Goal: Information Seeking & Learning: Learn about a topic

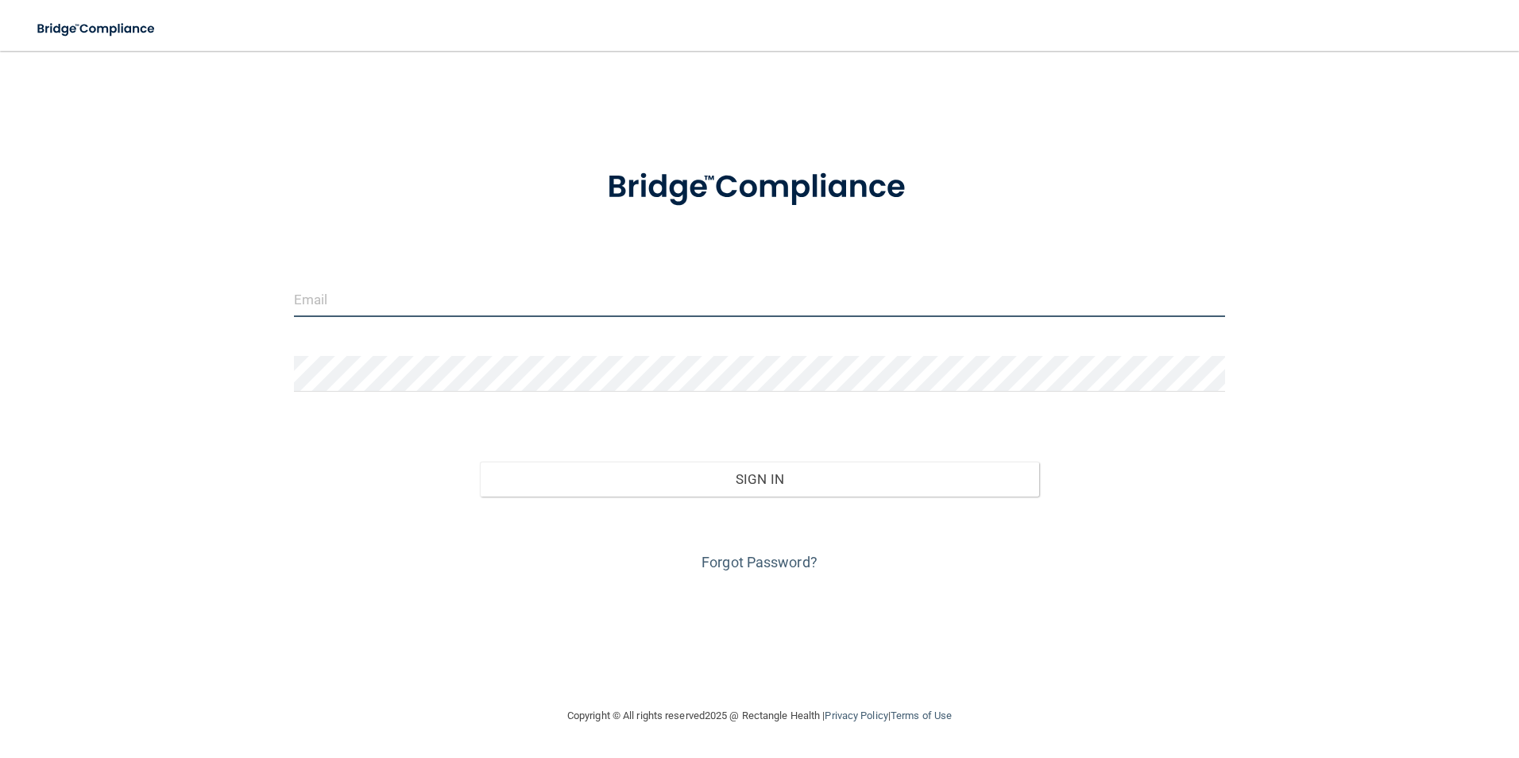
click at [397, 298] on input "email" at bounding box center [760, 299] width 932 height 36
type input "[PERSON_NAME][EMAIL_ADDRESS][PERSON_NAME][DOMAIN_NAME]"
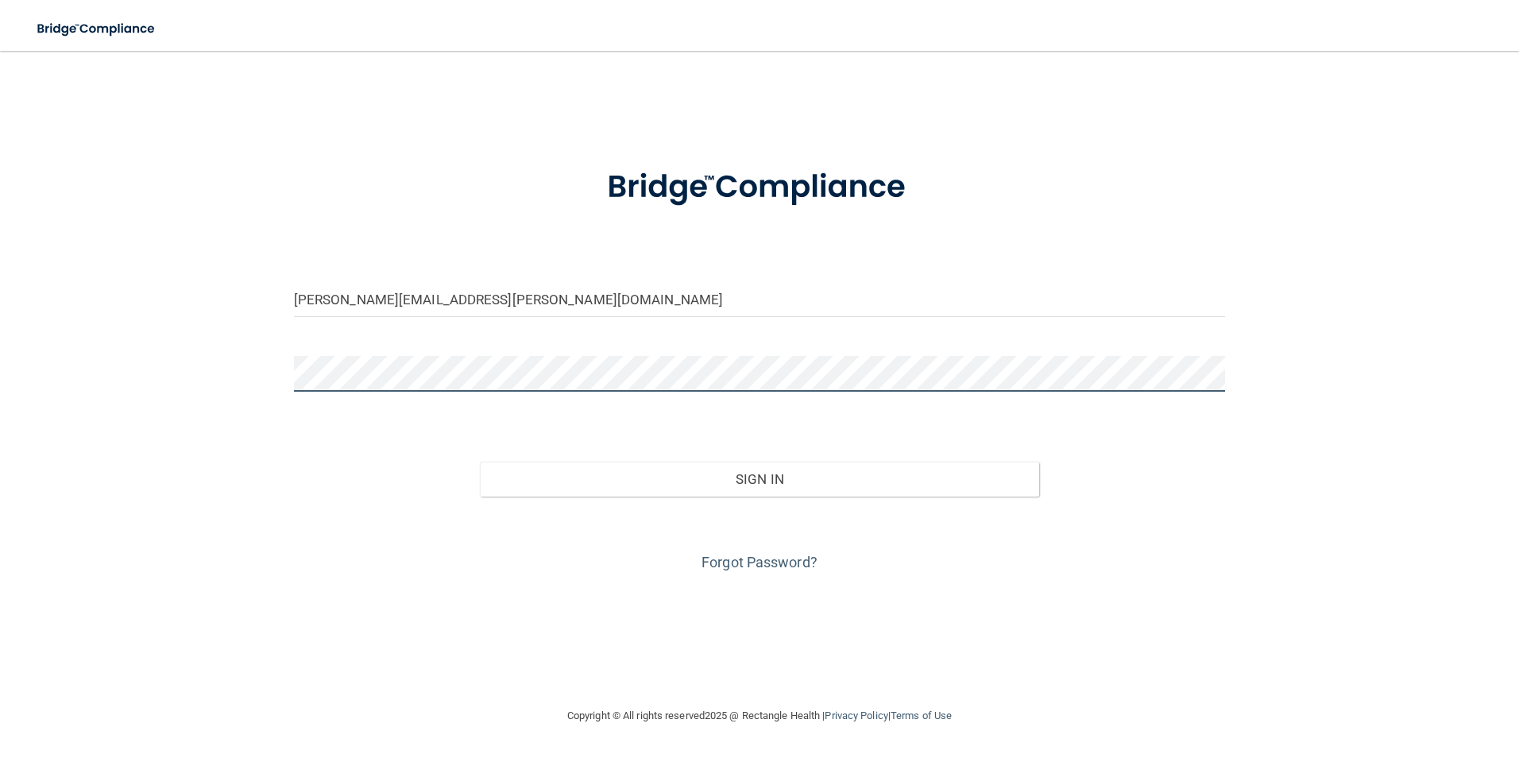
click at [480, 461] on button "Sign In" at bounding box center [759, 478] width 559 height 35
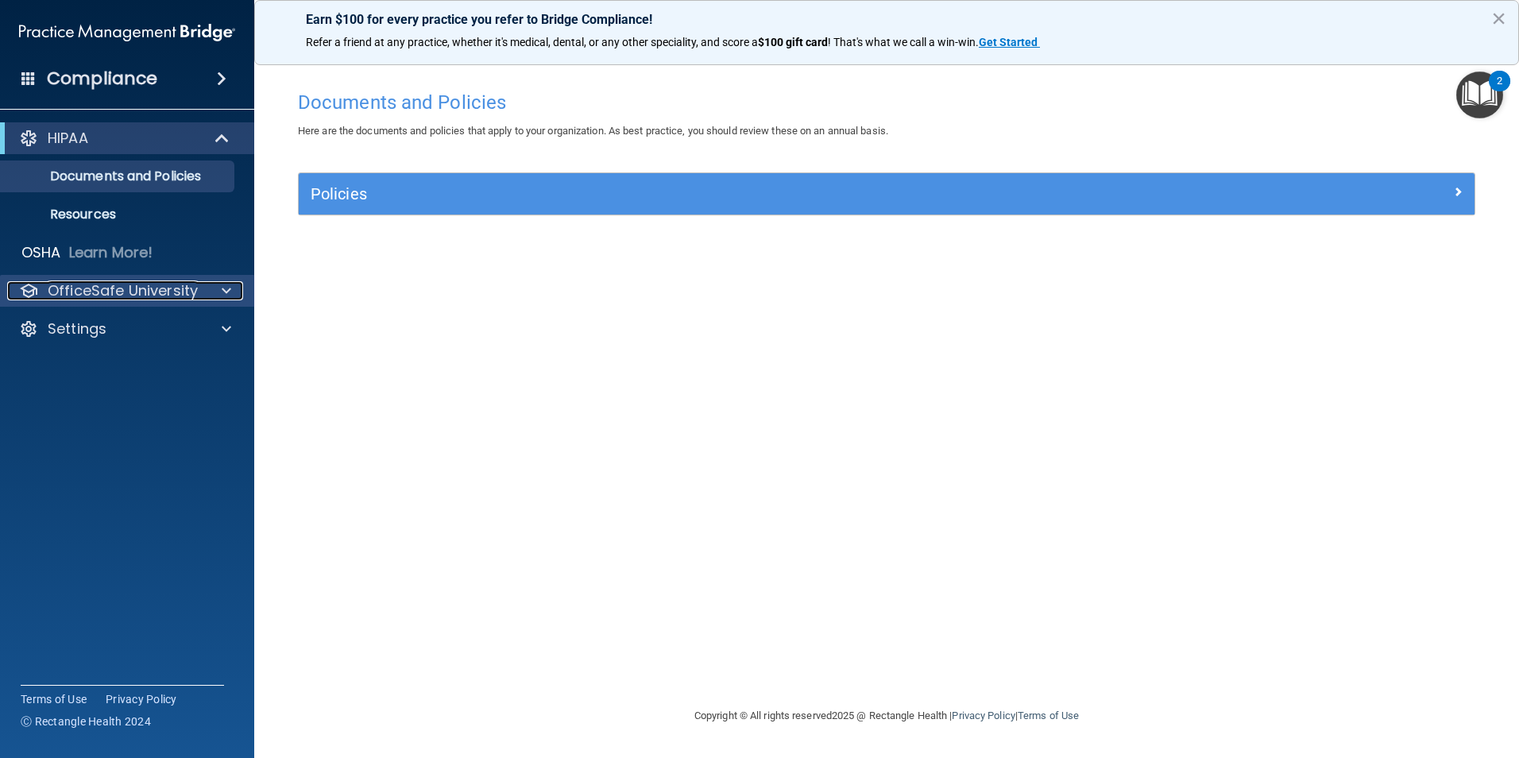
click at [198, 285] on div "OfficeSafe University" at bounding box center [105, 290] width 197 height 19
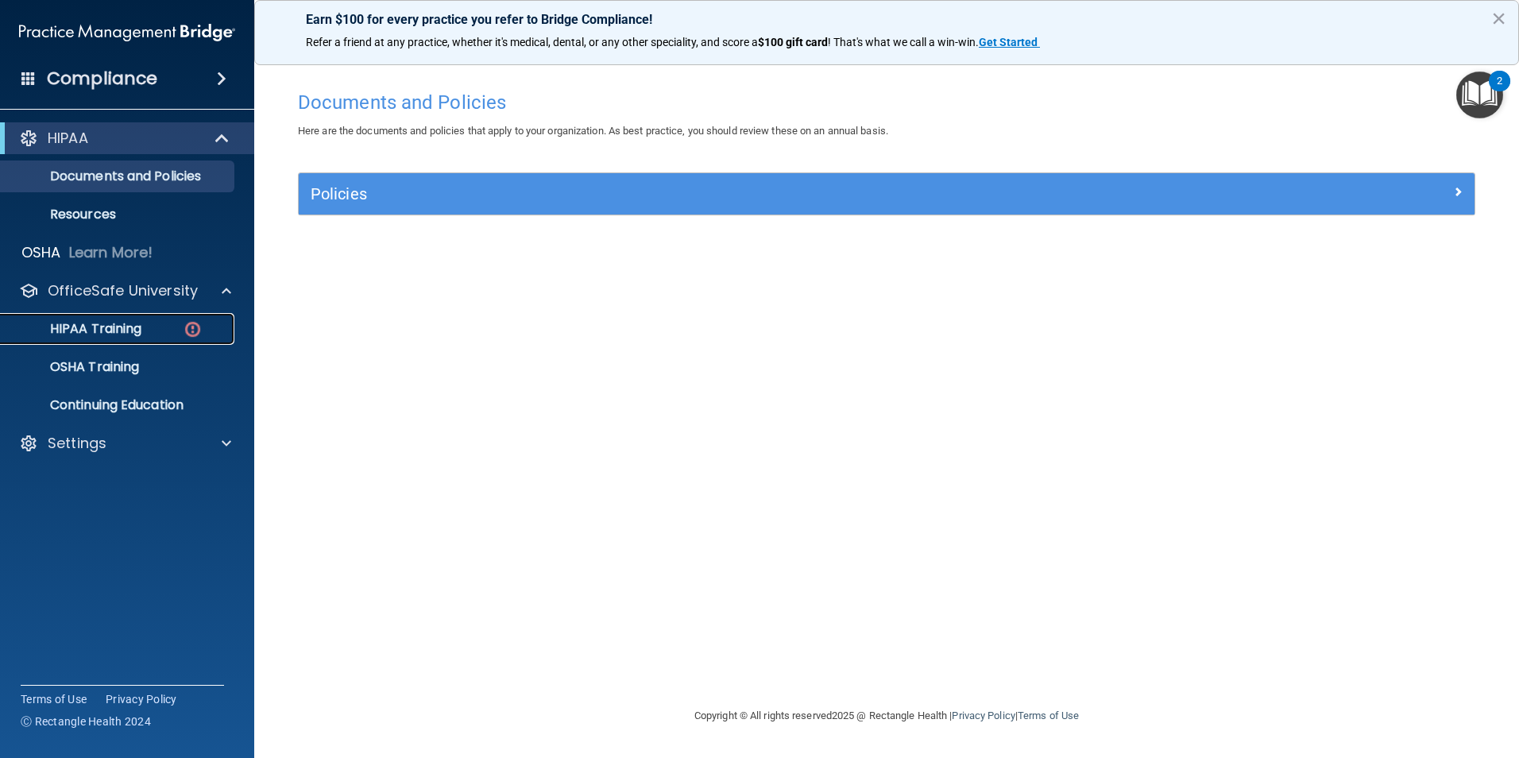
click at [101, 323] on p "HIPAA Training" at bounding box center [75, 329] width 131 height 16
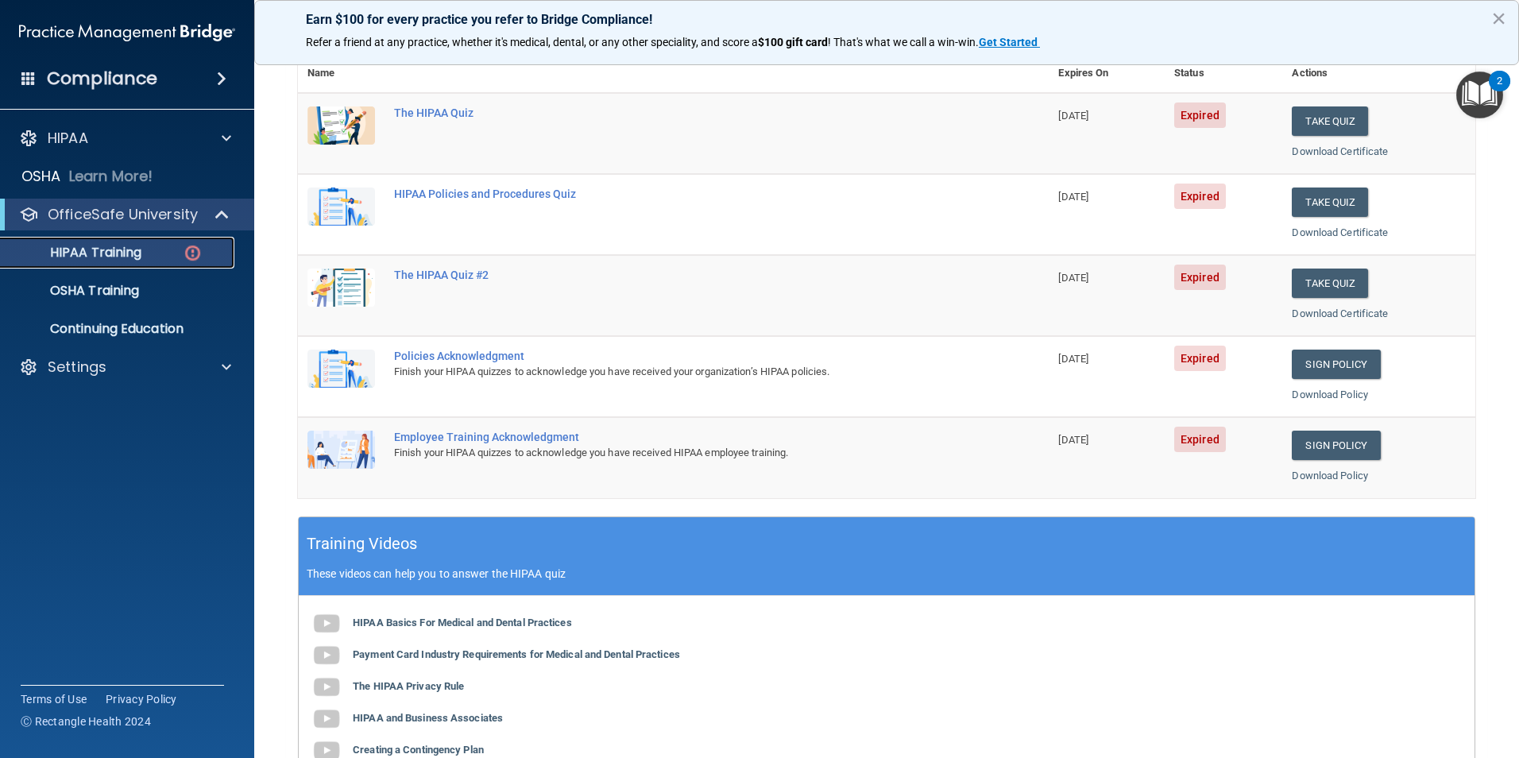
scroll to position [159, 0]
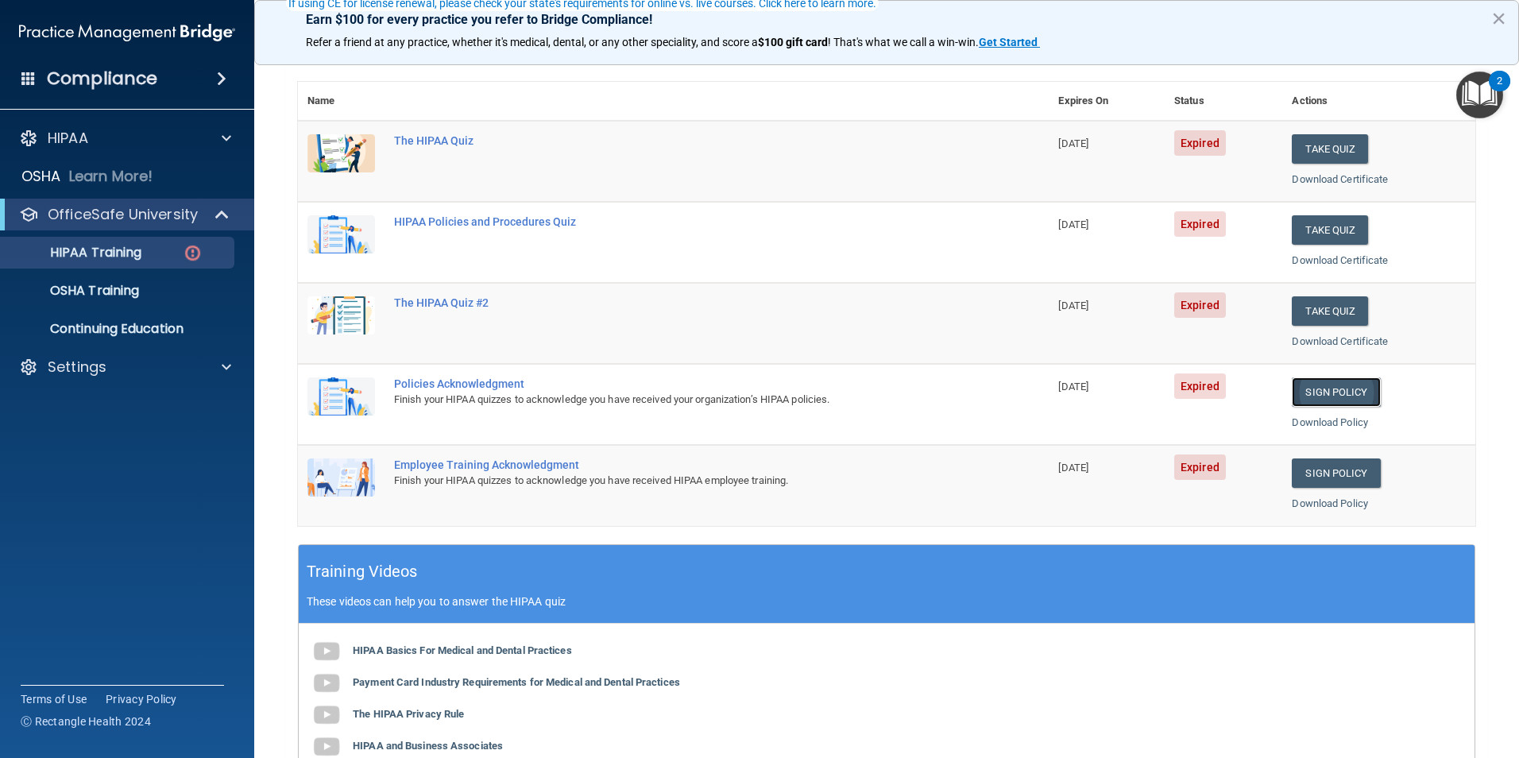
click at [1315, 394] on link "Sign Policy" at bounding box center [1336, 391] width 88 height 29
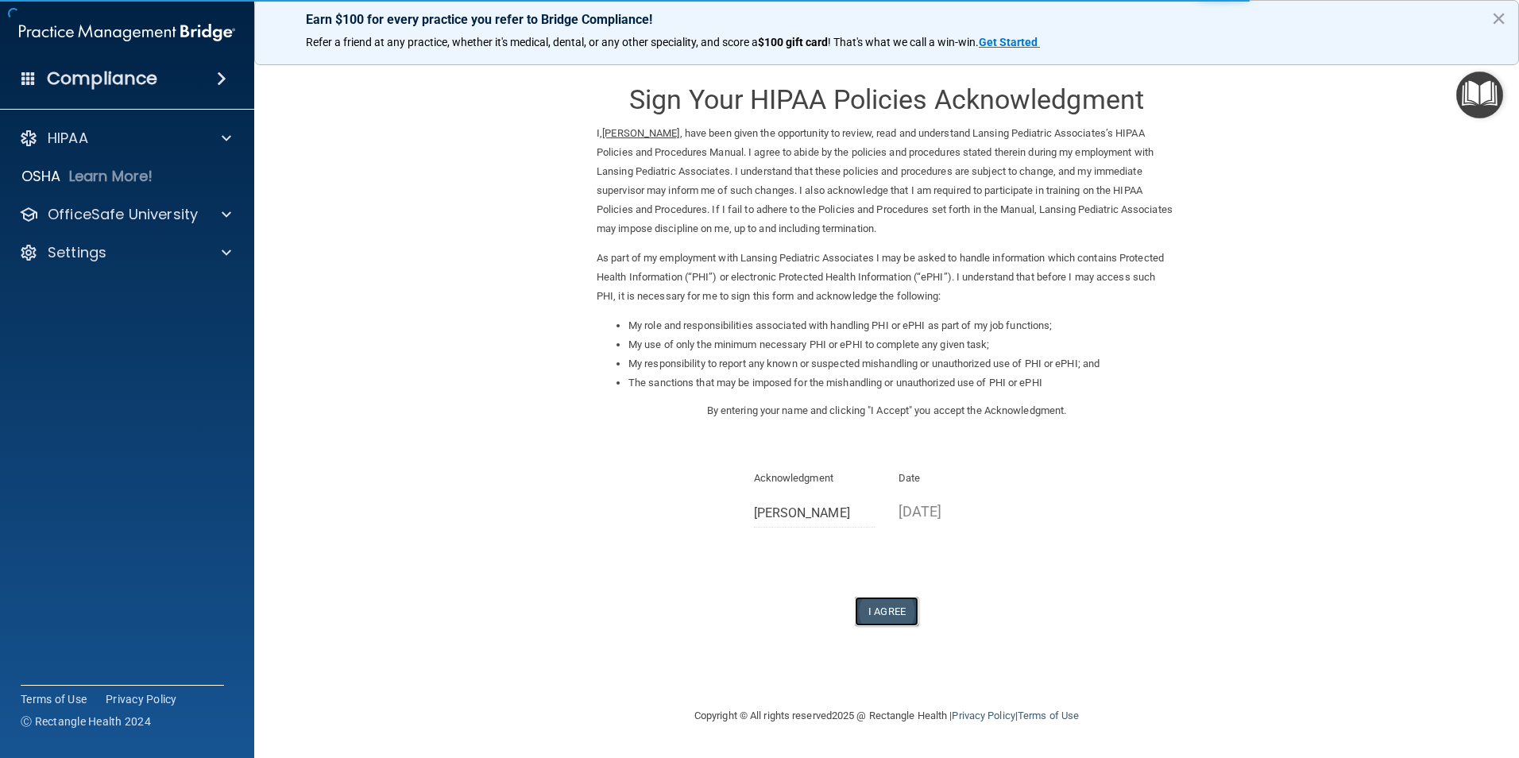
click at [890, 605] on button "I Agree" at bounding box center [887, 611] width 64 height 29
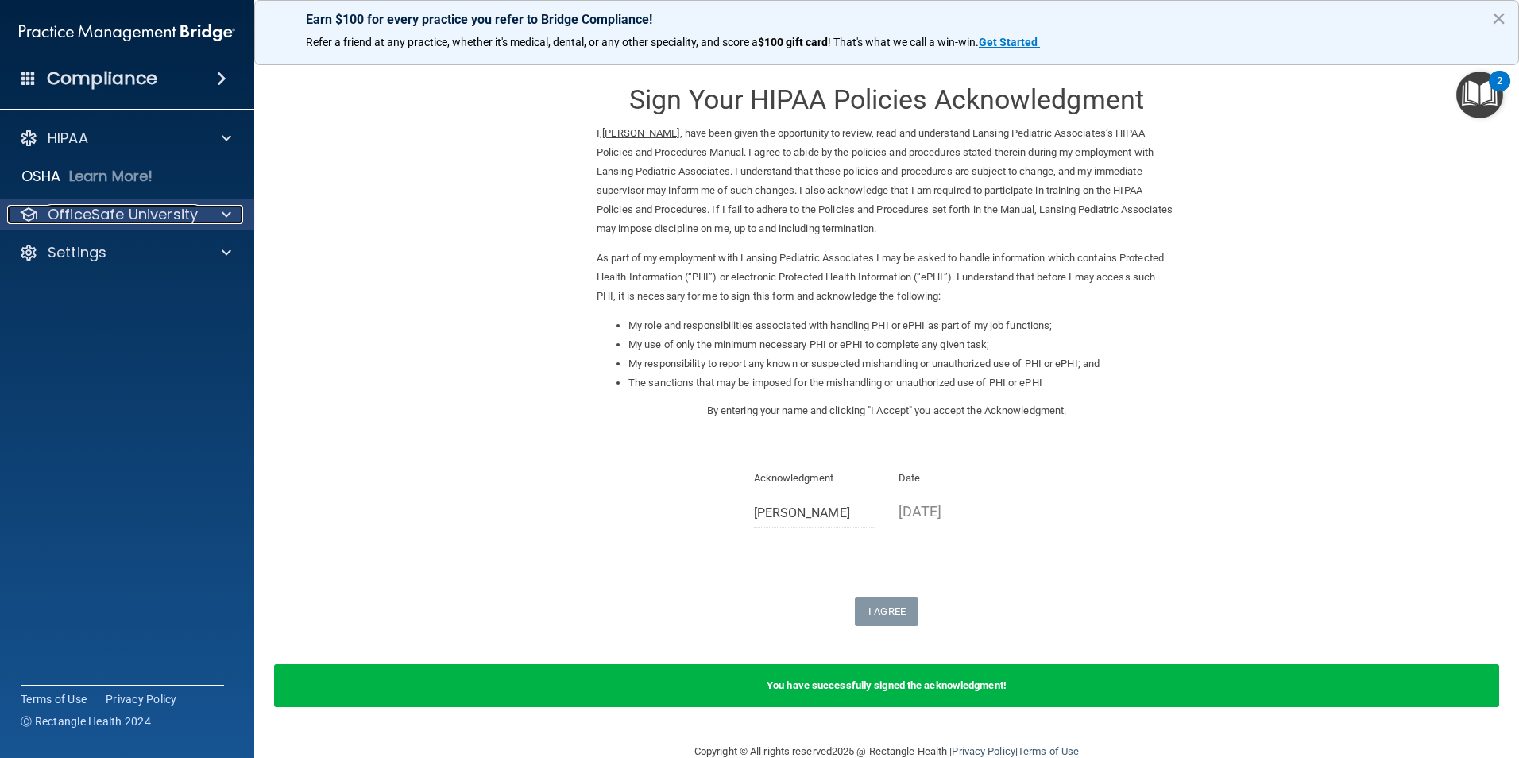
drag, startPoint x: 131, startPoint y: 212, endPoint x: 209, endPoint y: 230, distance: 80.0
click at [132, 212] on p "OfficeSafe University" at bounding box center [123, 214] width 150 height 19
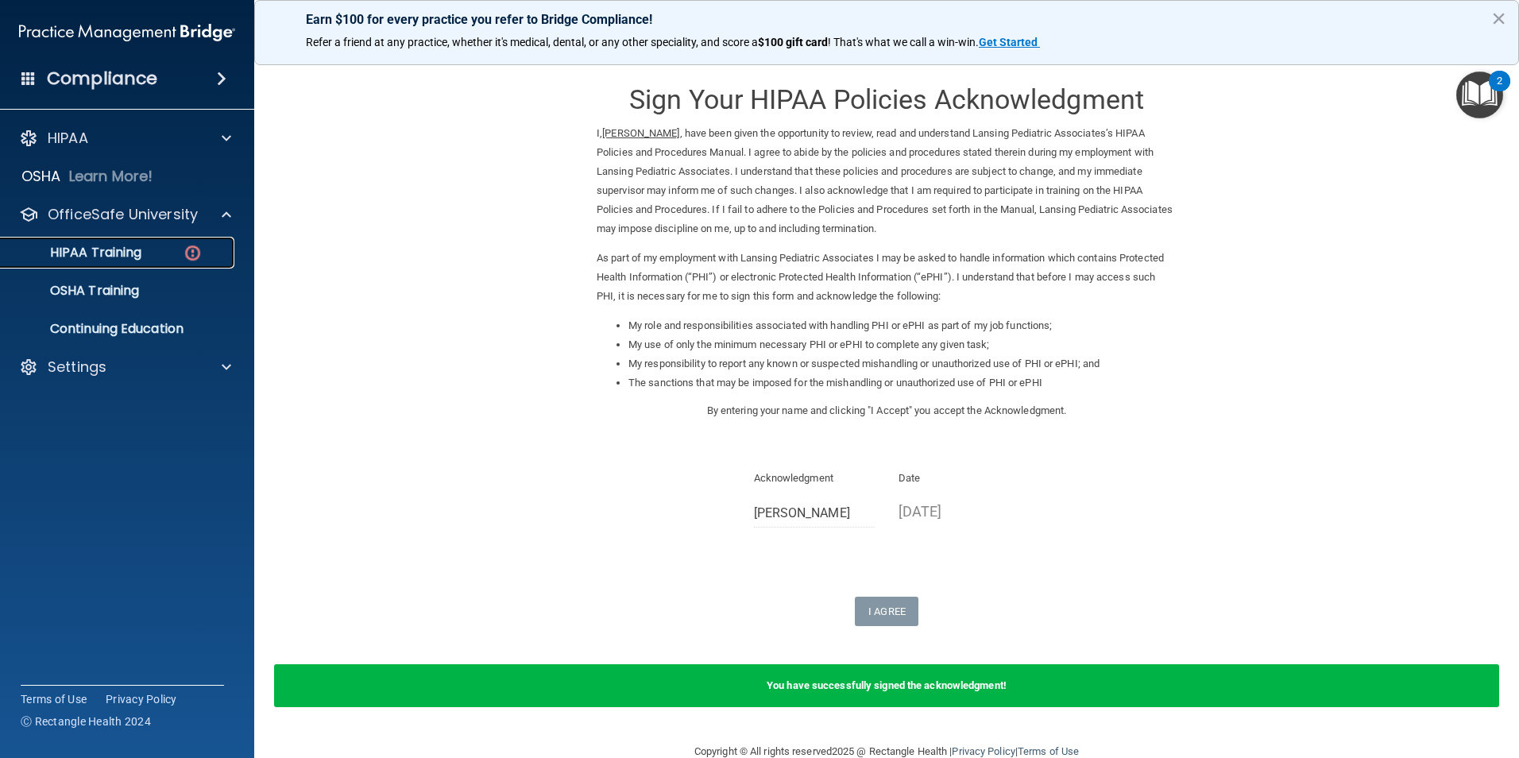
click at [131, 257] on p "HIPAA Training" at bounding box center [75, 253] width 131 height 16
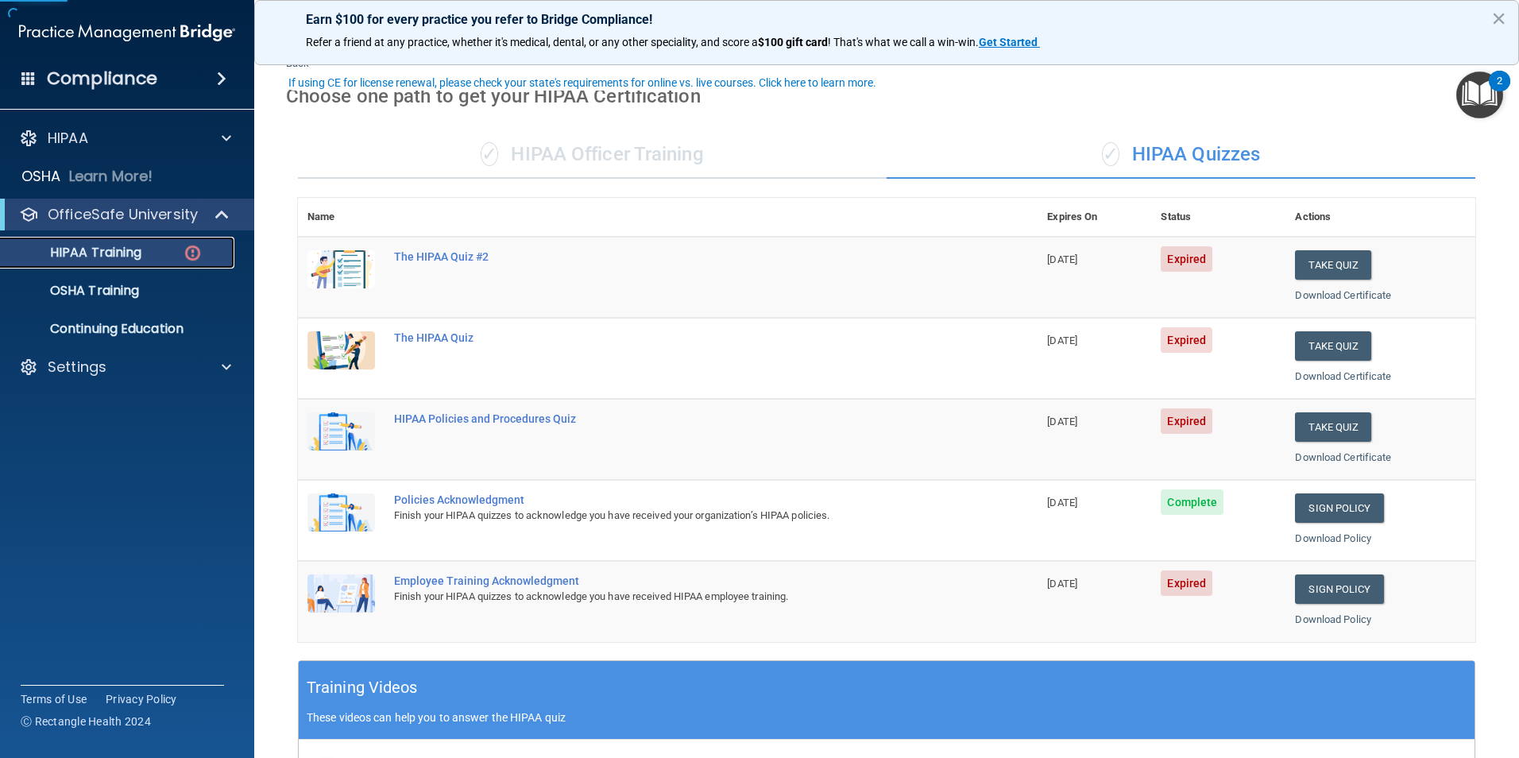
scroll to position [79, 0]
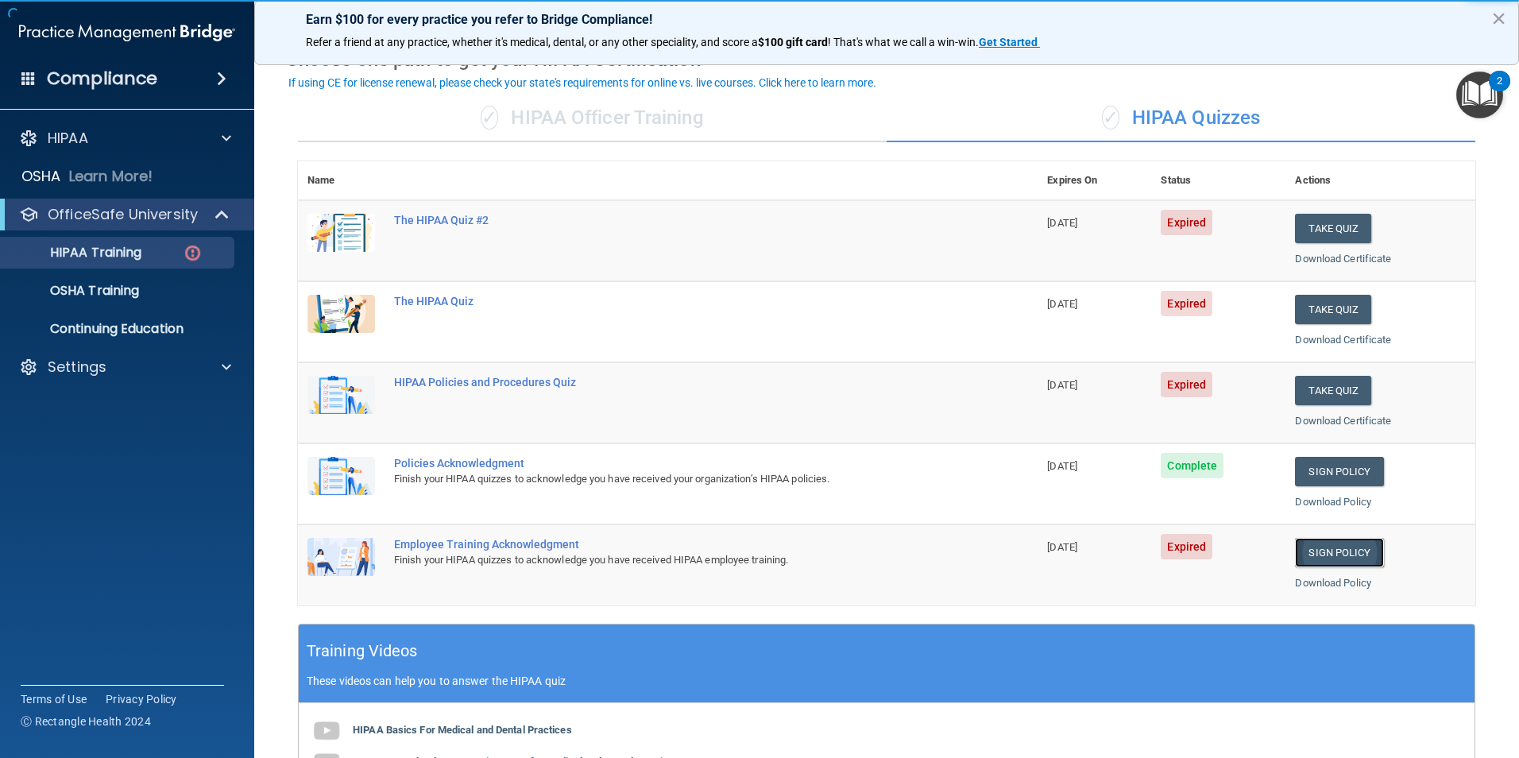
click at [1310, 548] on link "Sign Policy" at bounding box center [1339, 552] width 88 height 29
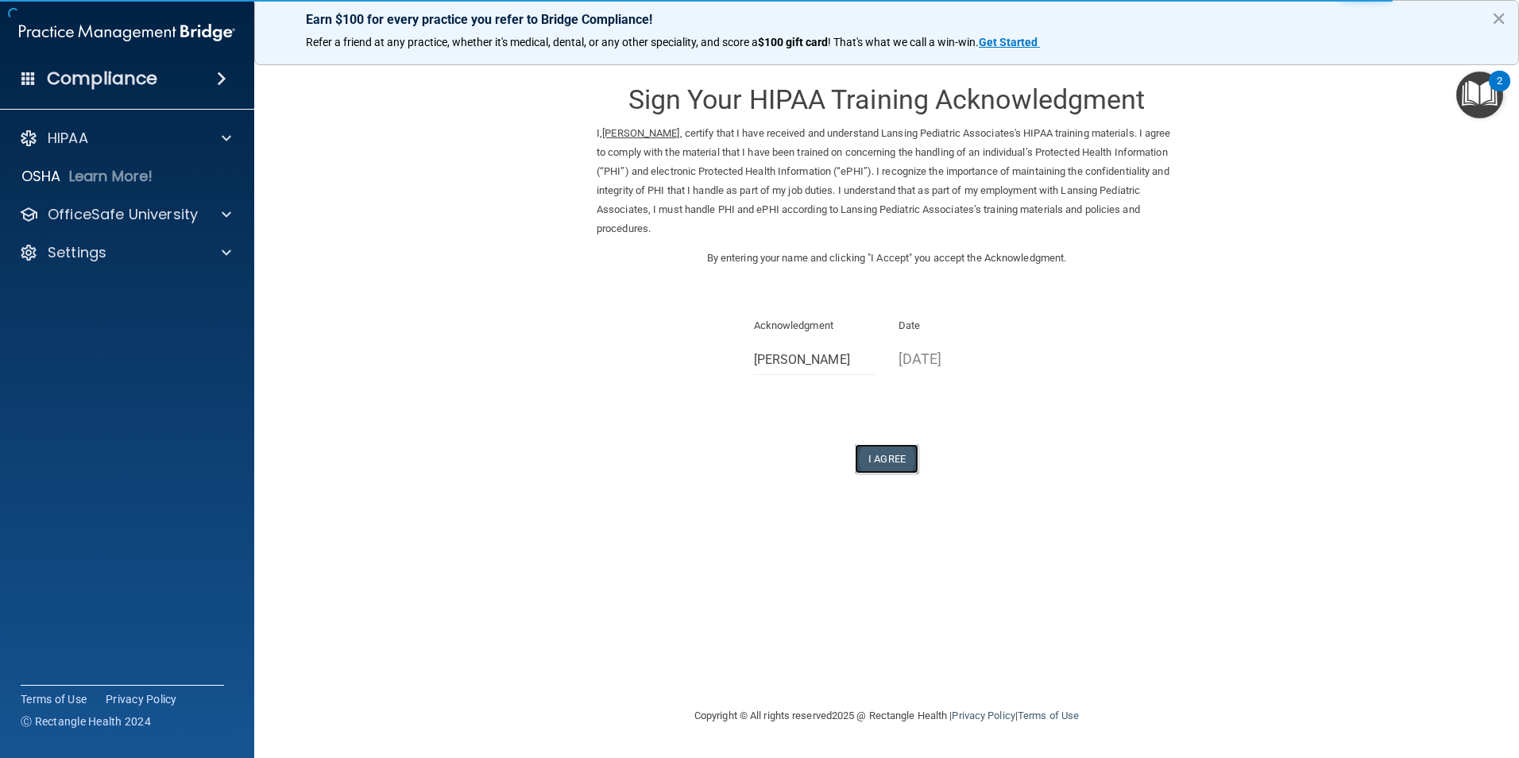
click at [886, 456] on button "I Agree" at bounding box center [887, 458] width 64 height 29
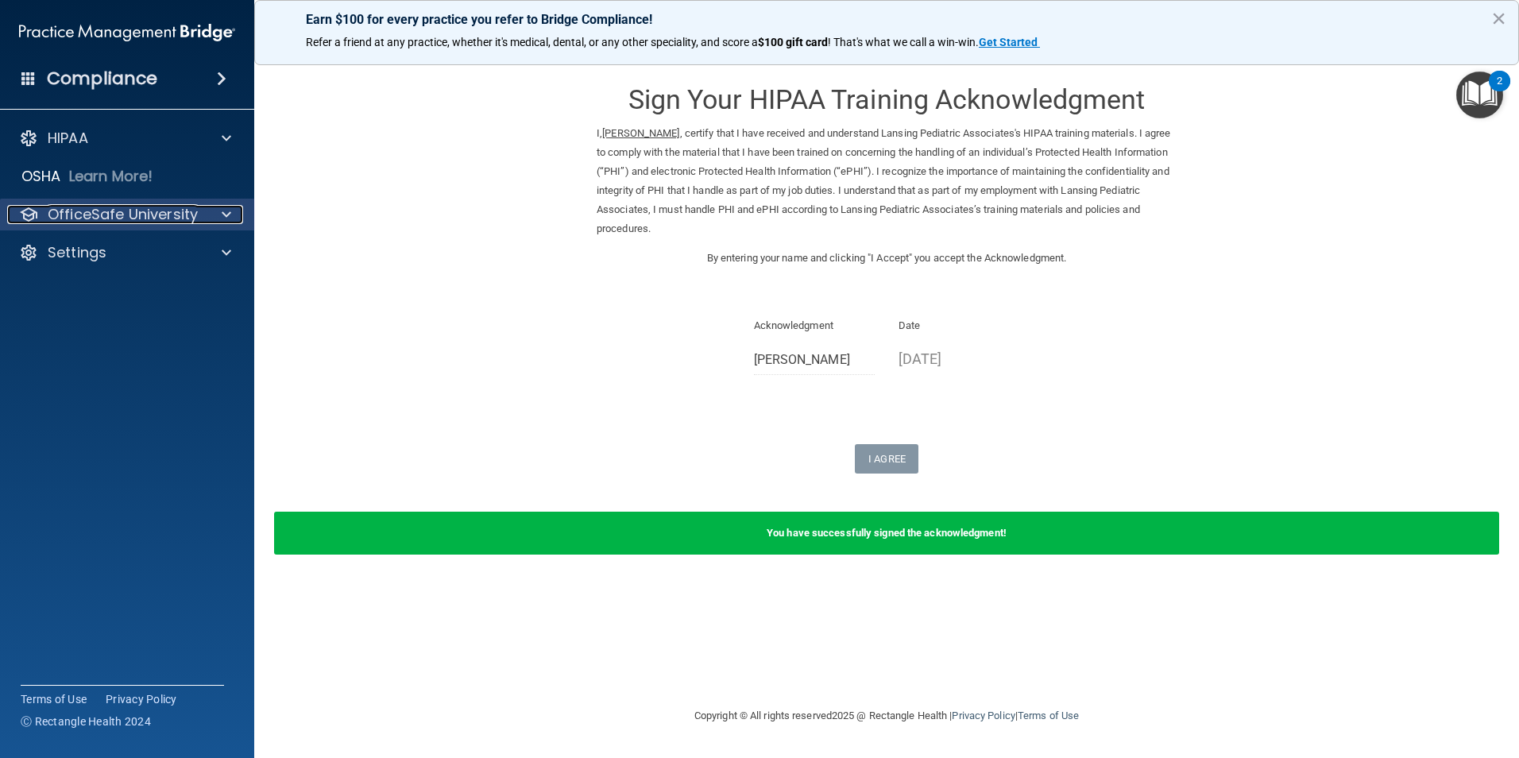
click at [111, 217] on p "OfficeSafe University" at bounding box center [123, 214] width 150 height 19
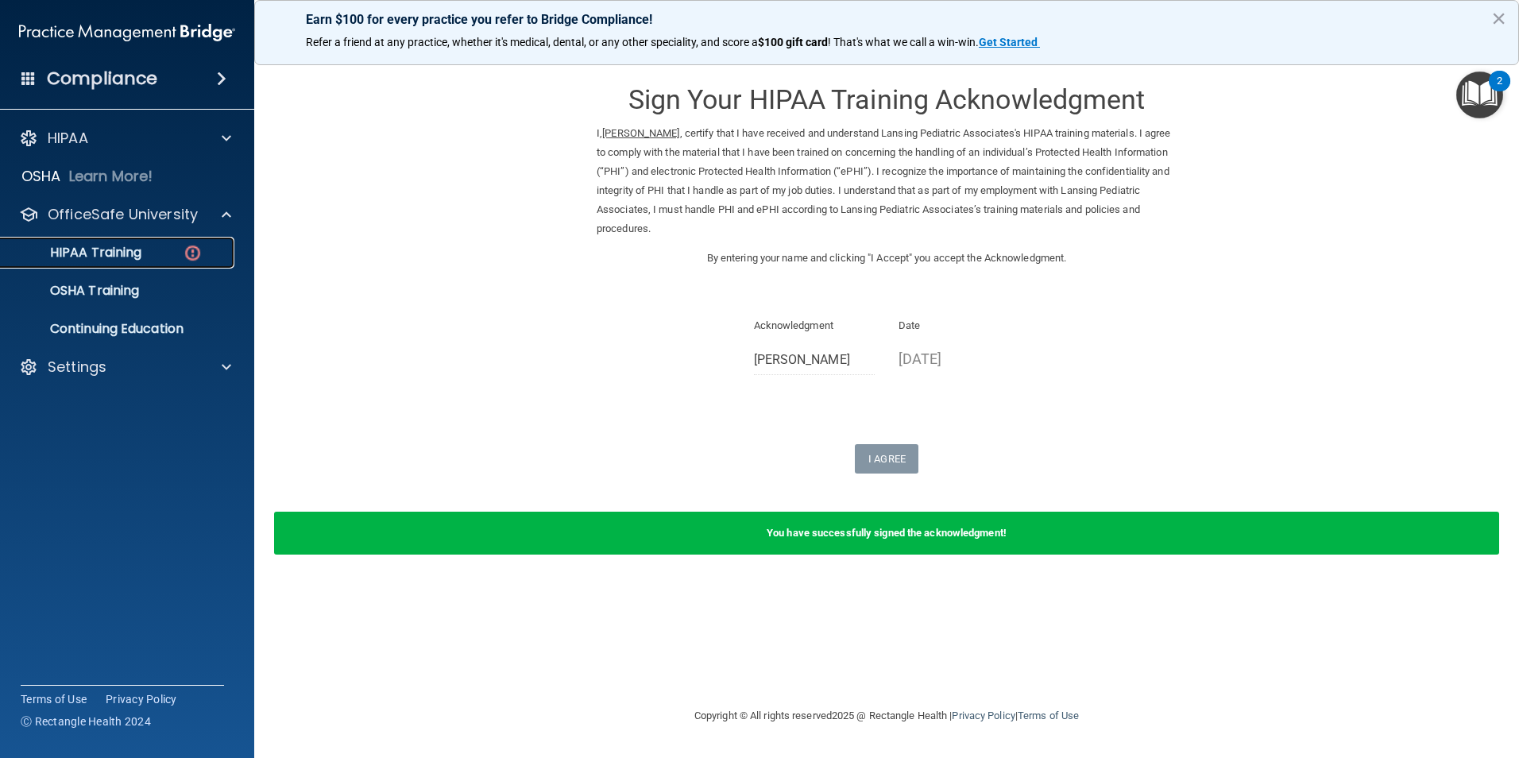
click at [145, 254] on div "HIPAA Training" at bounding box center [118, 253] width 217 height 16
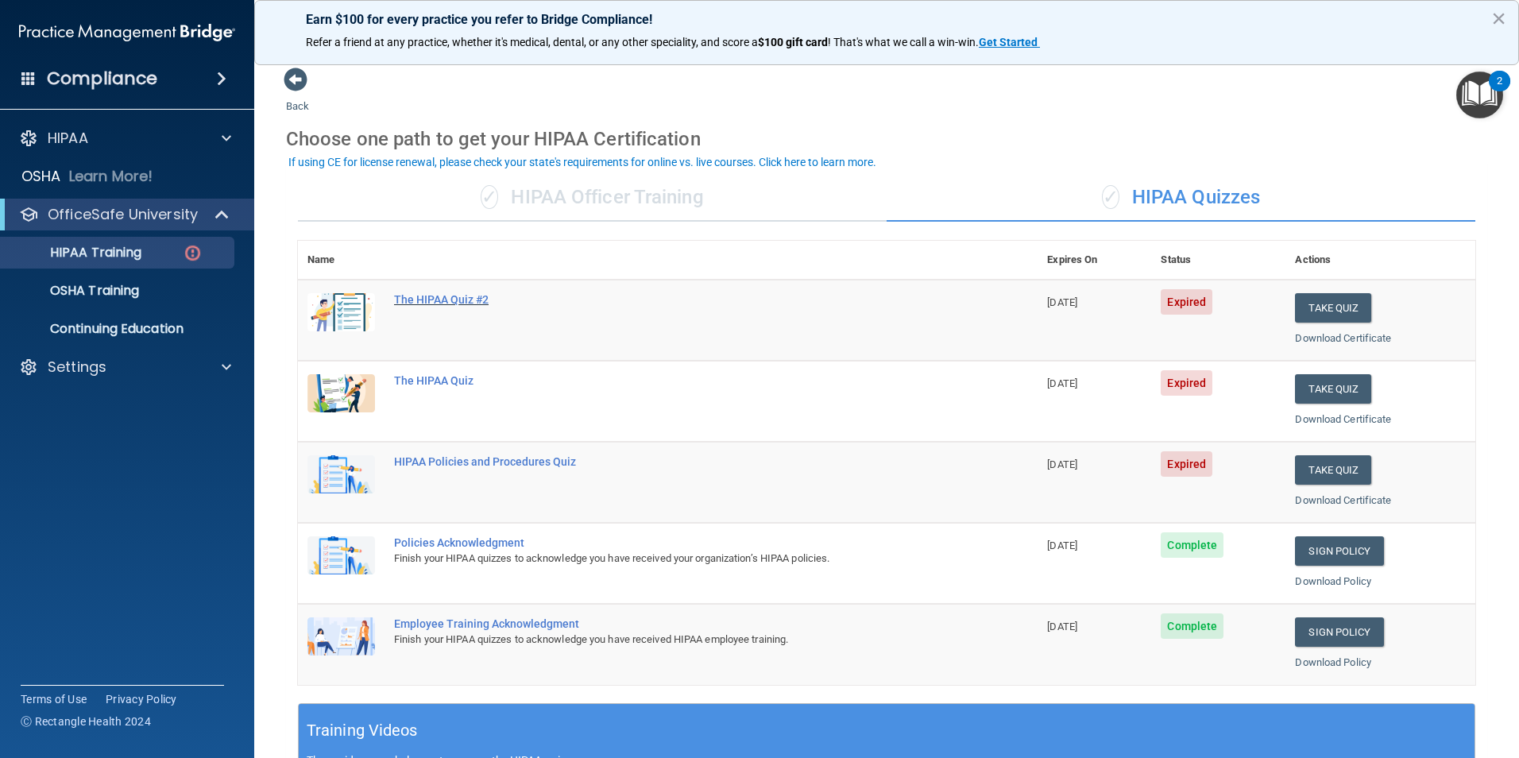
click at [442, 295] on div "The HIPAA Quiz #2" at bounding box center [676, 299] width 564 height 13
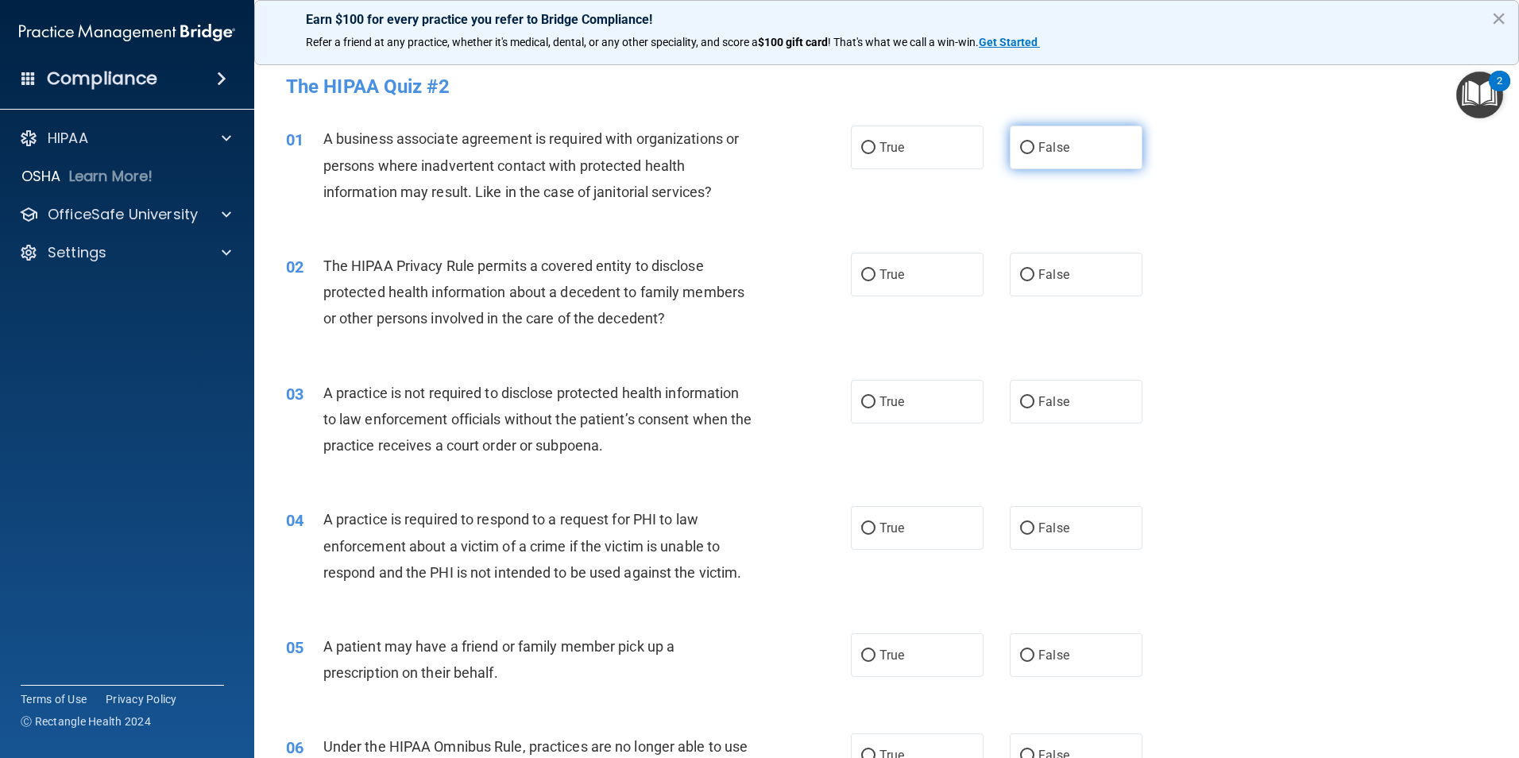
click at [1021, 146] on input "False" at bounding box center [1027, 148] width 14 height 12
radio input "true"
click at [862, 272] on input "True" at bounding box center [868, 275] width 14 height 12
radio input "true"
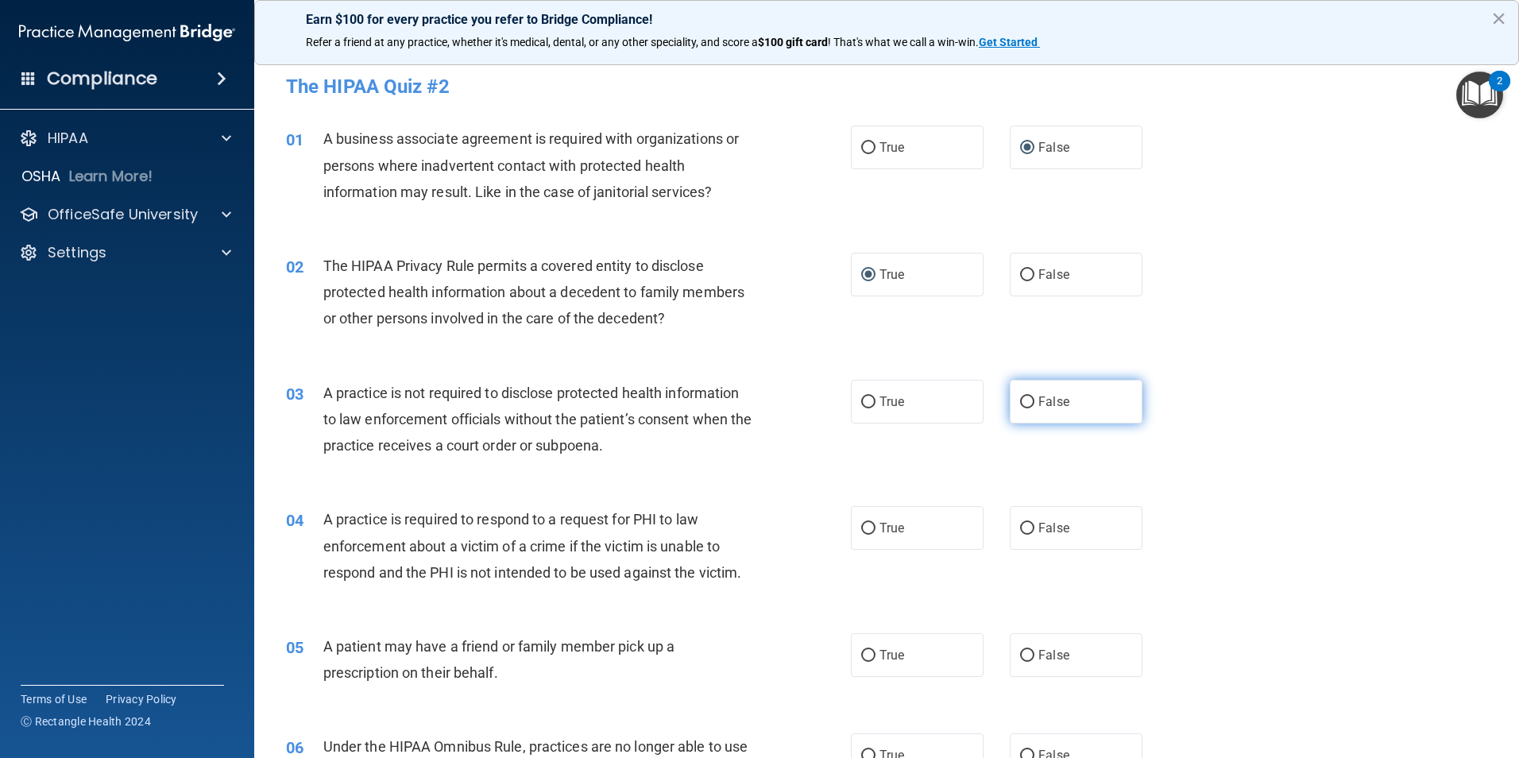
click at [1026, 402] on input "False" at bounding box center [1027, 402] width 14 height 12
radio input "true"
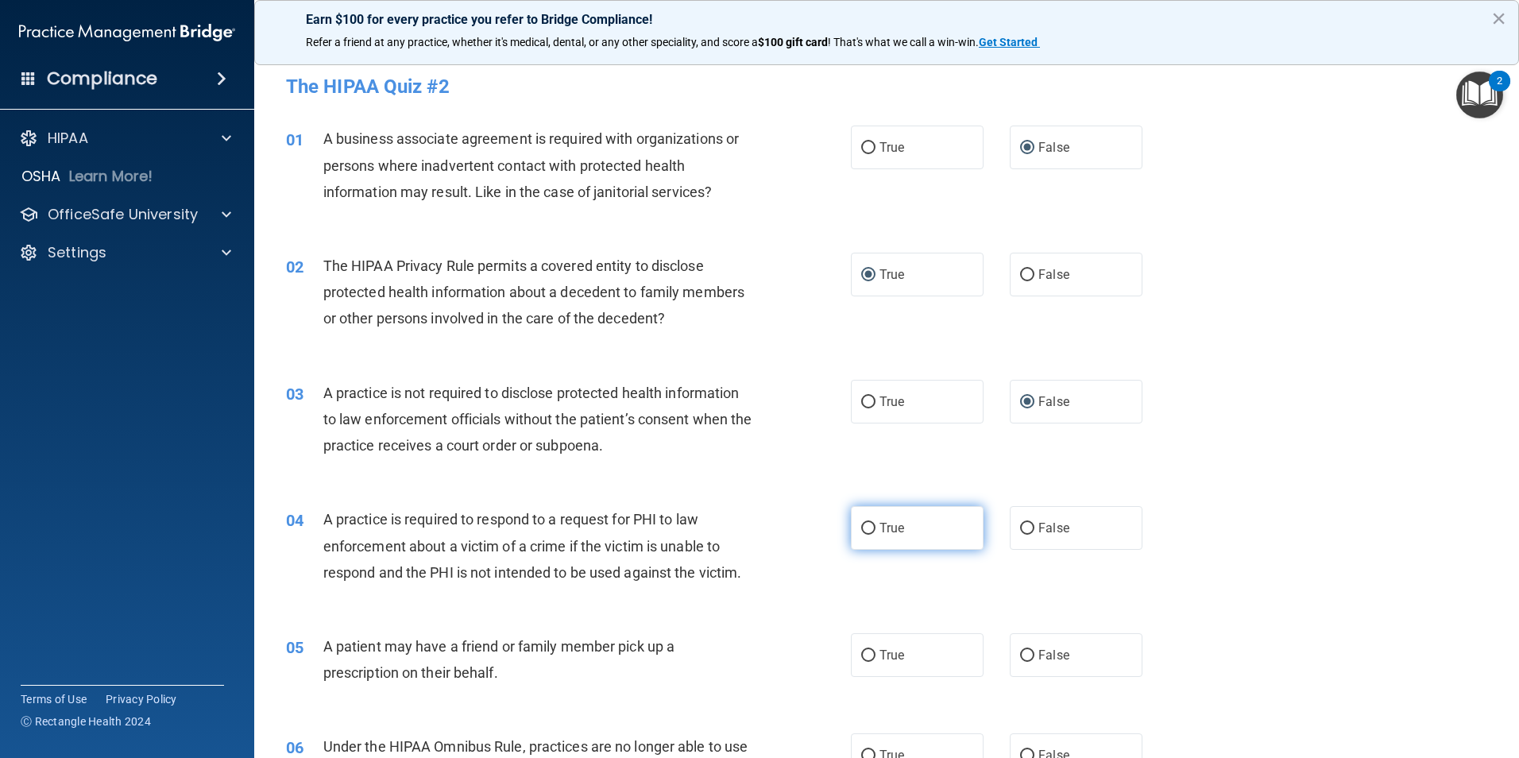
click at [861, 531] on input "True" at bounding box center [868, 529] width 14 height 12
radio input "true"
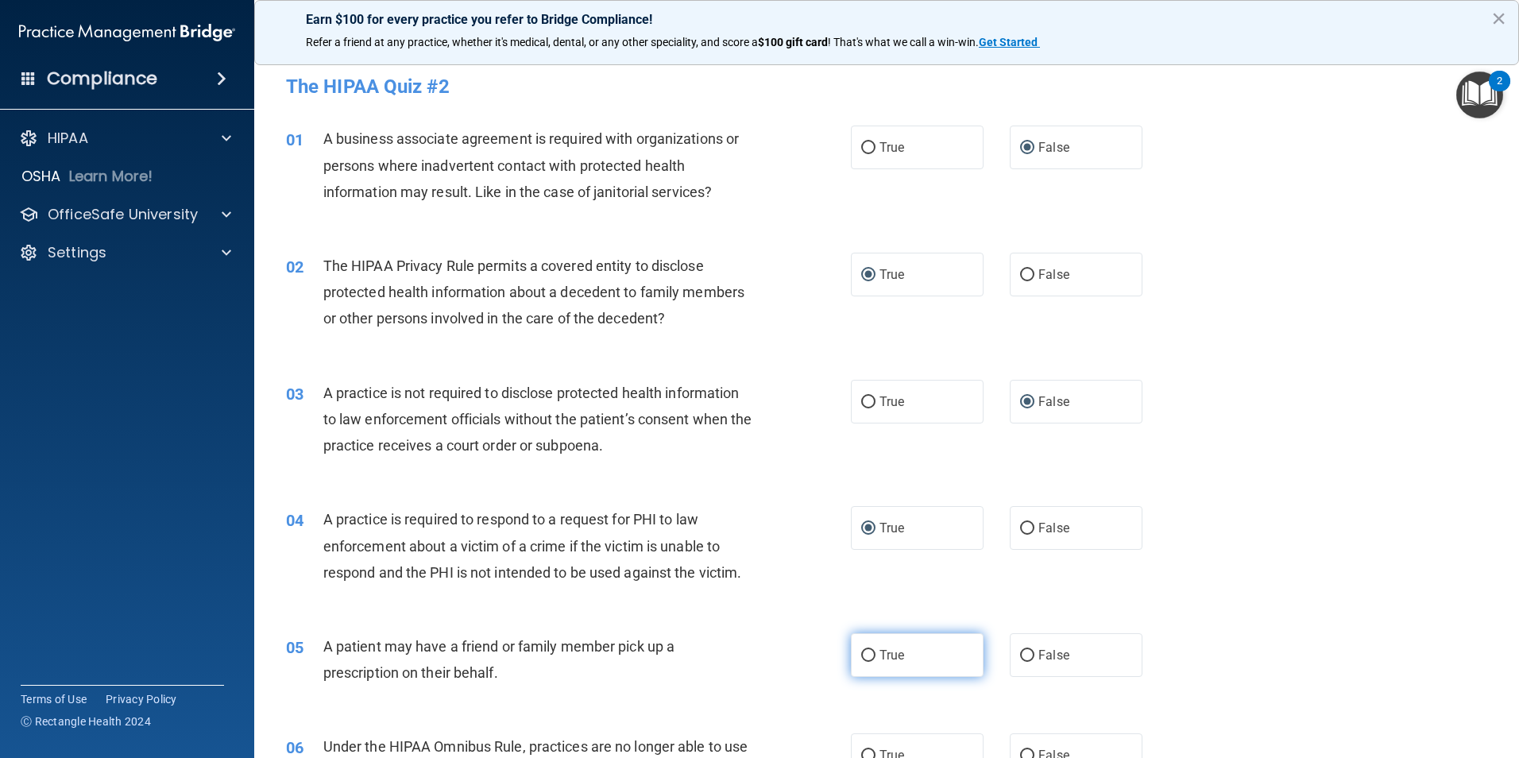
click at [862, 658] on input "True" at bounding box center [868, 656] width 14 height 12
radio input "true"
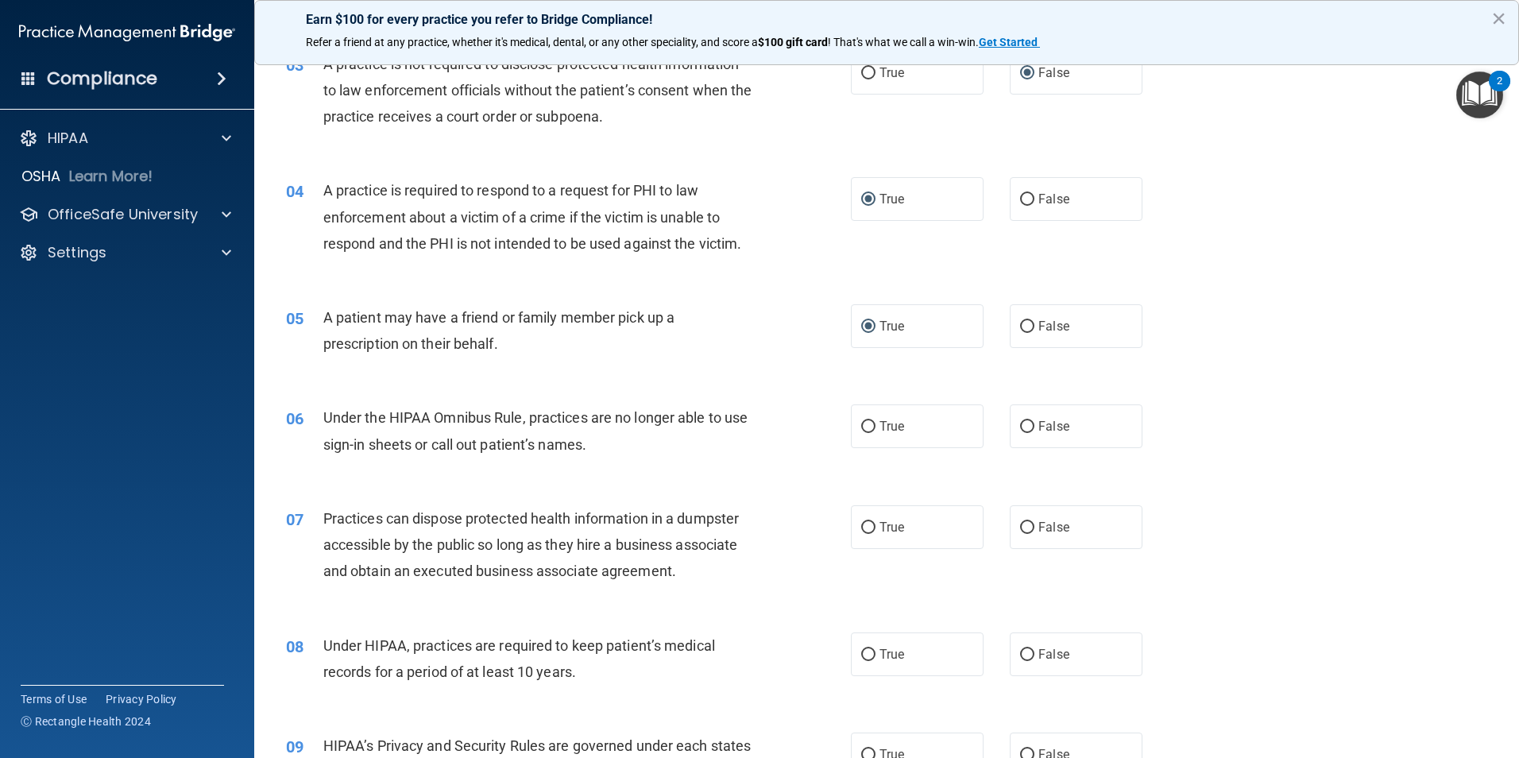
scroll to position [403, 0]
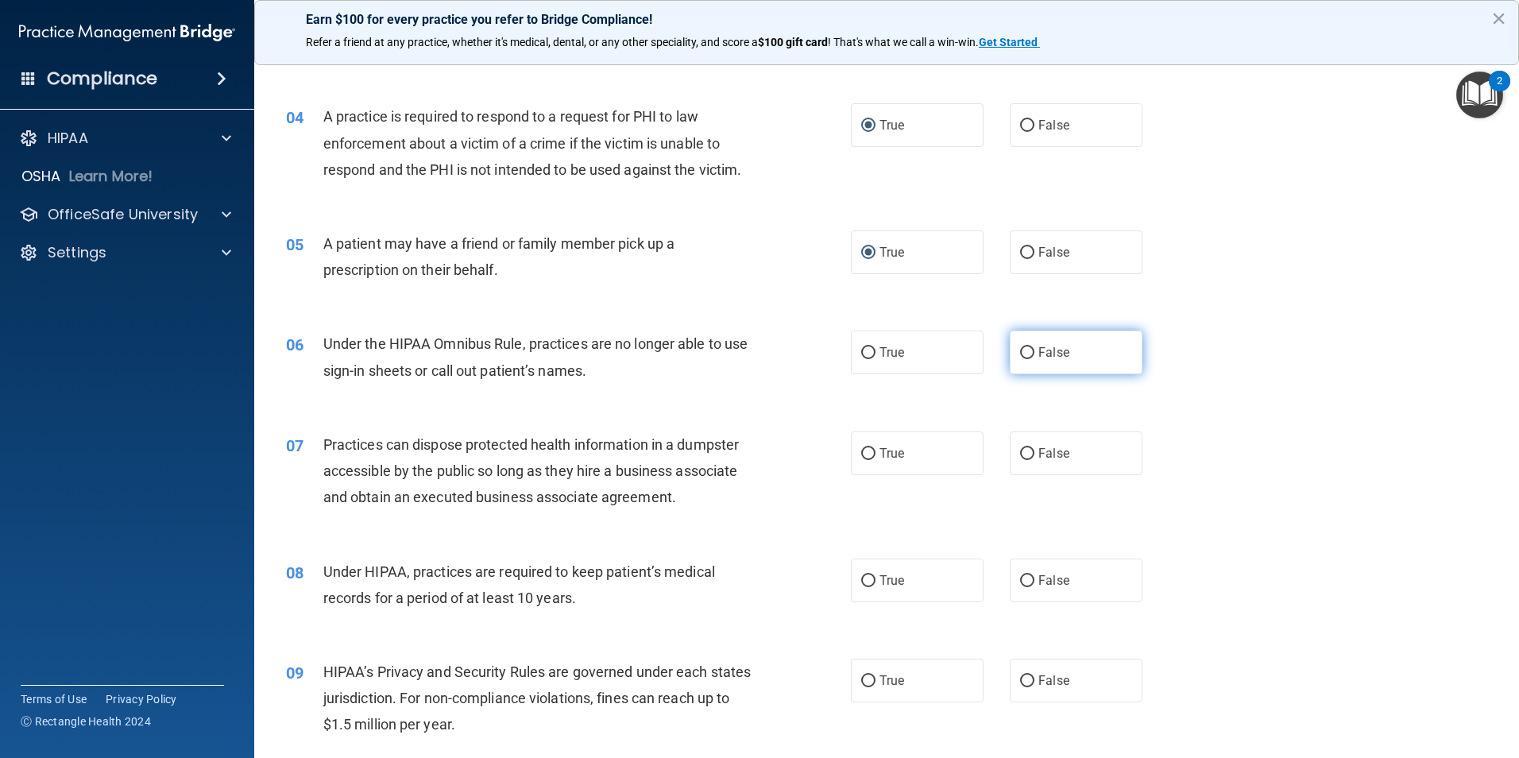
click at [1020, 348] on input "False" at bounding box center [1027, 353] width 14 height 12
radio input "true"
click at [1020, 456] on input "False" at bounding box center [1027, 454] width 14 height 12
radio input "true"
click at [862, 577] on input "True" at bounding box center [868, 581] width 14 height 12
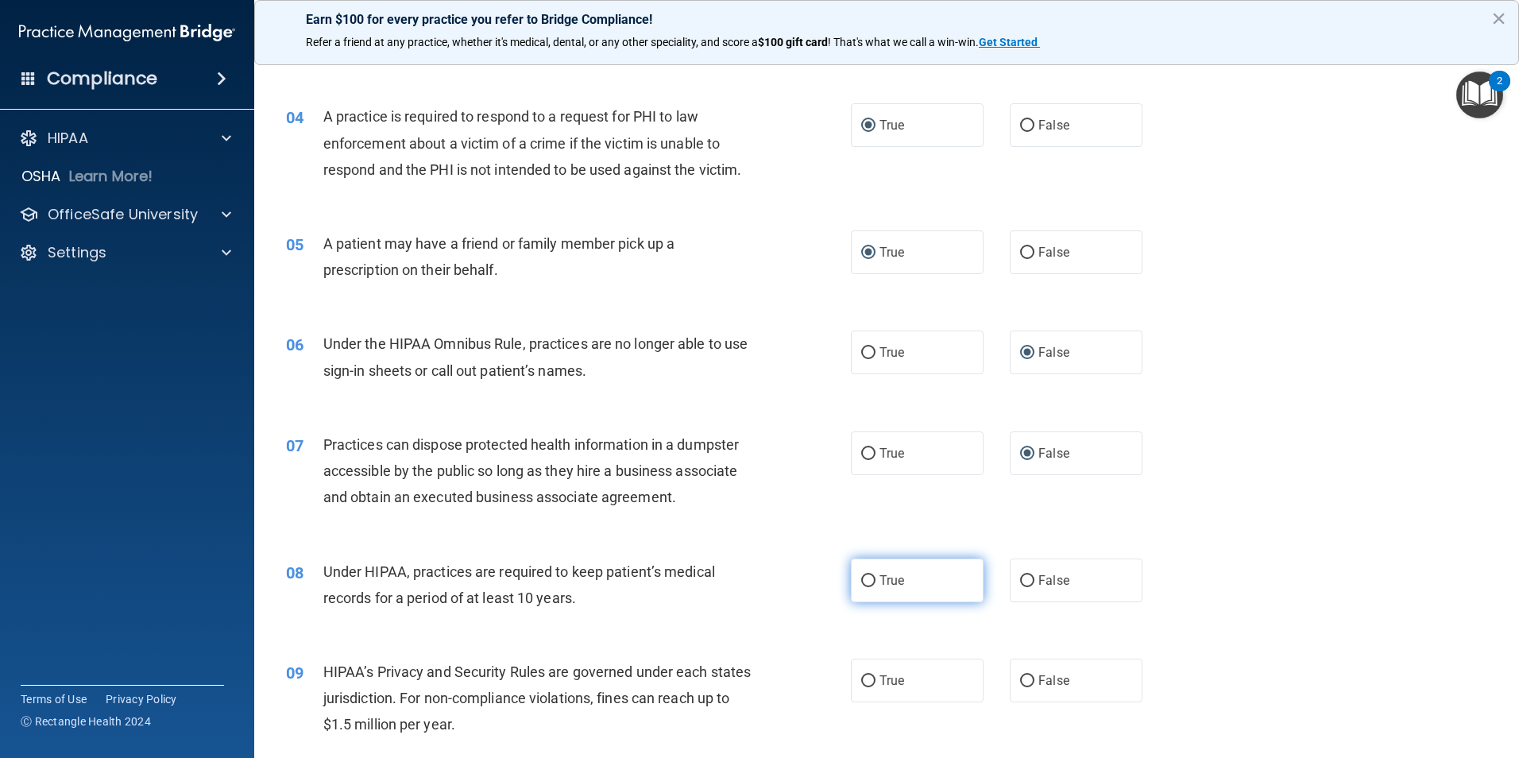
radio input "true"
click at [1020, 679] on input "False" at bounding box center [1027, 681] width 14 height 12
radio input "true"
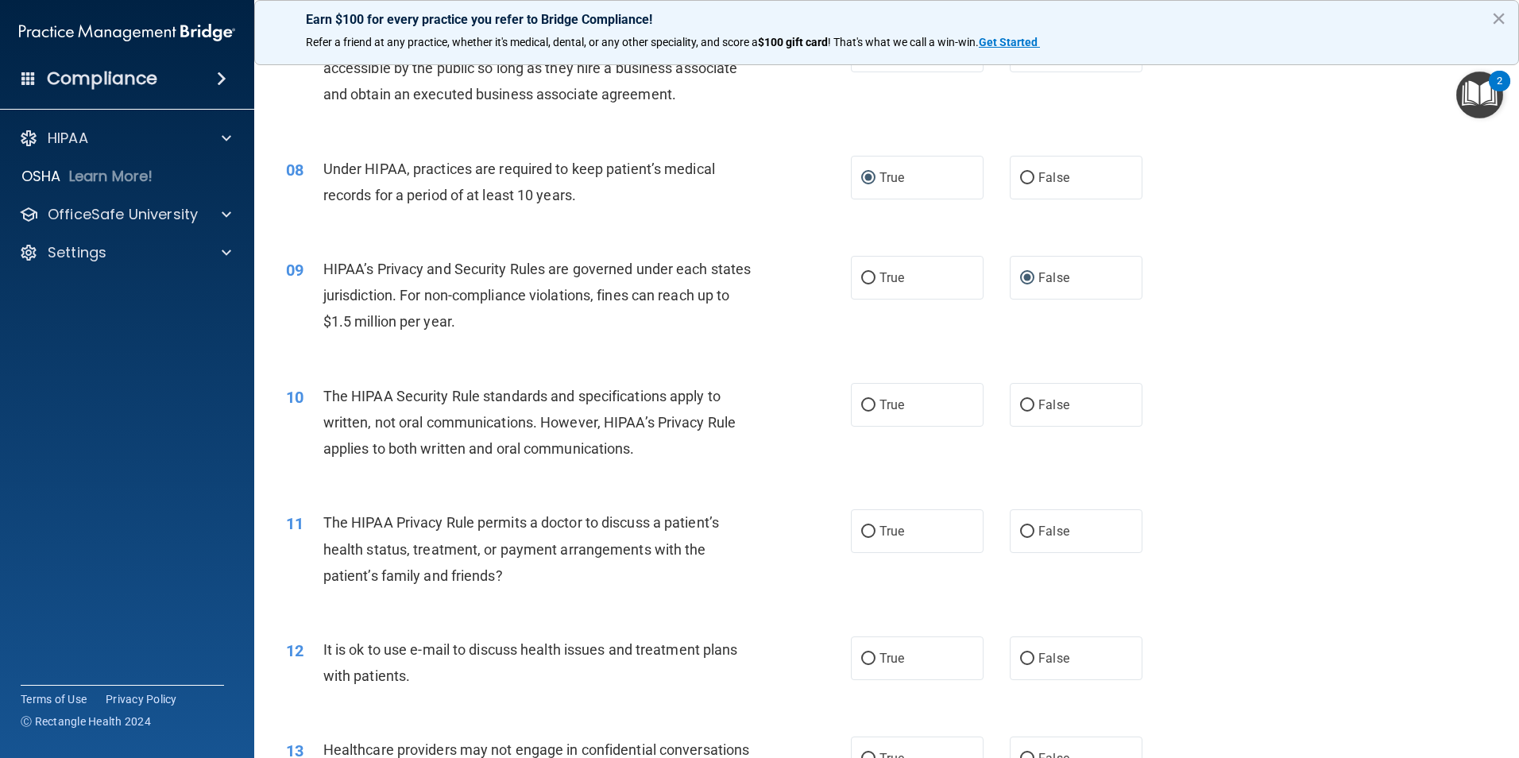
scroll to position [827, 0]
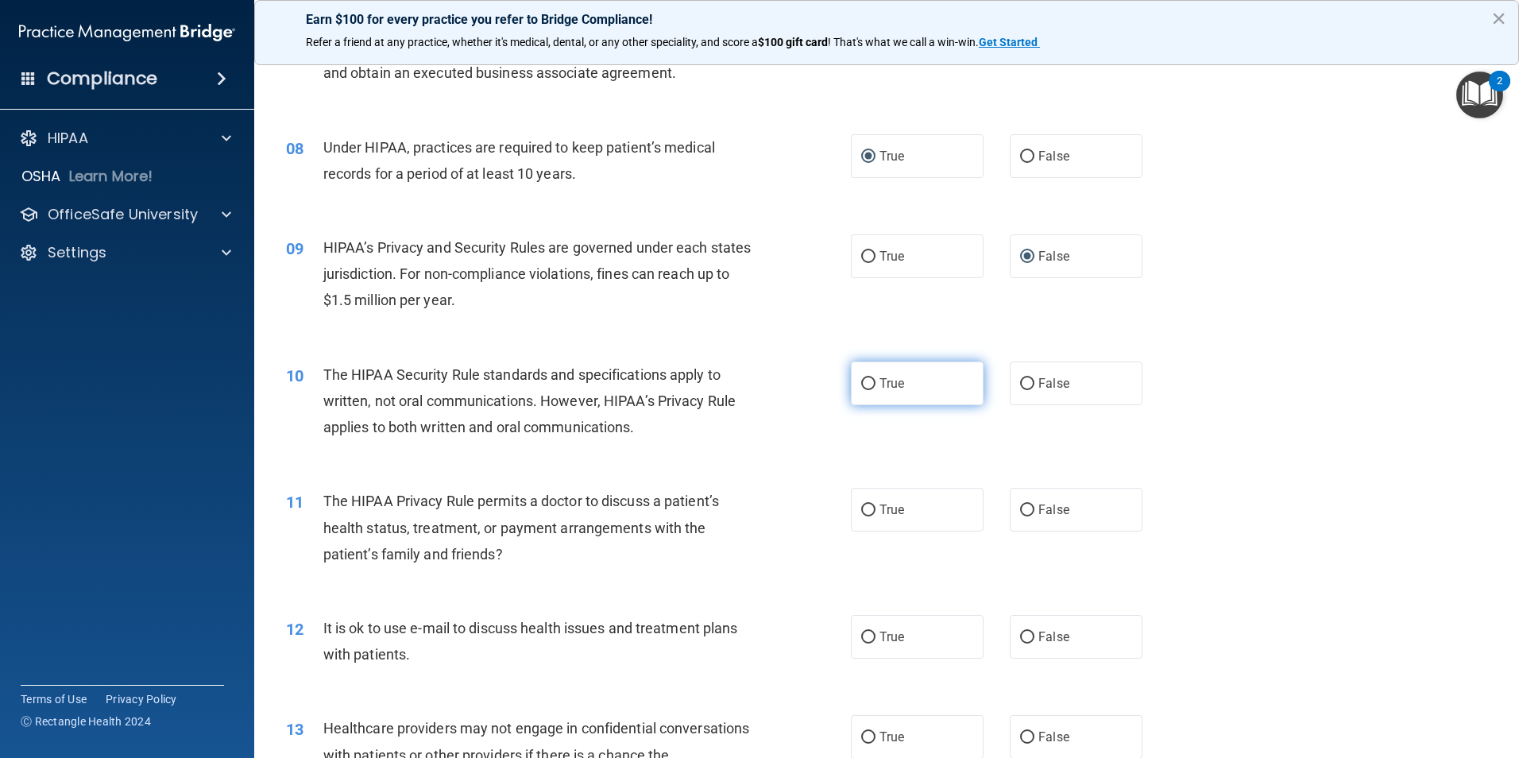
click at [863, 379] on input "True" at bounding box center [868, 384] width 14 height 12
radio input "true"
click at [867, 510] on input "True" at bounding box center [868, 510] width 14 height 12
radio input "true"
click at [862, 633] on input "True" at bounding box center [868, 637] width 14 height 12
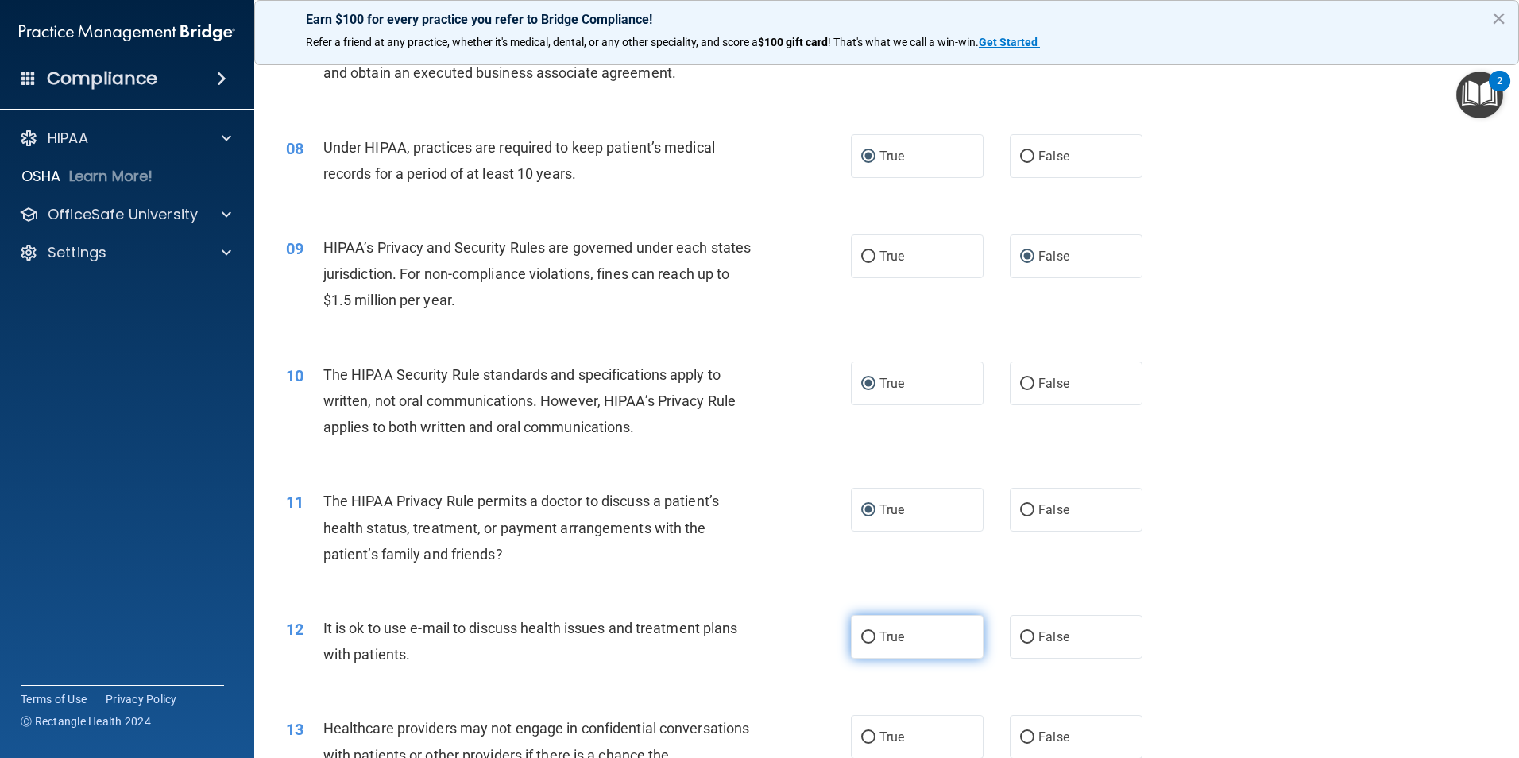
radio input "true"
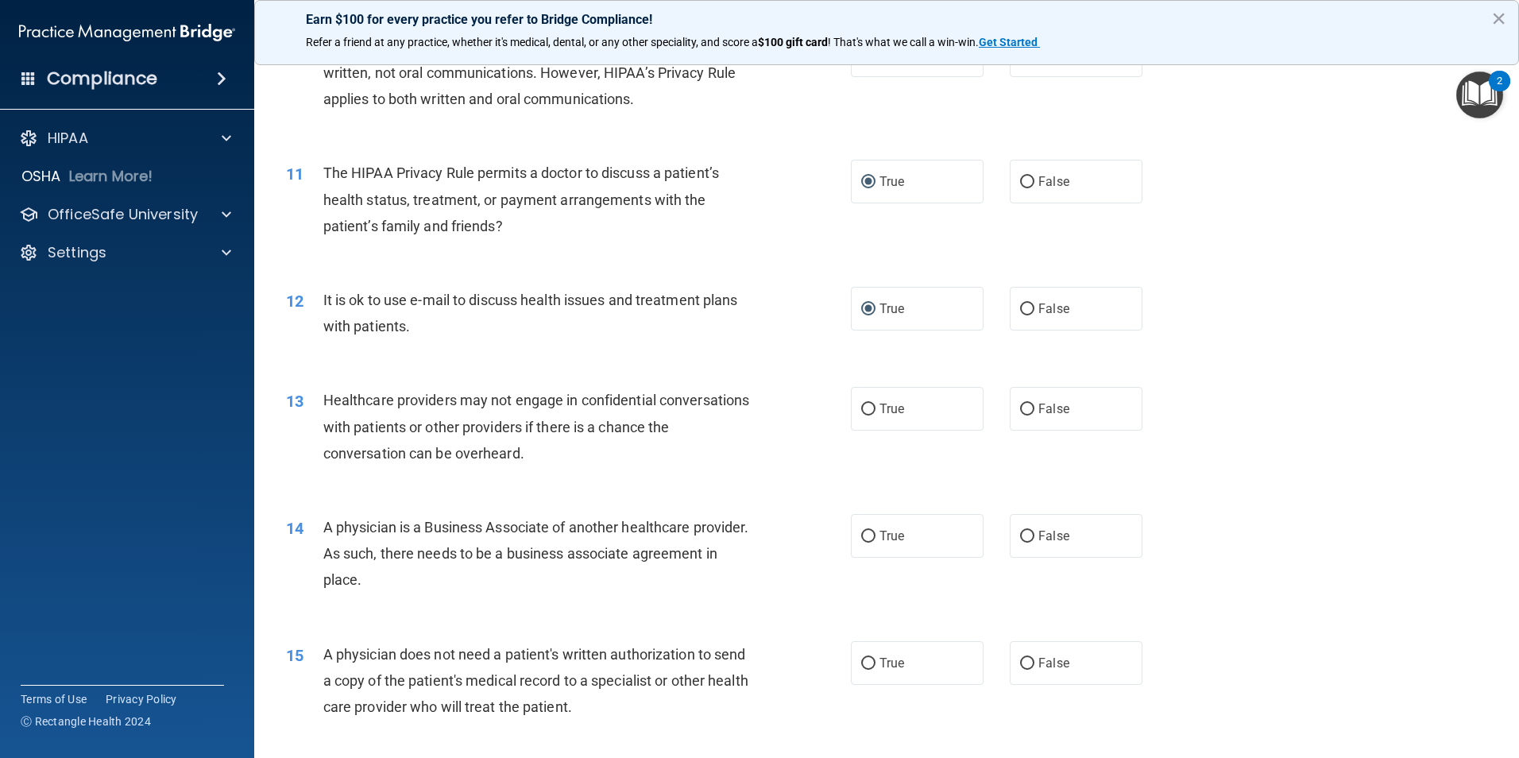
scroll to position [1282, 0]
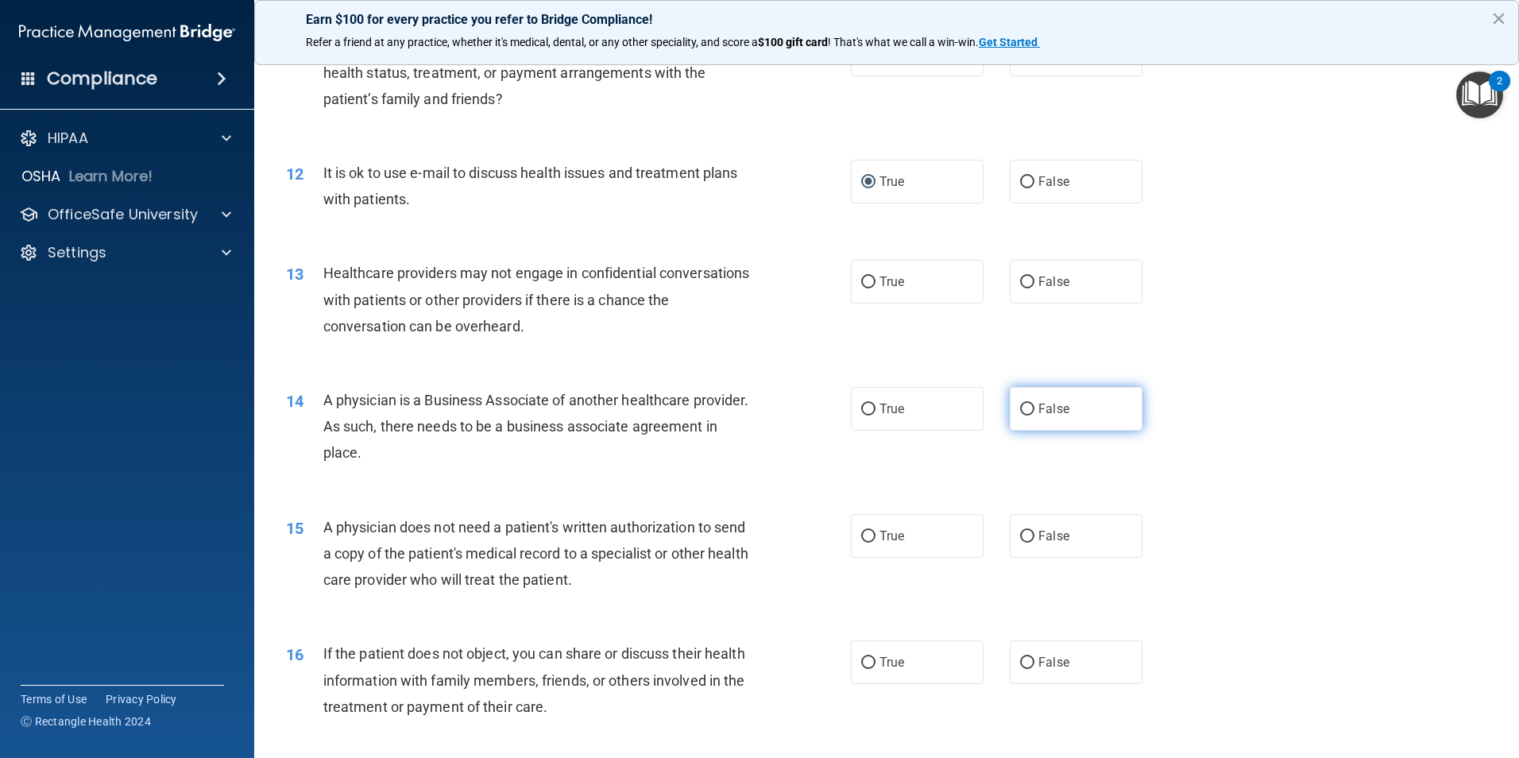
click at [1021, 410] on input "False" at bounding box center [1027, 410] width 14 height 12
radio input "true"
click at [861, 538] on input "True" at bounding box center [868, 537] width 14 height 12
radio input "true"
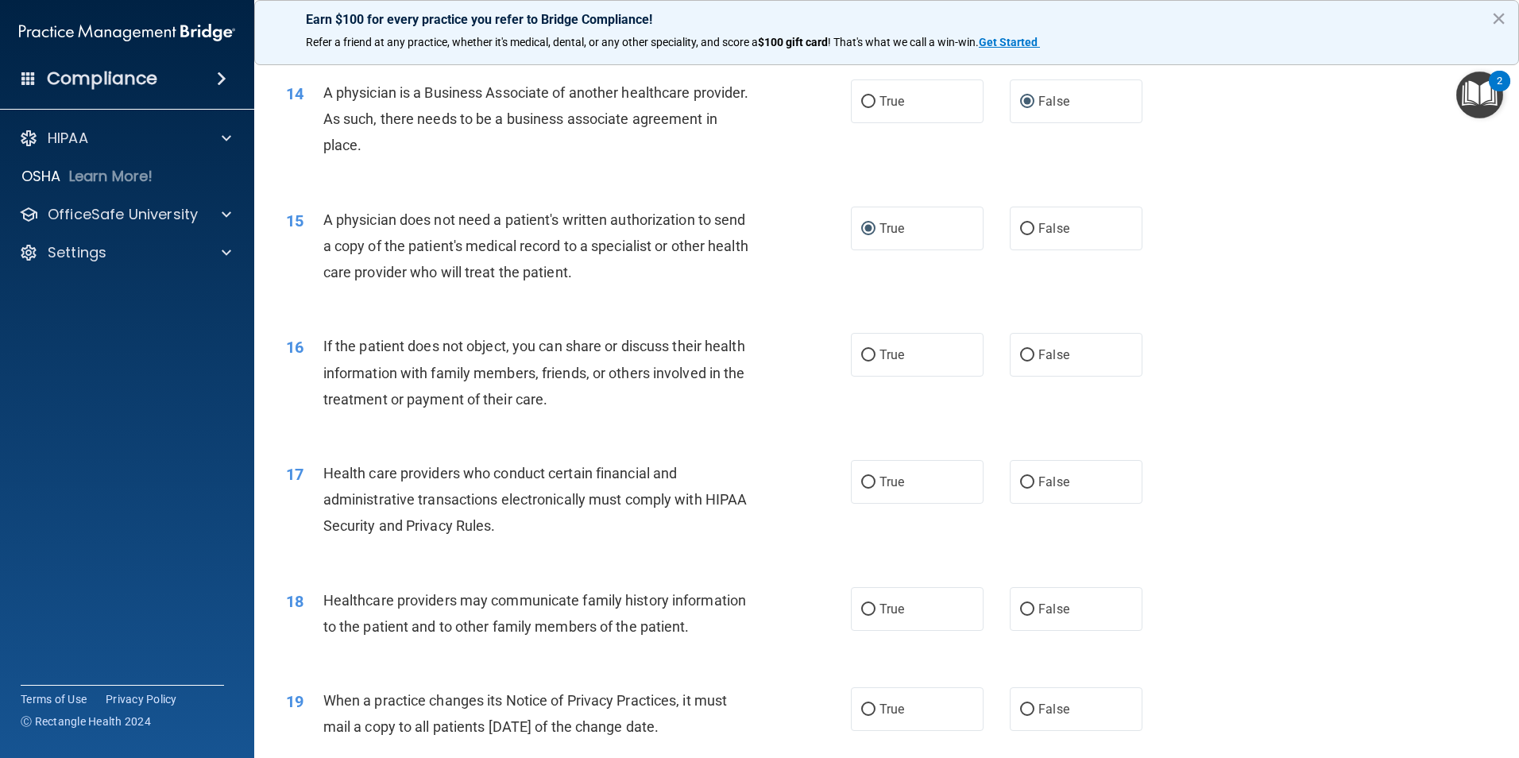
scroll to position [1643, 0]
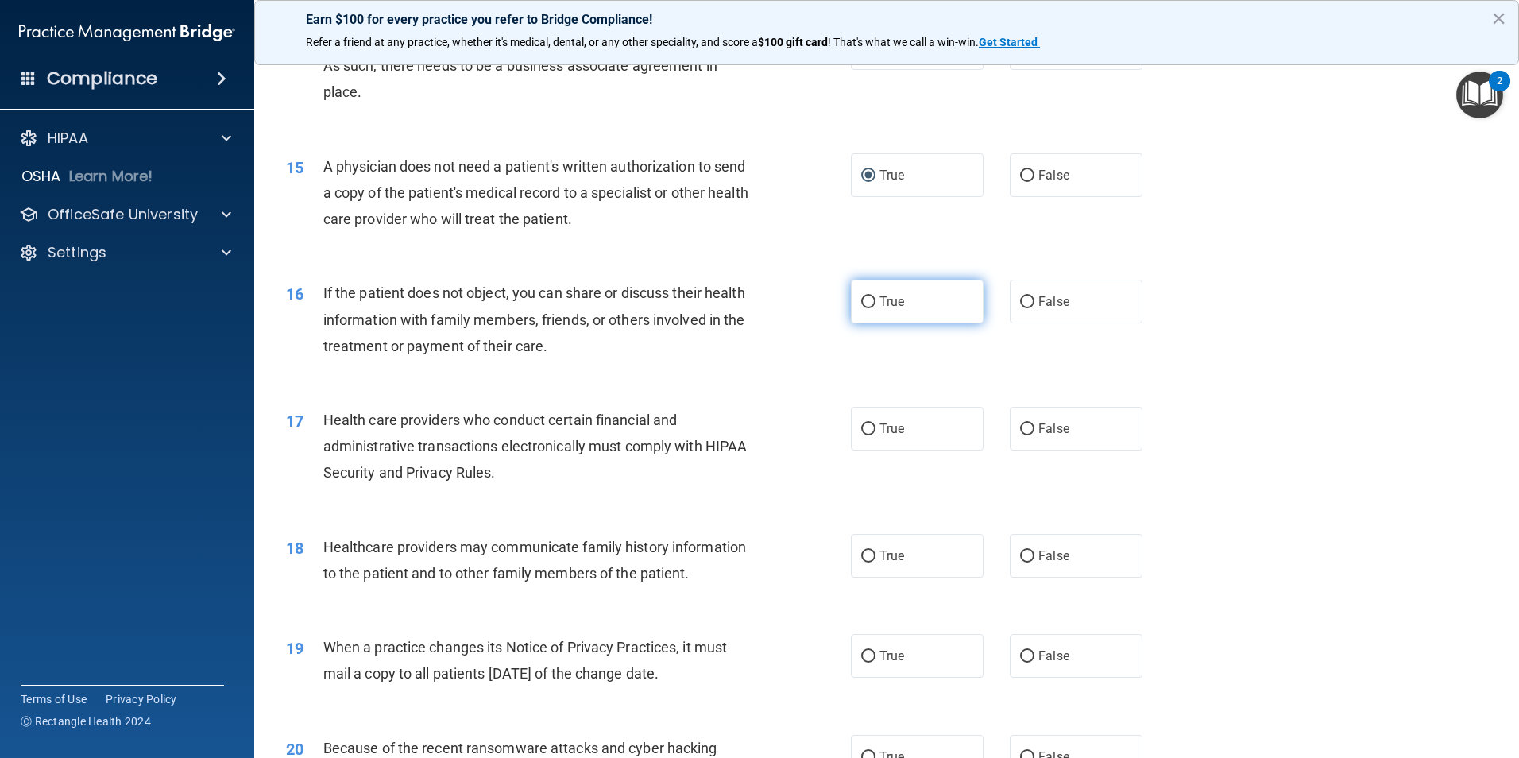
click at [865, 302] on input "True" at bounding box center [868, 302] width 14 height 12
radio input "true"
click at [863, 425] on input "True" at bounding box center [868, 429] width 14 height 12
radio input "true"
click at [1020, 558] on input "False" at bounding box center [1027, 556] width 14 height 12
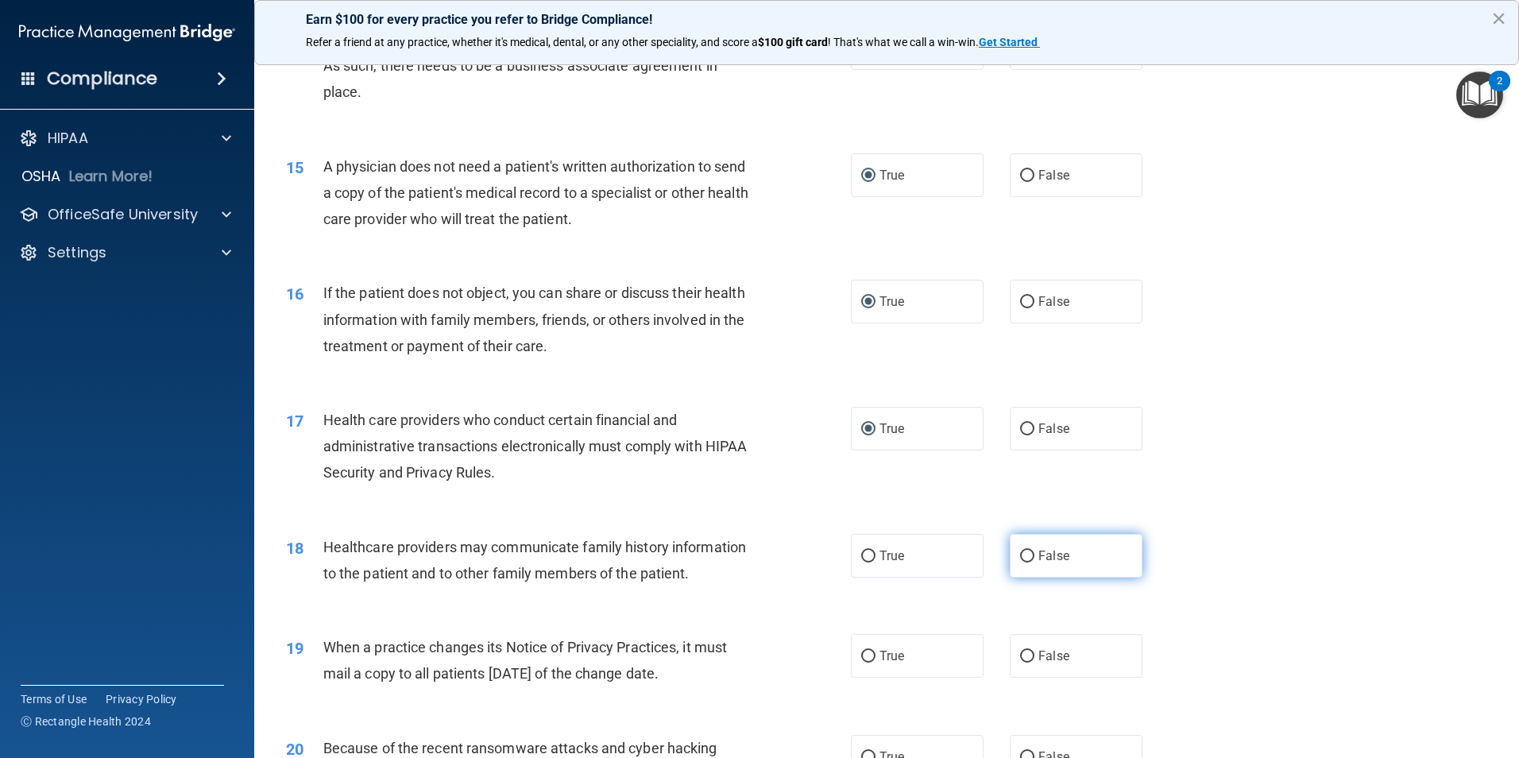
radio input "true"
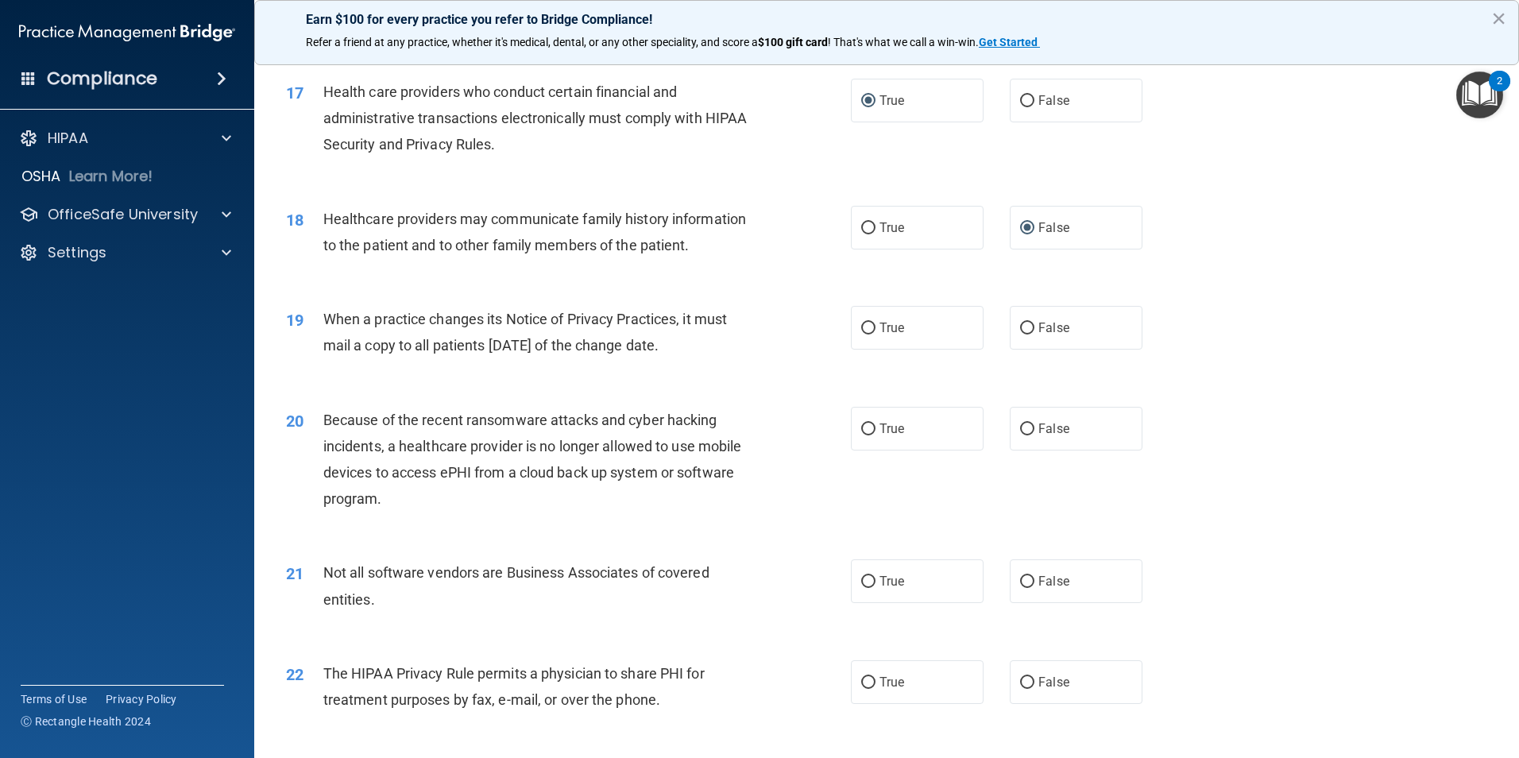
scroll to position [2066, 0]
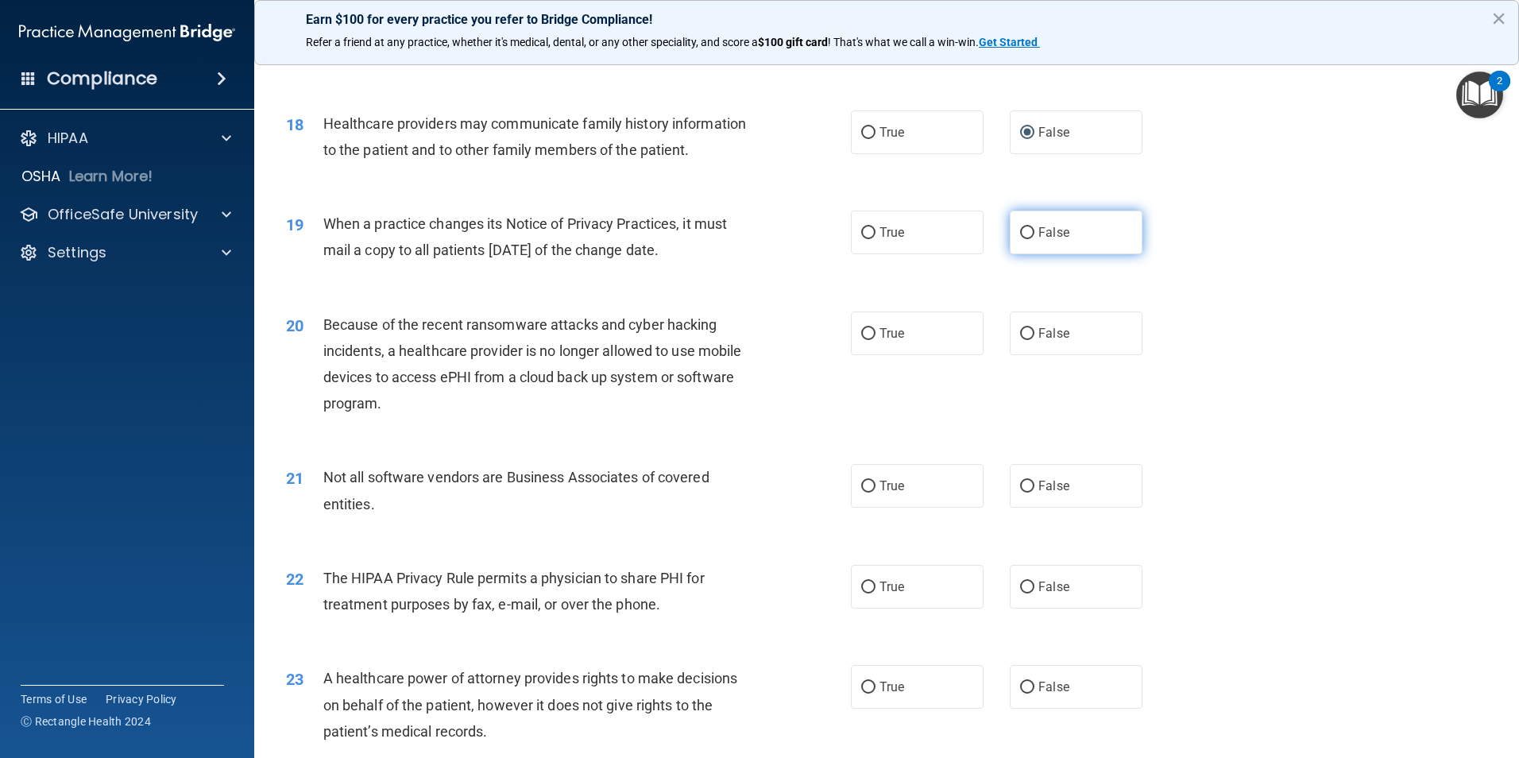
click at [1022, 233] on input "False" at bounding box center [1027, 233] width 14 height 12
radio input "true"
click at [1020, 334] on input "False" at bounding box center [1027, 334] width 14 height 12
radio input "true"
click at [864, 486] on input "True" at bounding box center [868, 487] width 14 height 12
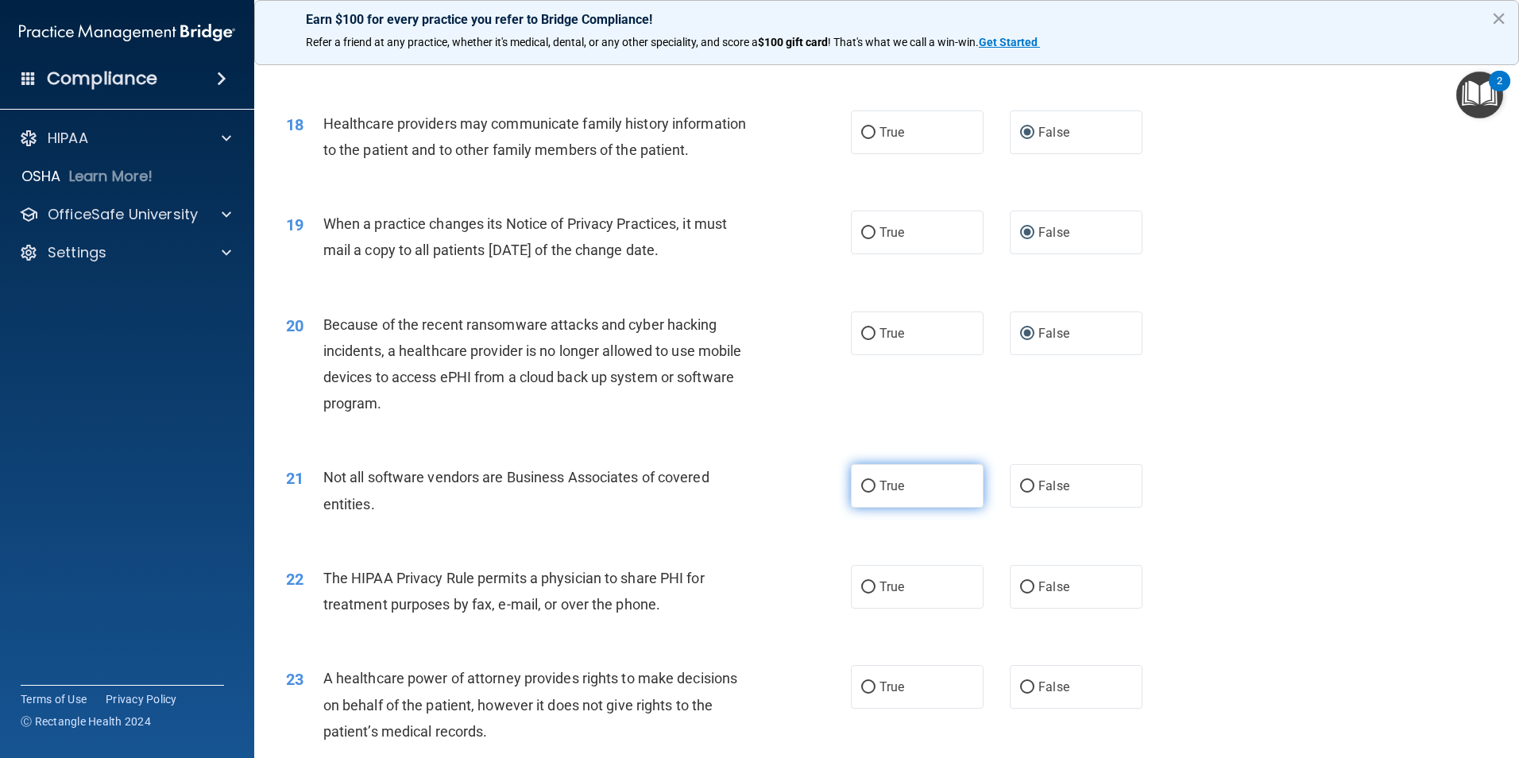
radio input "true"
click at [865, 590] on input "True" at bounding box center [868, 587] width 14 height 12
radio input "true"
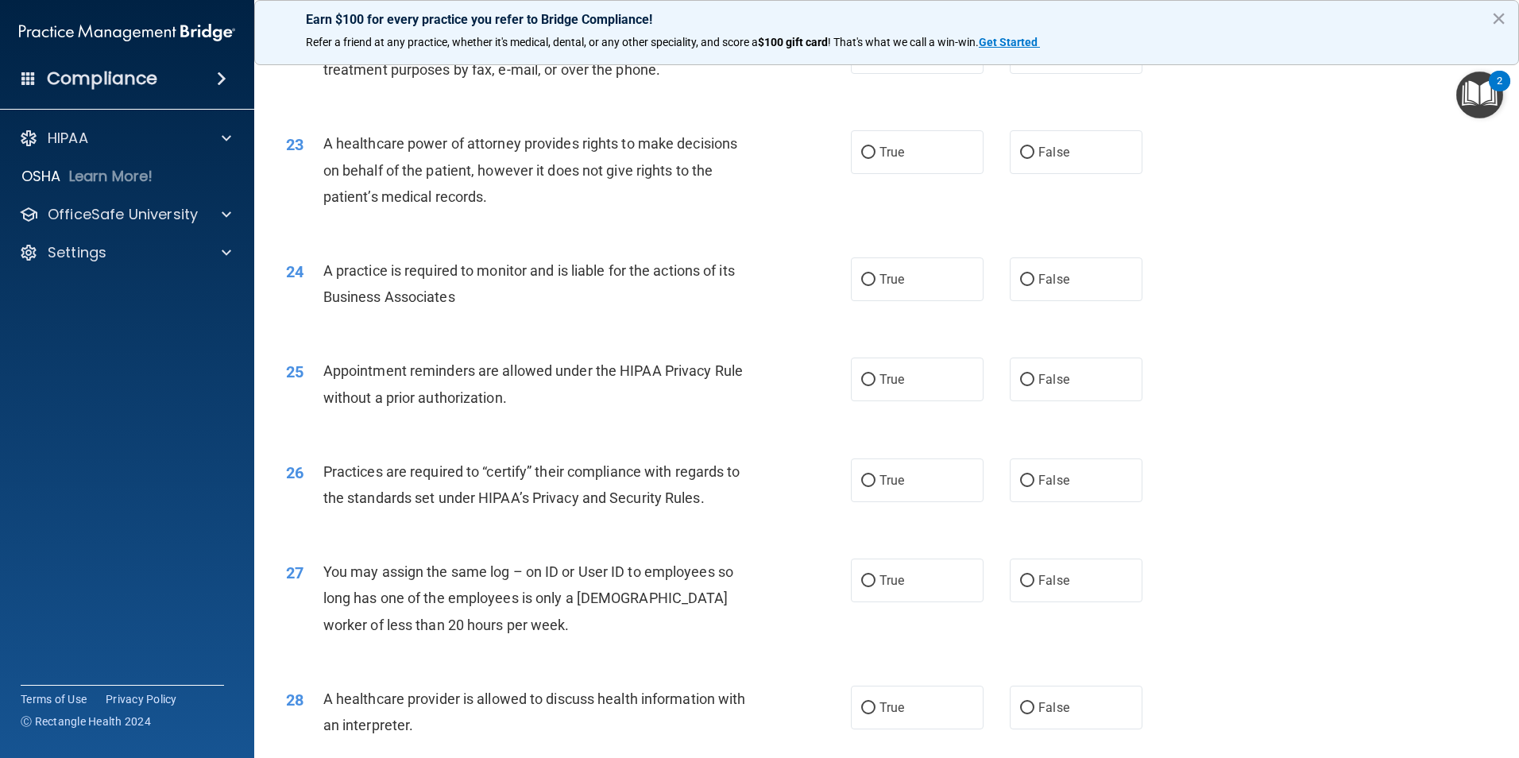
scroll to position [2607, 0]
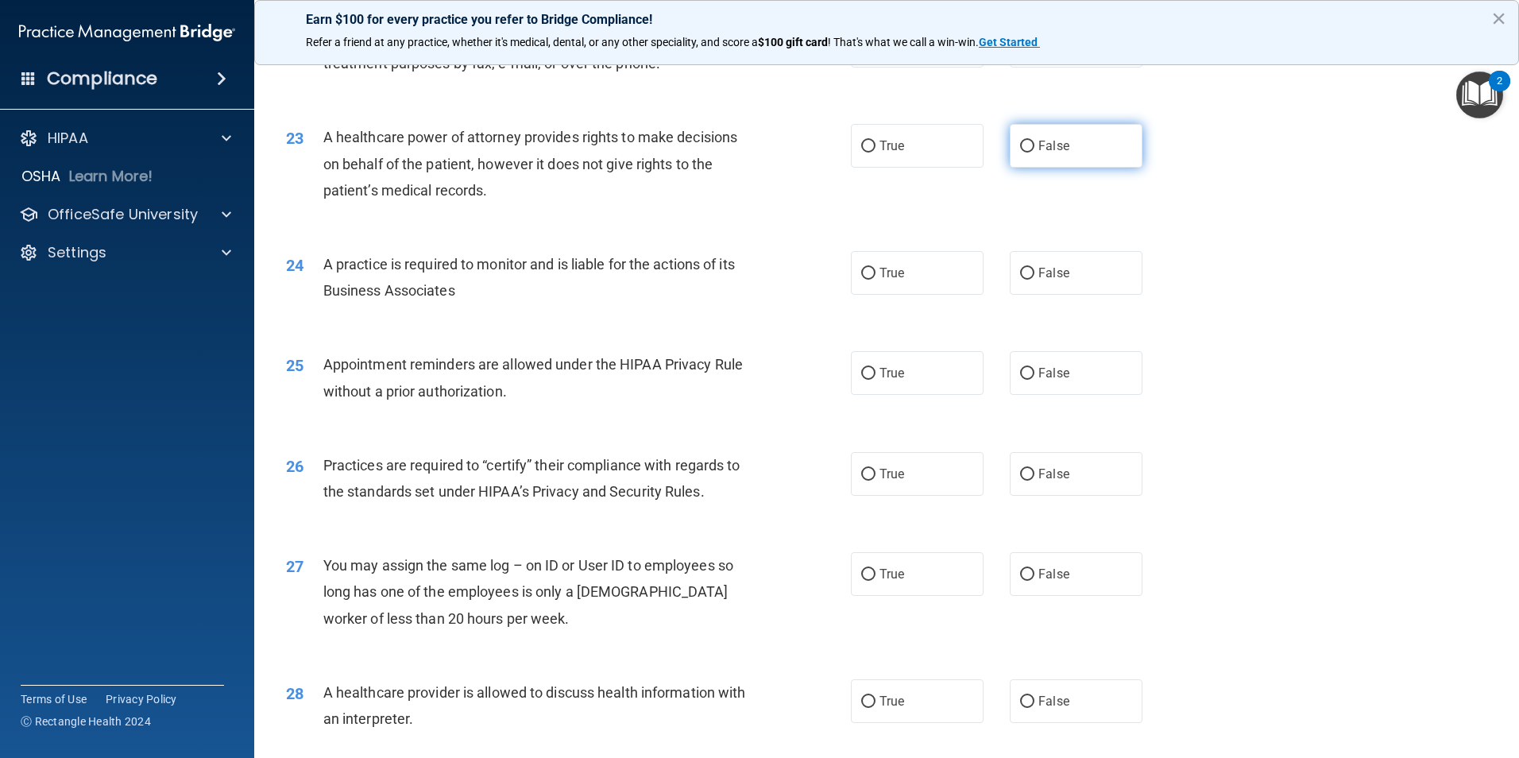
click at [1021, 145] on input "False" at bounding box center [1027, 147] width 14 height 12
radio input "true"
click at [1020, 271] on input "False" at bounding box center [1027, 274] width 14 height 12
radio input "true"
click at [861, 376] on input "True" at bounding box center [868, 374] width 14 height 12
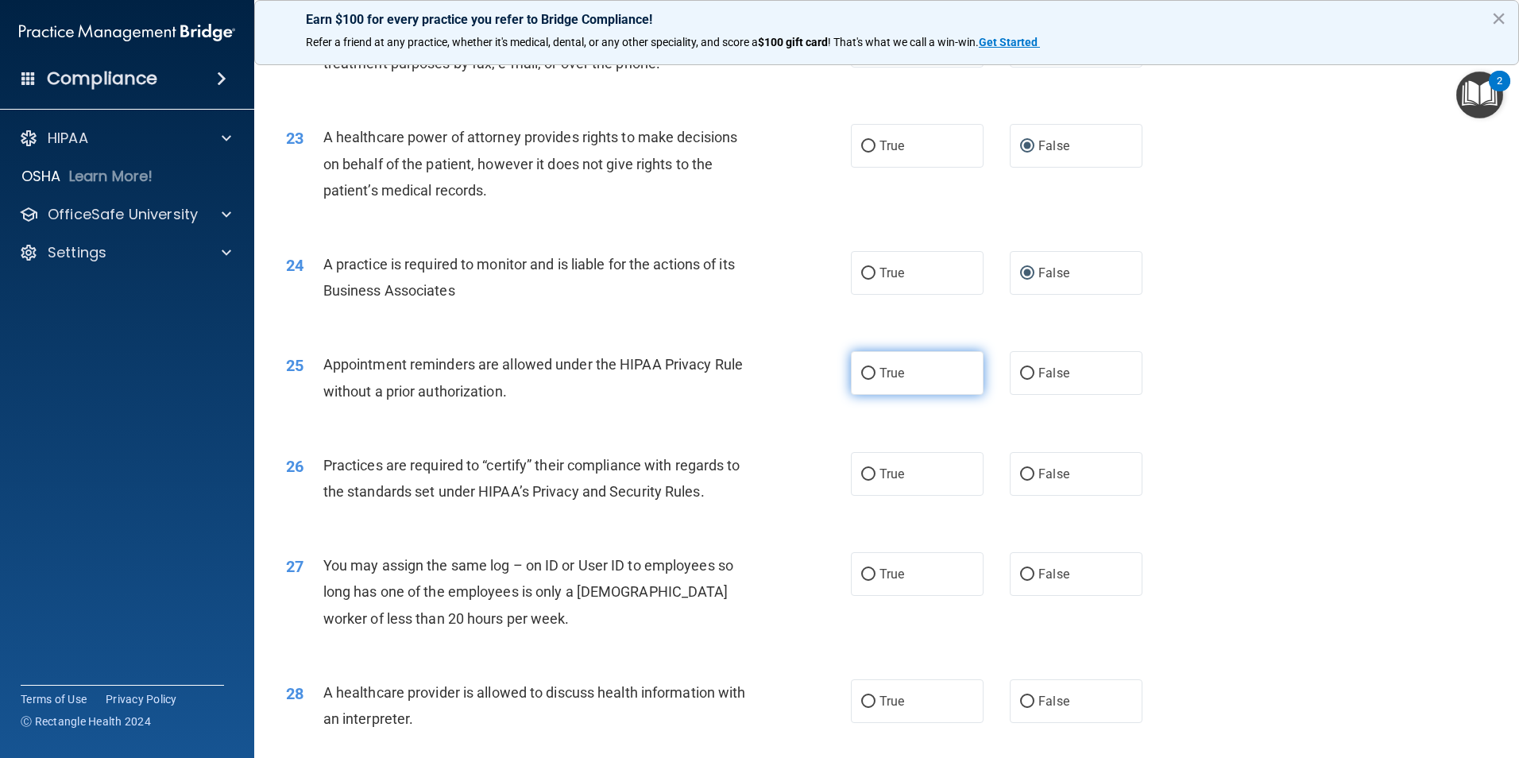
radio input "true"
click at [1020, 476] on input "False" at bounding box center [1027, 475] width 14 height 12
radio input "true"
click at [1020, 571] on input "False" at bounding box center [1027, 575] width 14 height 12
radio input "true"
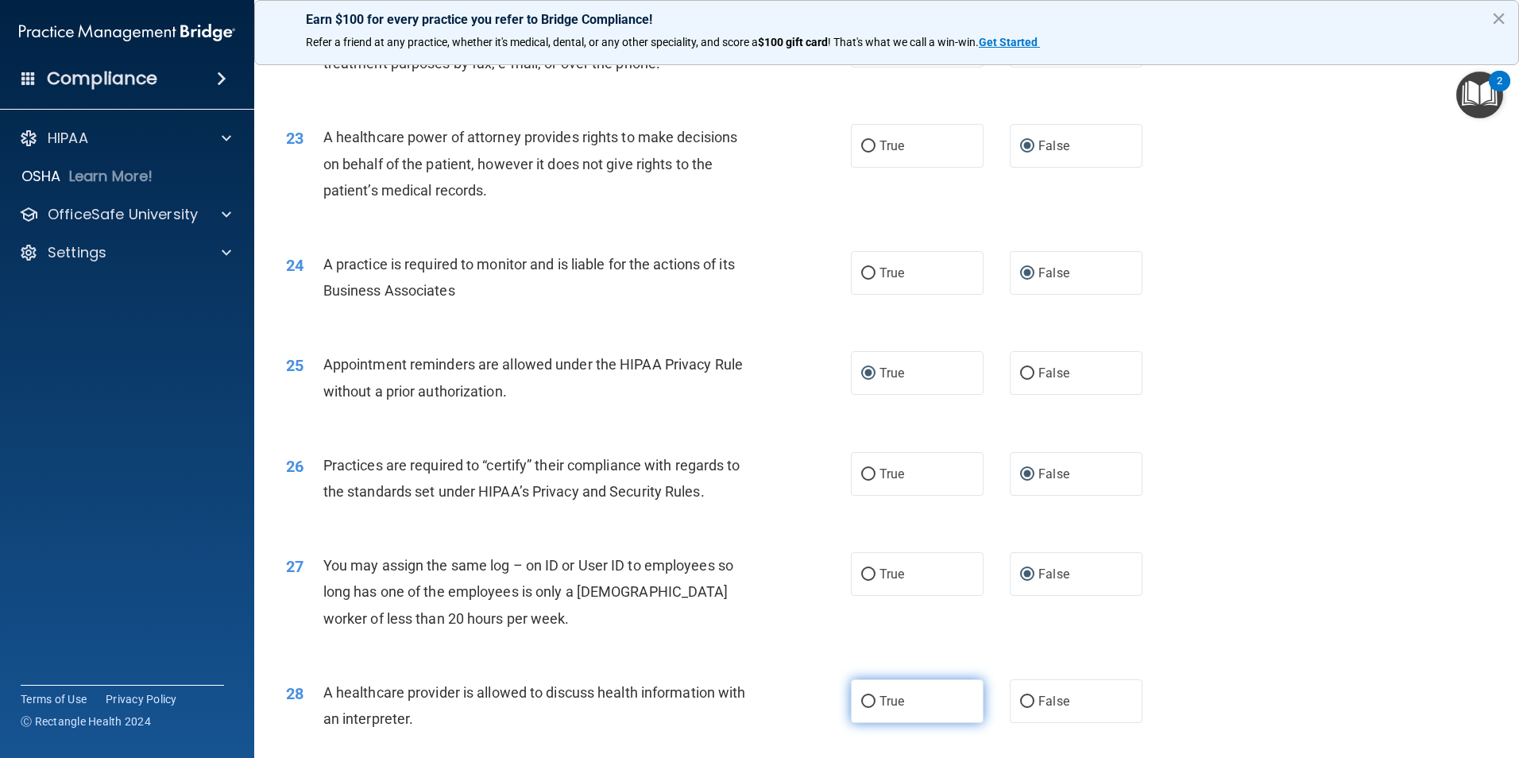
click at [861, 704] on input "True" at bounding box center [868, 702] width 14 height 12
radio input "true"
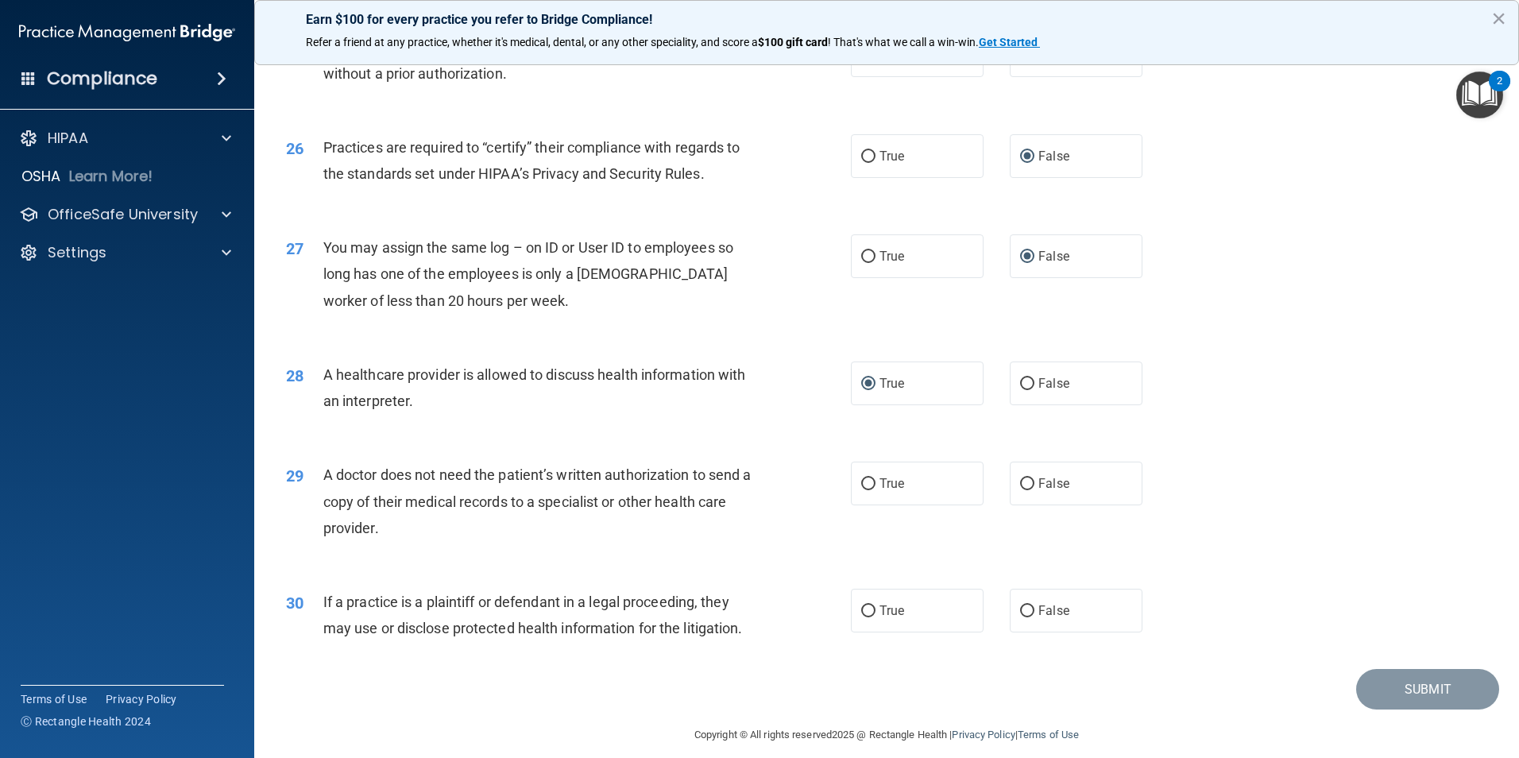
scroll to position [2940, 0]
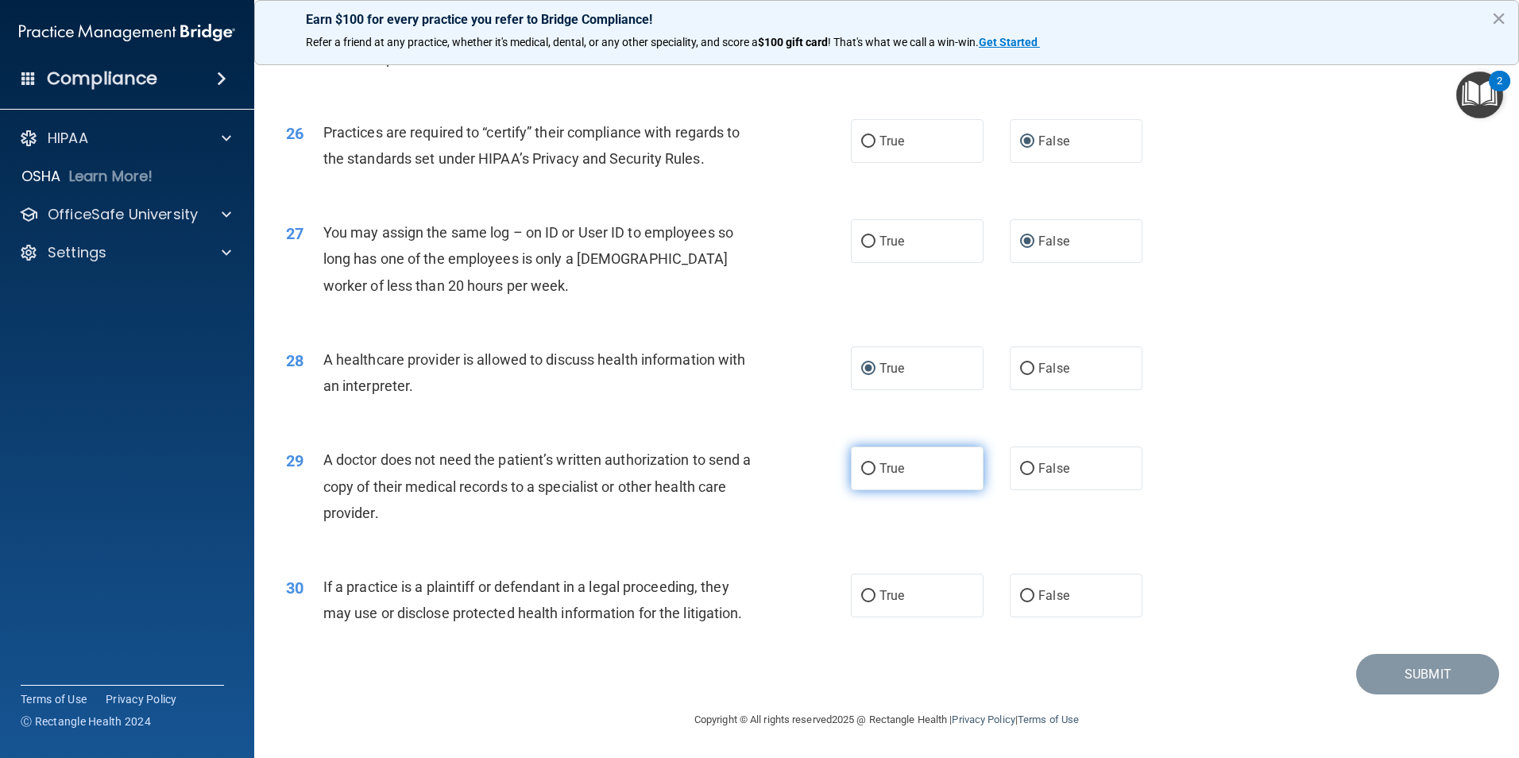
click at [861, 465] on input "True" at bounding box center [868, 469] width 14 height 12
radio input "true"
click at [861, 598] on input "True" at bounding box center [868, 596] width 14 height 12
radio input "true"
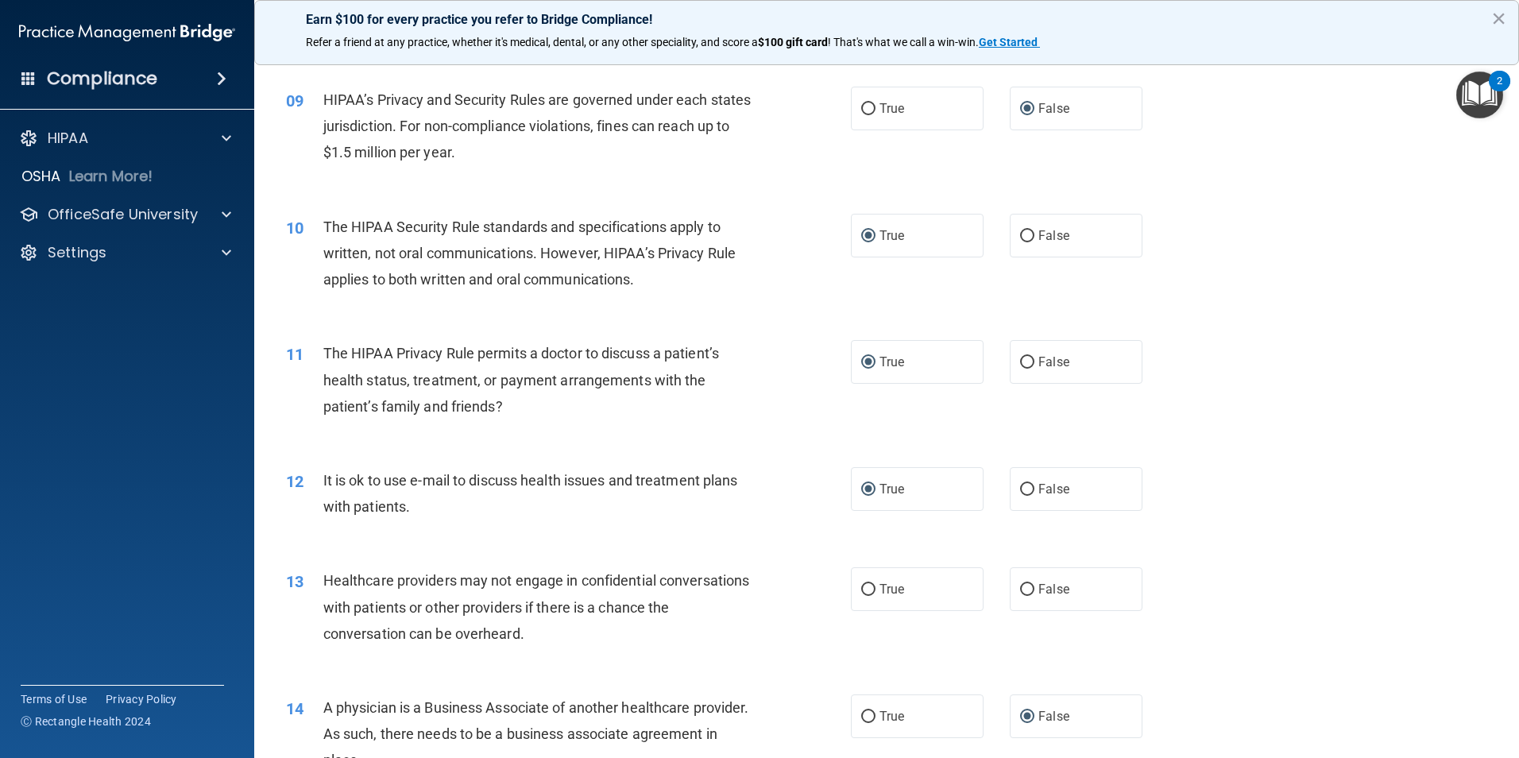
scroll to position [1048, 0]
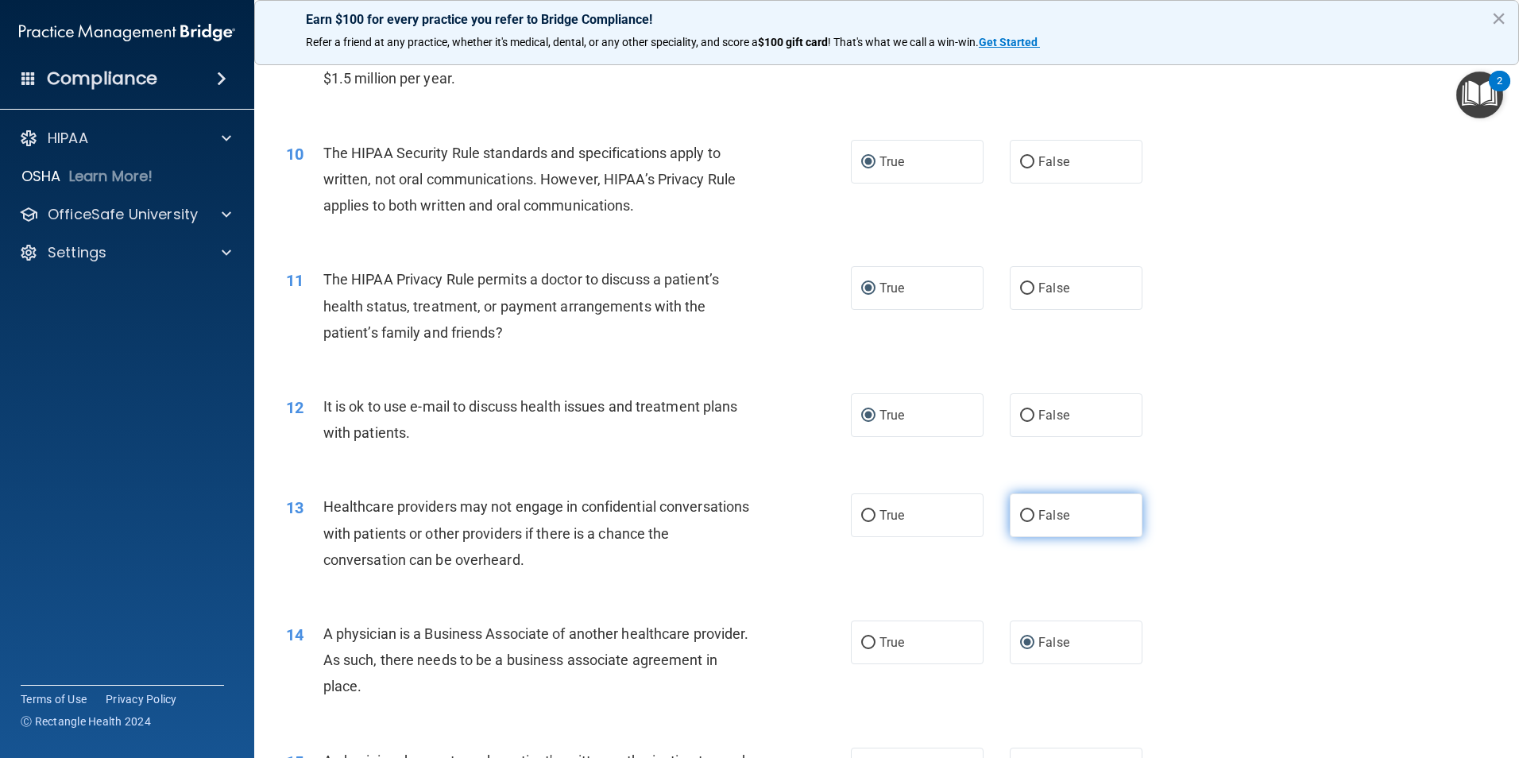
click at [1021, 516] on input "False" at bounding box center [1027, 516] width 14 height 12
radio input "true"
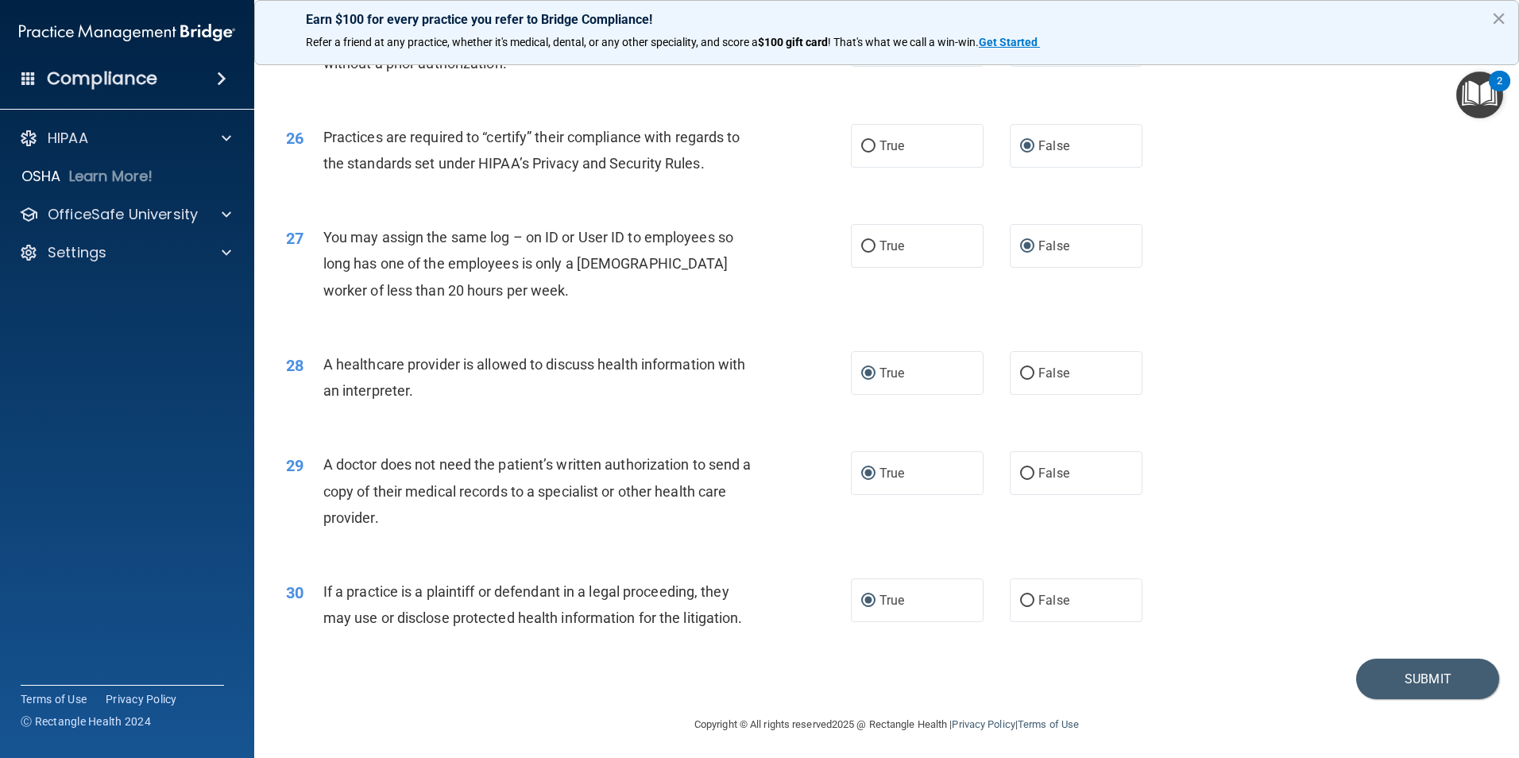
scroll to position [2940, 0]
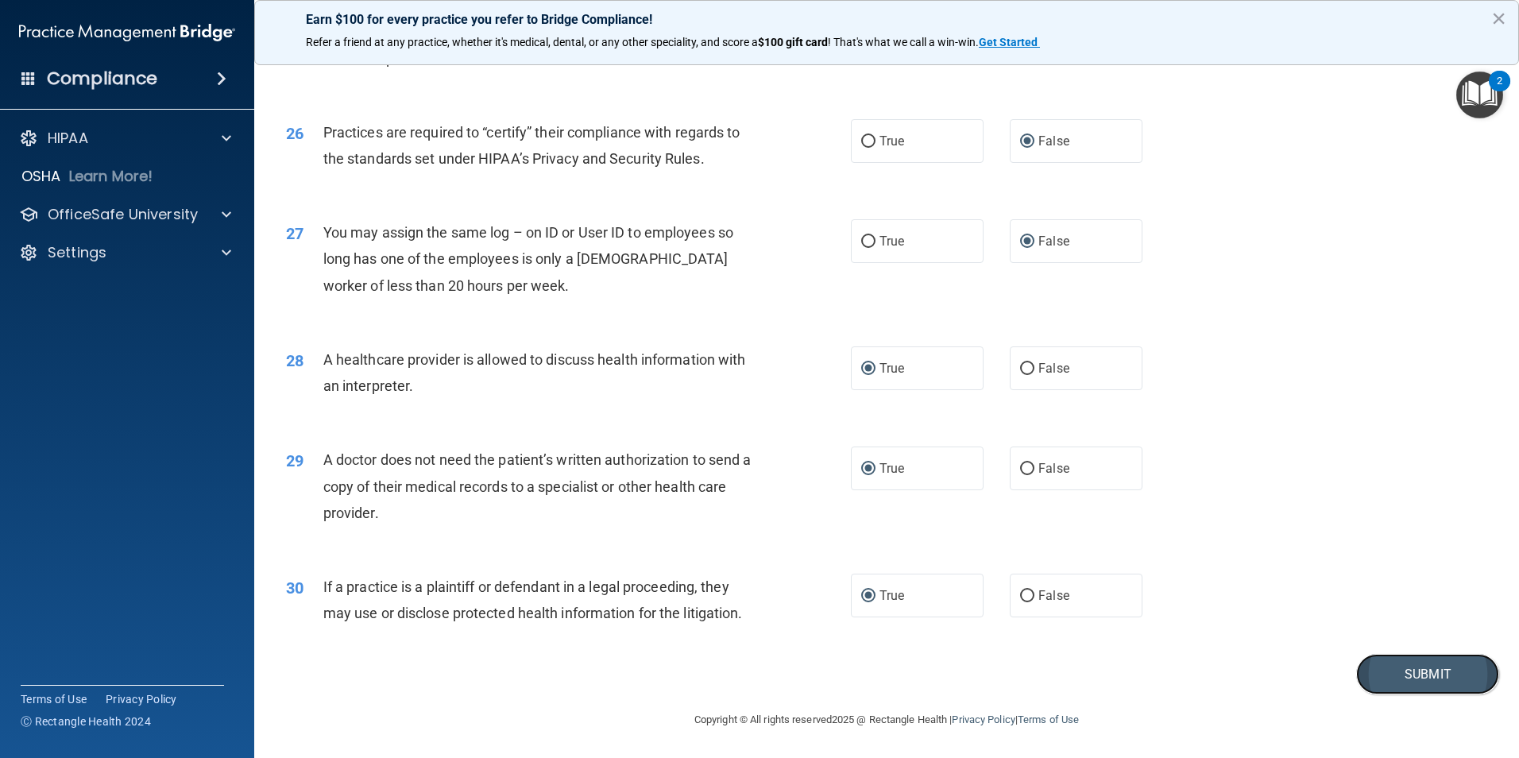
click at [1409, 679] on button "Submit" at bounding box center [1427, 674] width 143 height 41
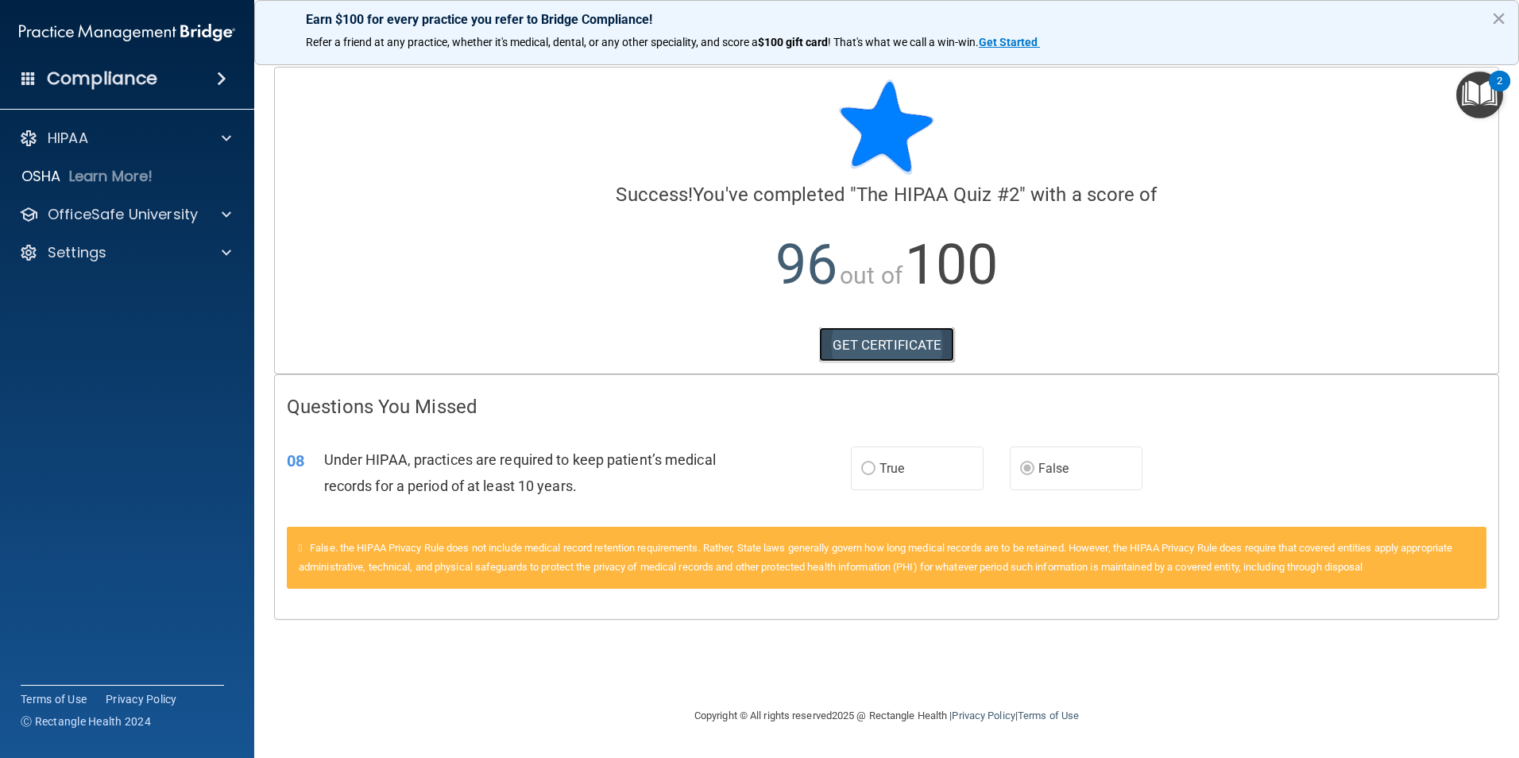
click at [857, 348] on link "GET CERTIFICATE" at bounding box center [887, 344] width 136 height 35
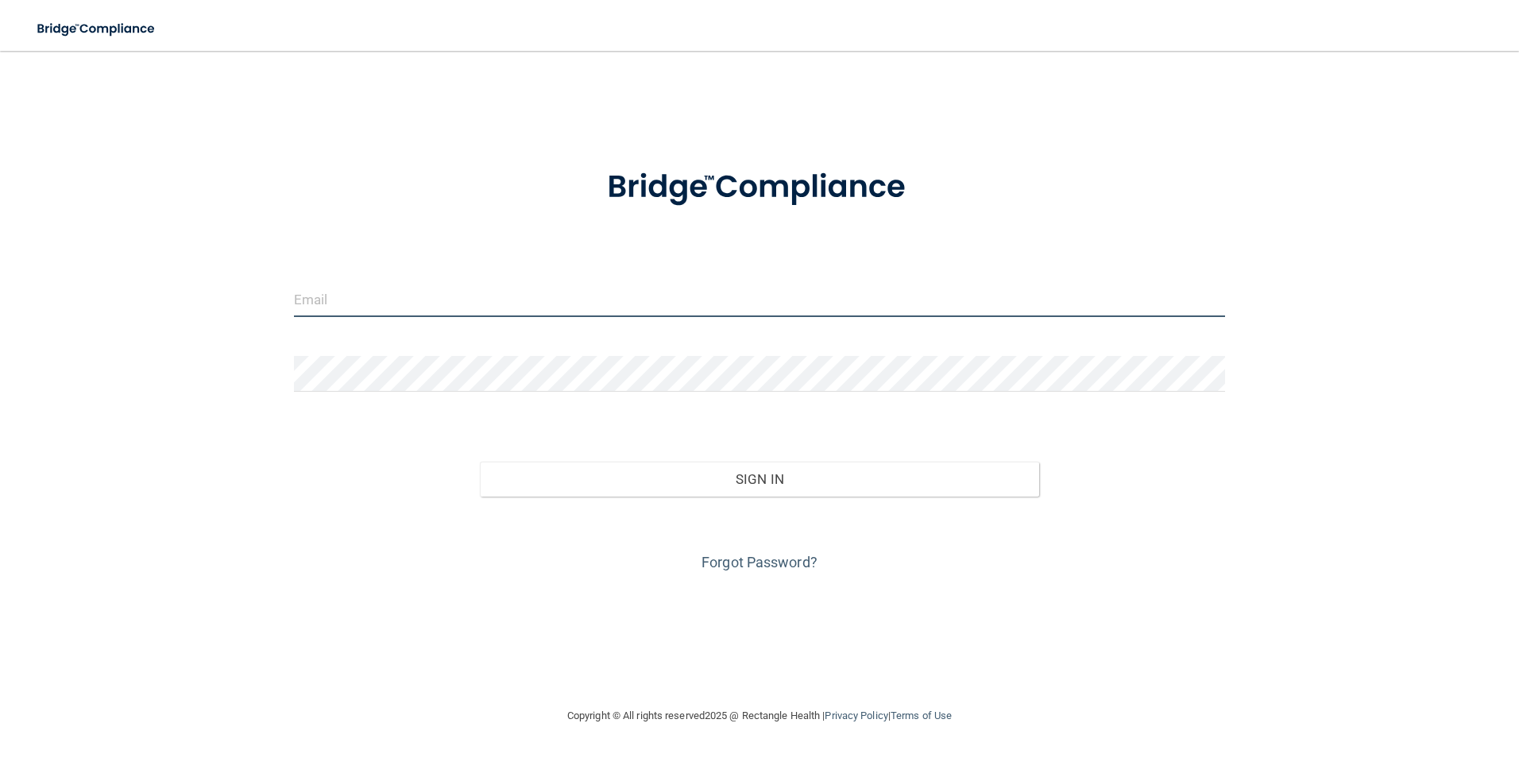
click at [384, 300] on input "email" at bounding box center [760, 299] width 932 height 36
type input "[PERSON_NAME][EMAIL_ADDRESS][PERSON_NAME][DOMAIN_NAME]"
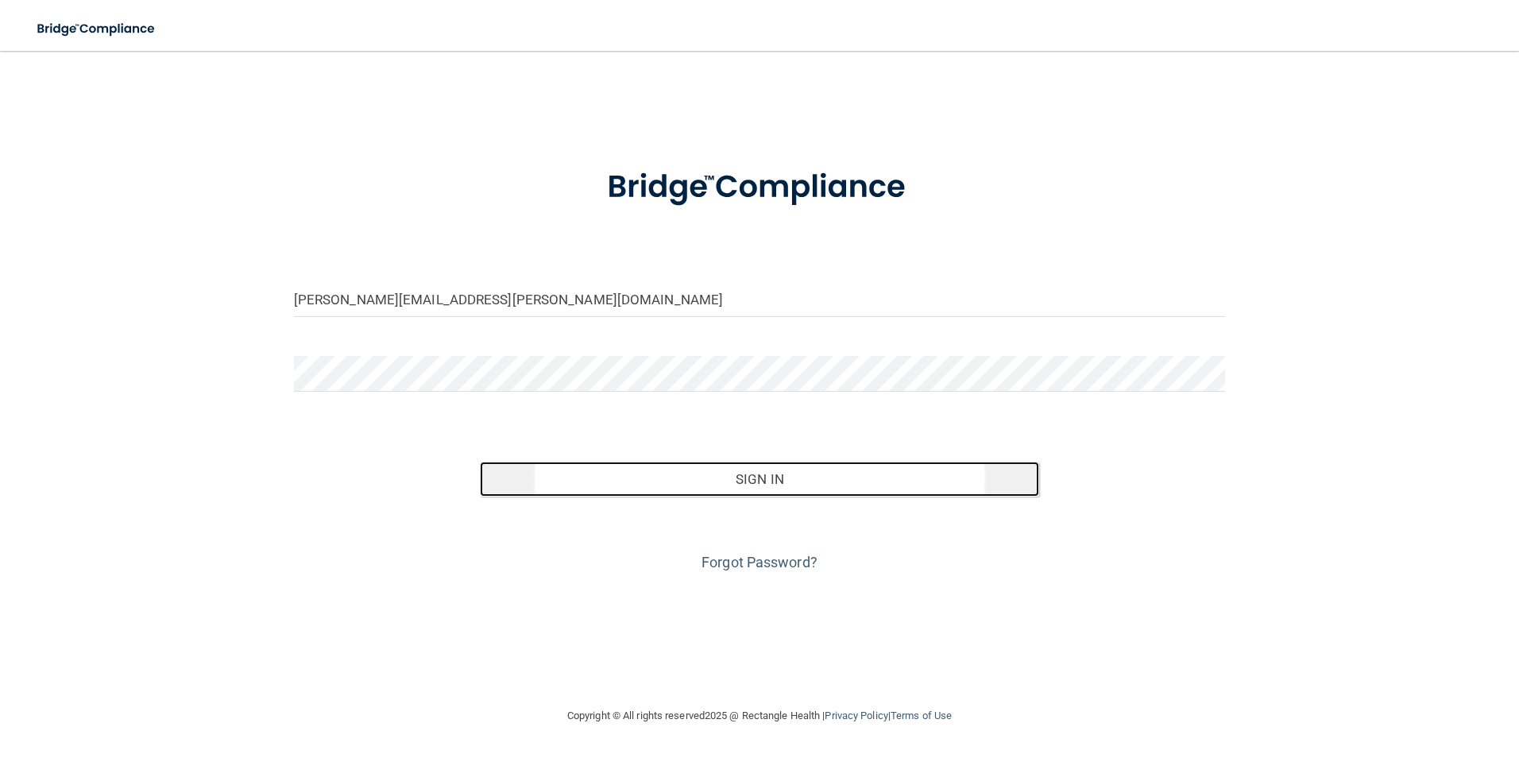
click at [778, 478] on button "Sign In" at bounding box center [759, 478] width 559 height 35
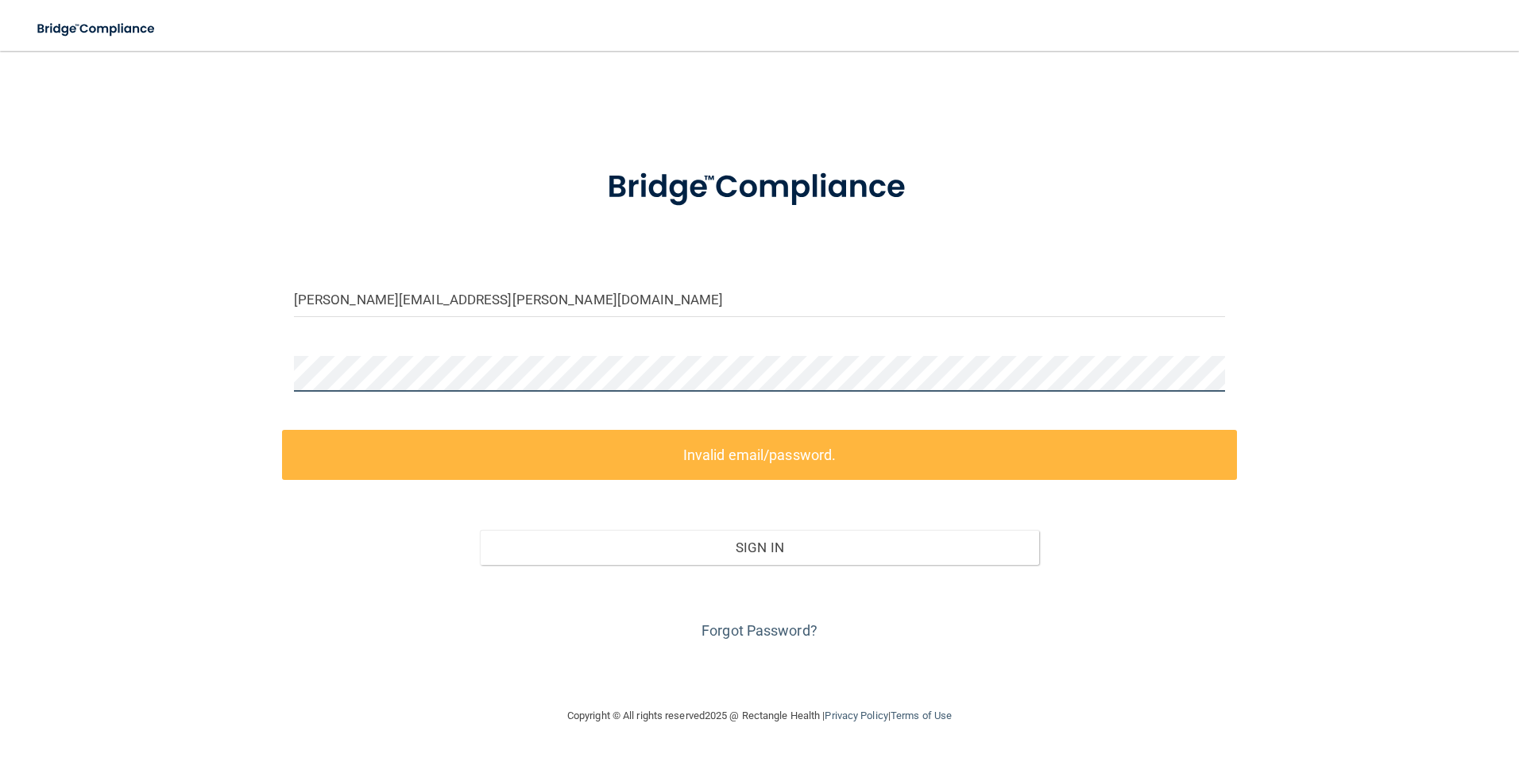
click at [236, 378] on div "patricia.hamilton@lansingpediatrics.com Invalid email/password. You don't have …" at bounding box center [759, 379] width 1455 height 624
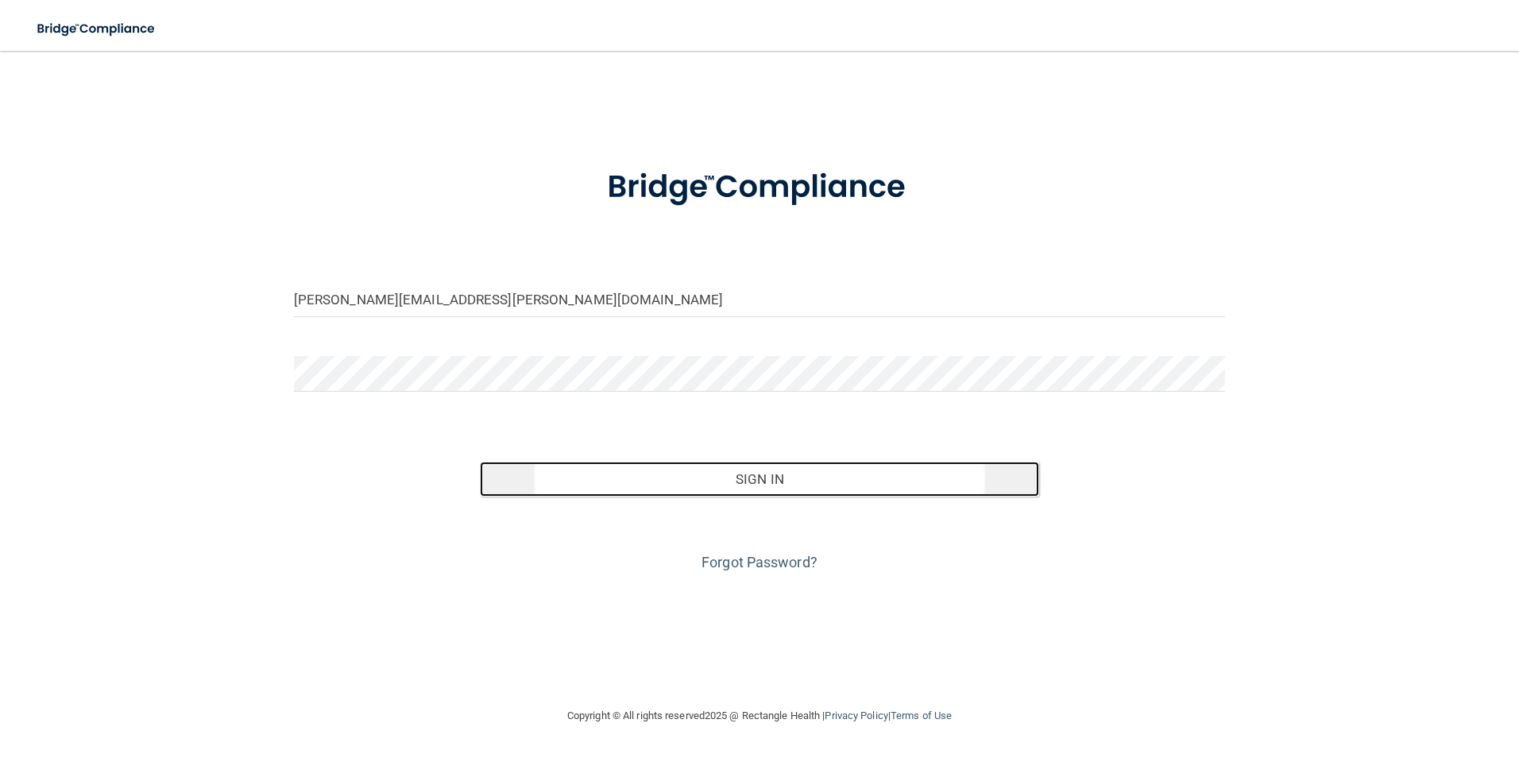
click at [782, 481] on button "Sign In" at bounding box center [759, 478] width 559 height 35
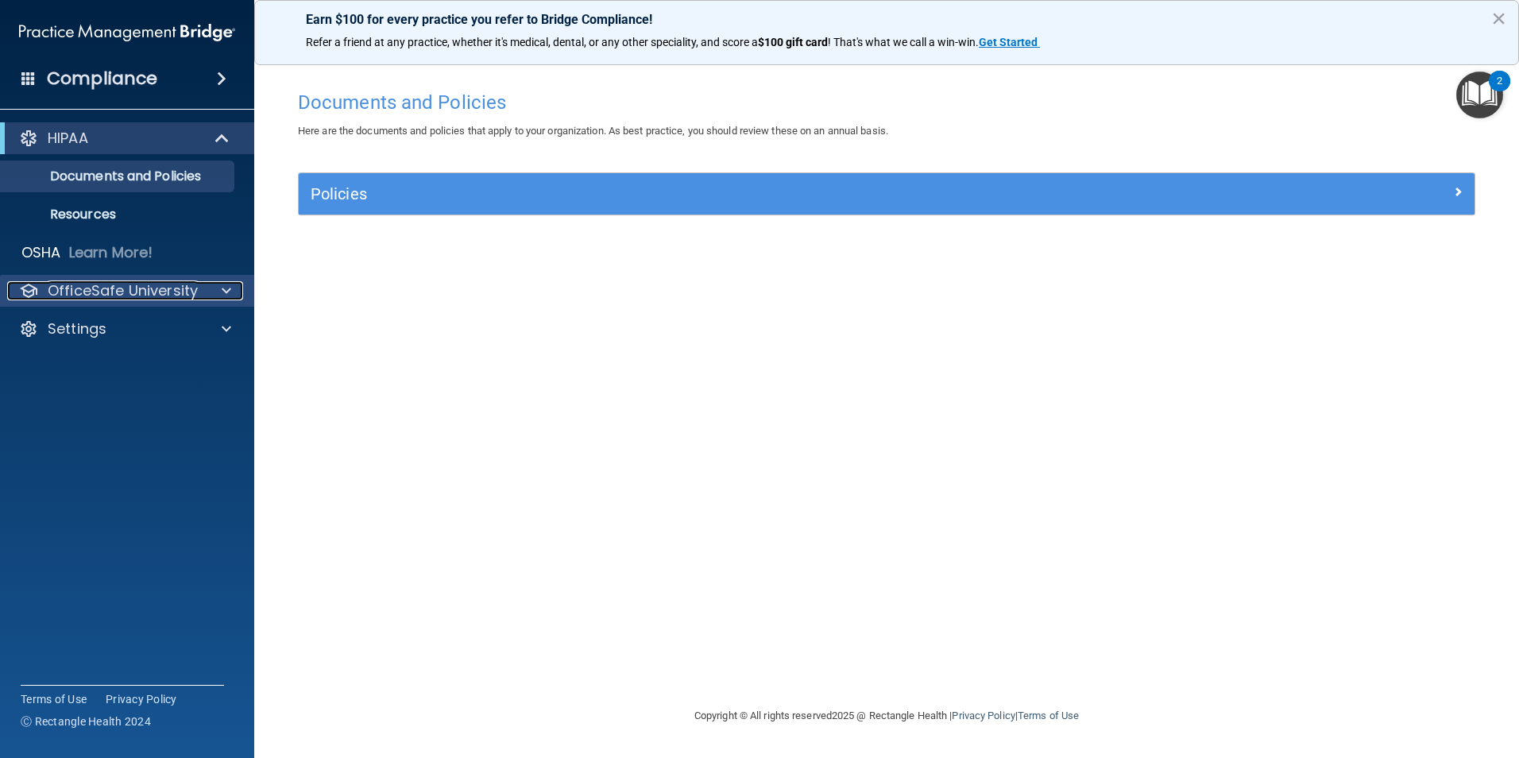
click at [218, 288] on div at bounding box center [224, 290] width 40 height 19
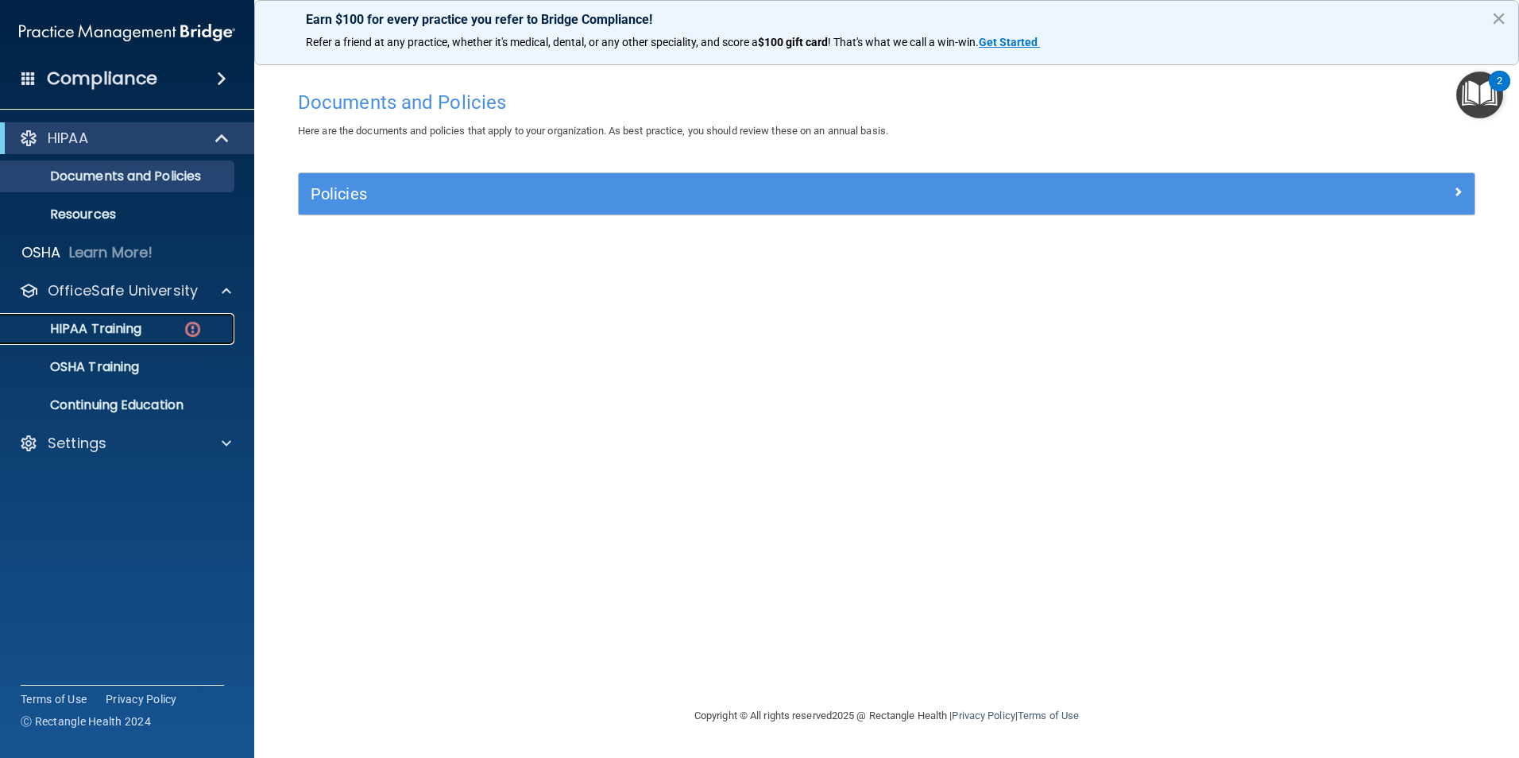
click at [102, 333] on p "HIPAA Training" at bounding box center [75, 329] width 131 height 16
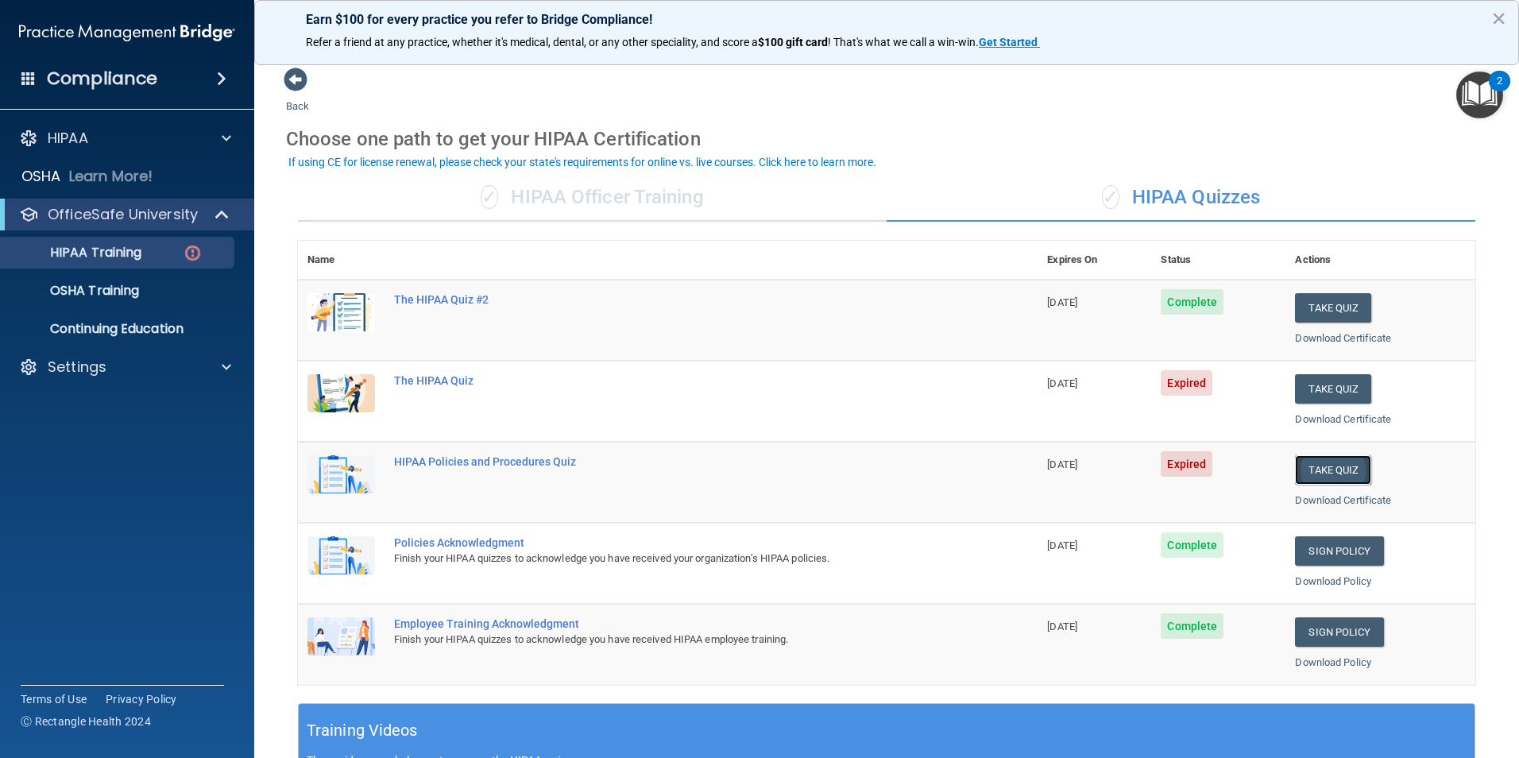
click at [1309, 463] on button "Take Quiz" at bounding box center [1333, 469] width 76 height 29
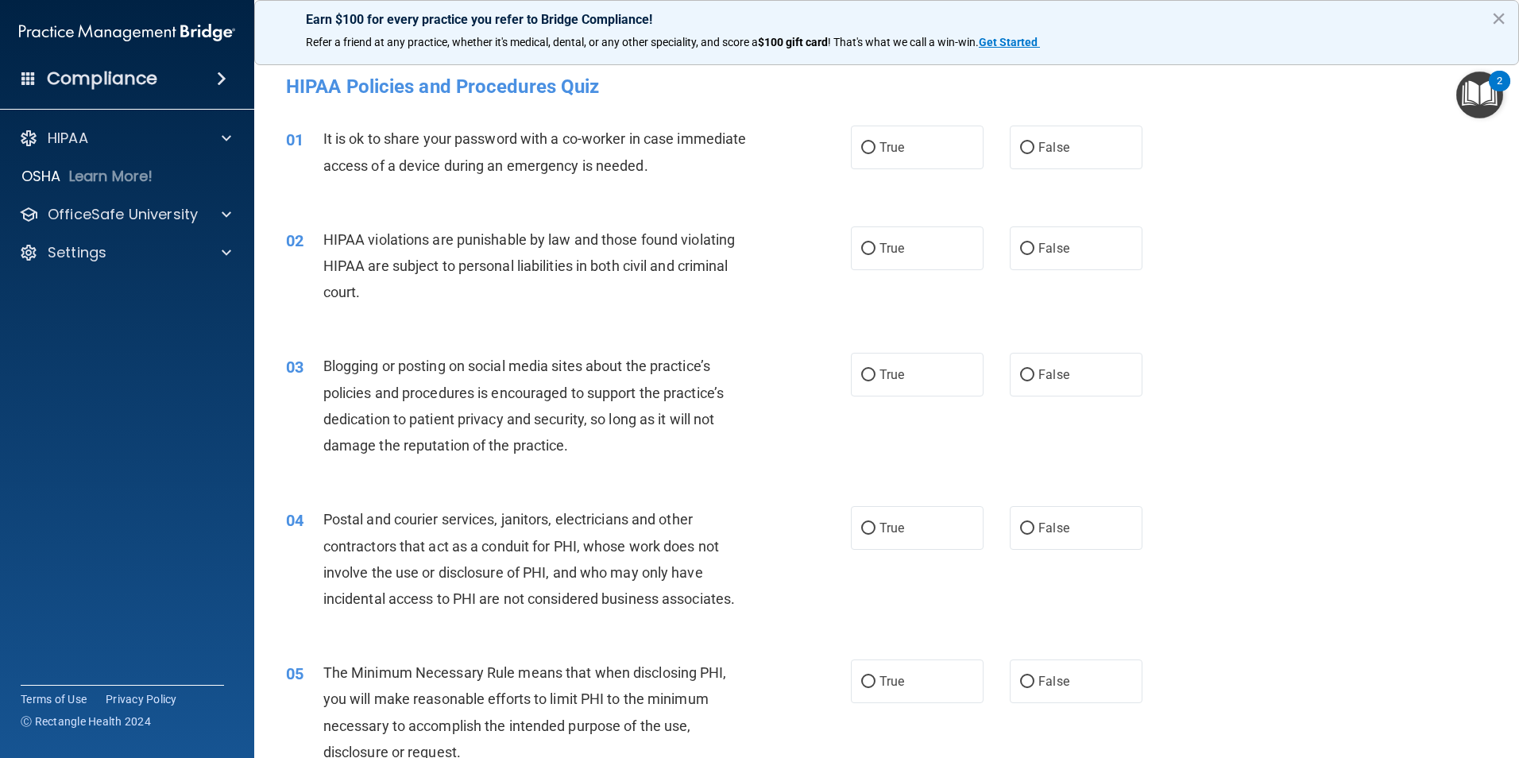
drag, startPoint x: 1512, startPoint y: 80, endPoint x: 1519, endPoint y: 58, distance: 23.4
click at [1518, 58] on html "Compliance HIPAA Documents and Policies Report an Incident Business Associates …" at bounding box center [759, 379] width 1519 height 758
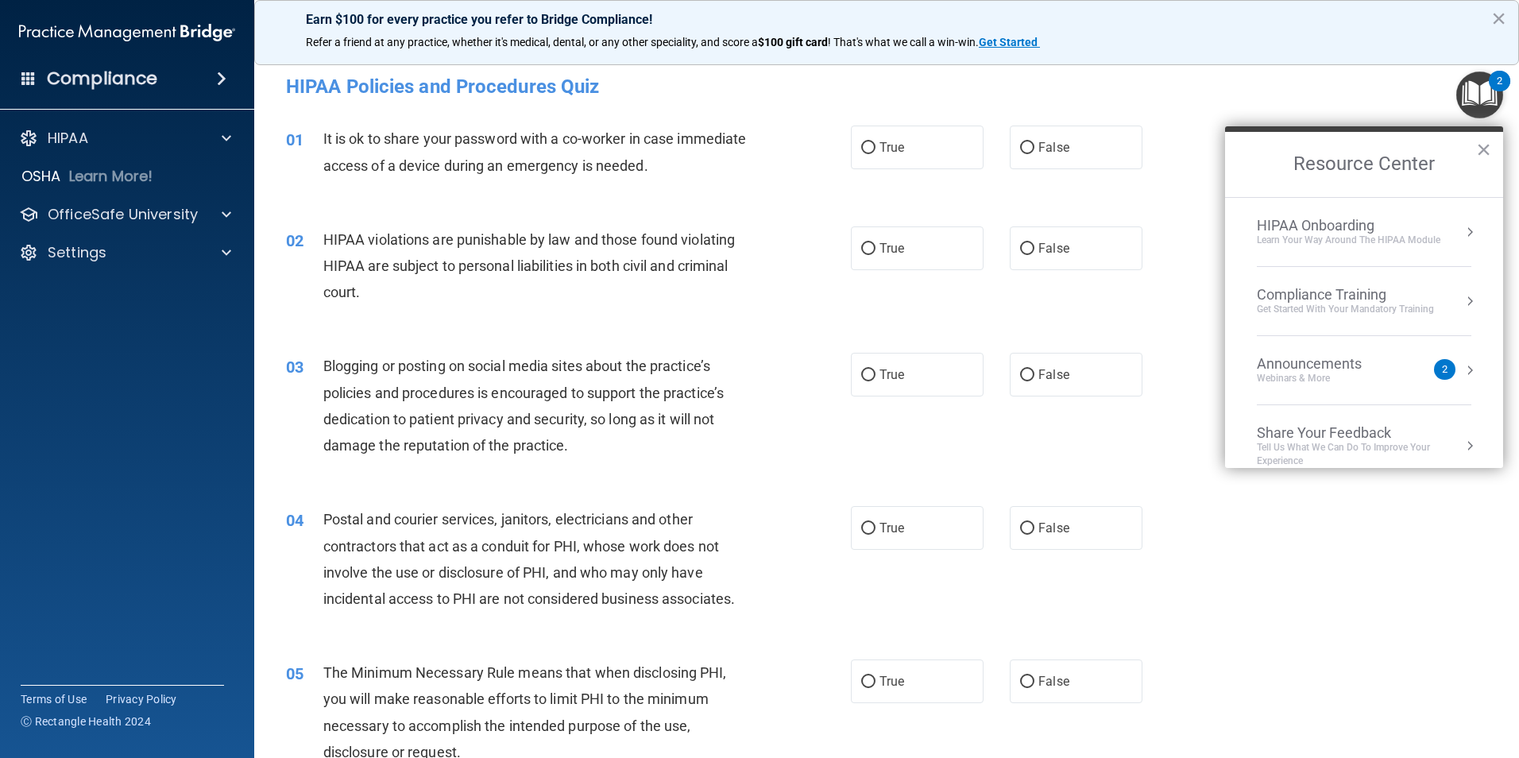
click at [1200, 118] on div "01 It is ok to share your password with a co-worker in case immediate access of…" at bounding box center [886, 156] width 1225 height 100
click at [1488, 153] on button "×" at bounding box center [1483, 149] width 15 height 25
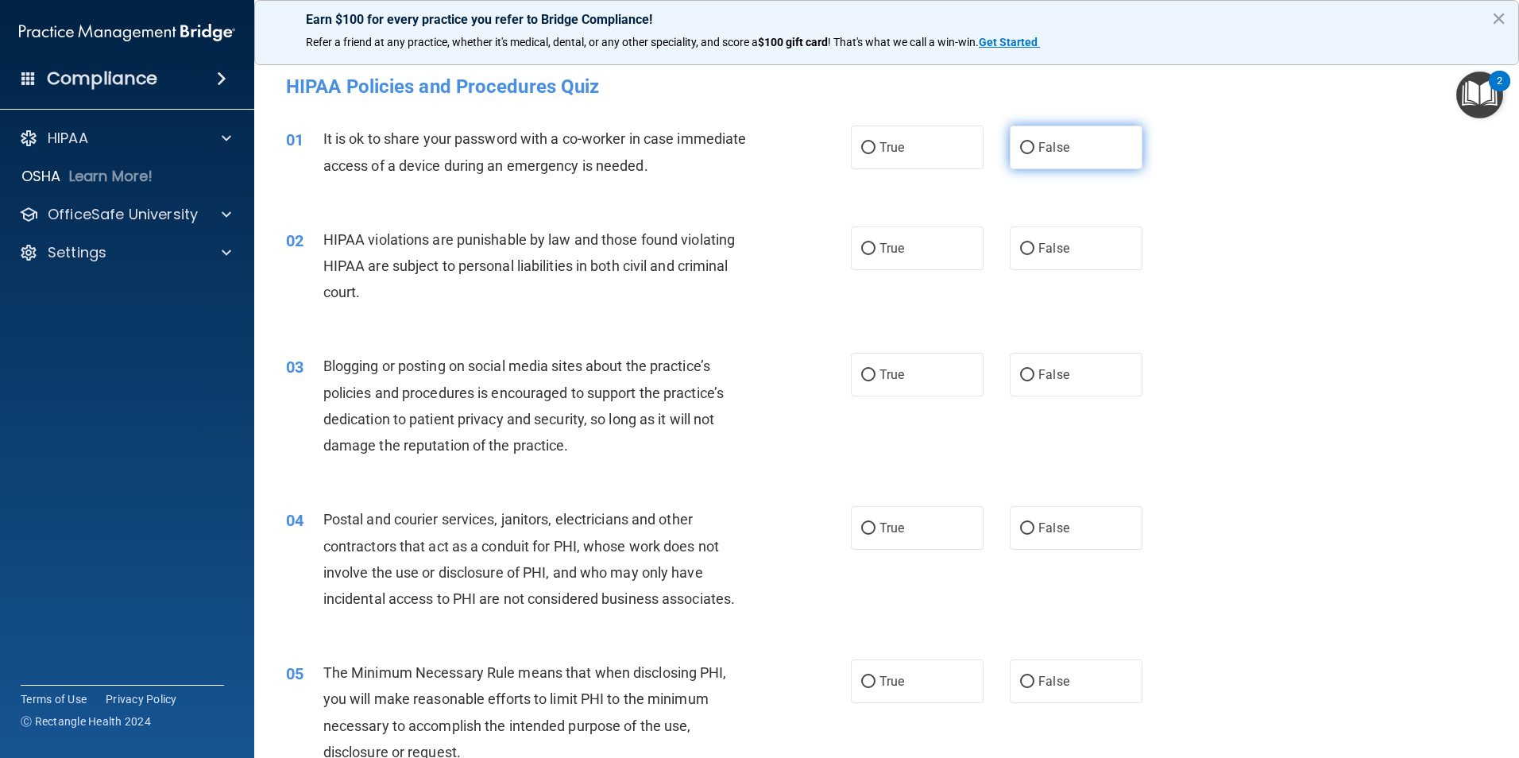
click at [1020, 147] on input "False" at bounding box center [1027, 148] width 14 height 12
radio input "true"
click at [862, 250] on input "True" at bounding box center [868, 249] width 14 height 12
radio input "true"
click at [1020, 369] on input "False" at bounding box center [1027, 375] width 14 height 12
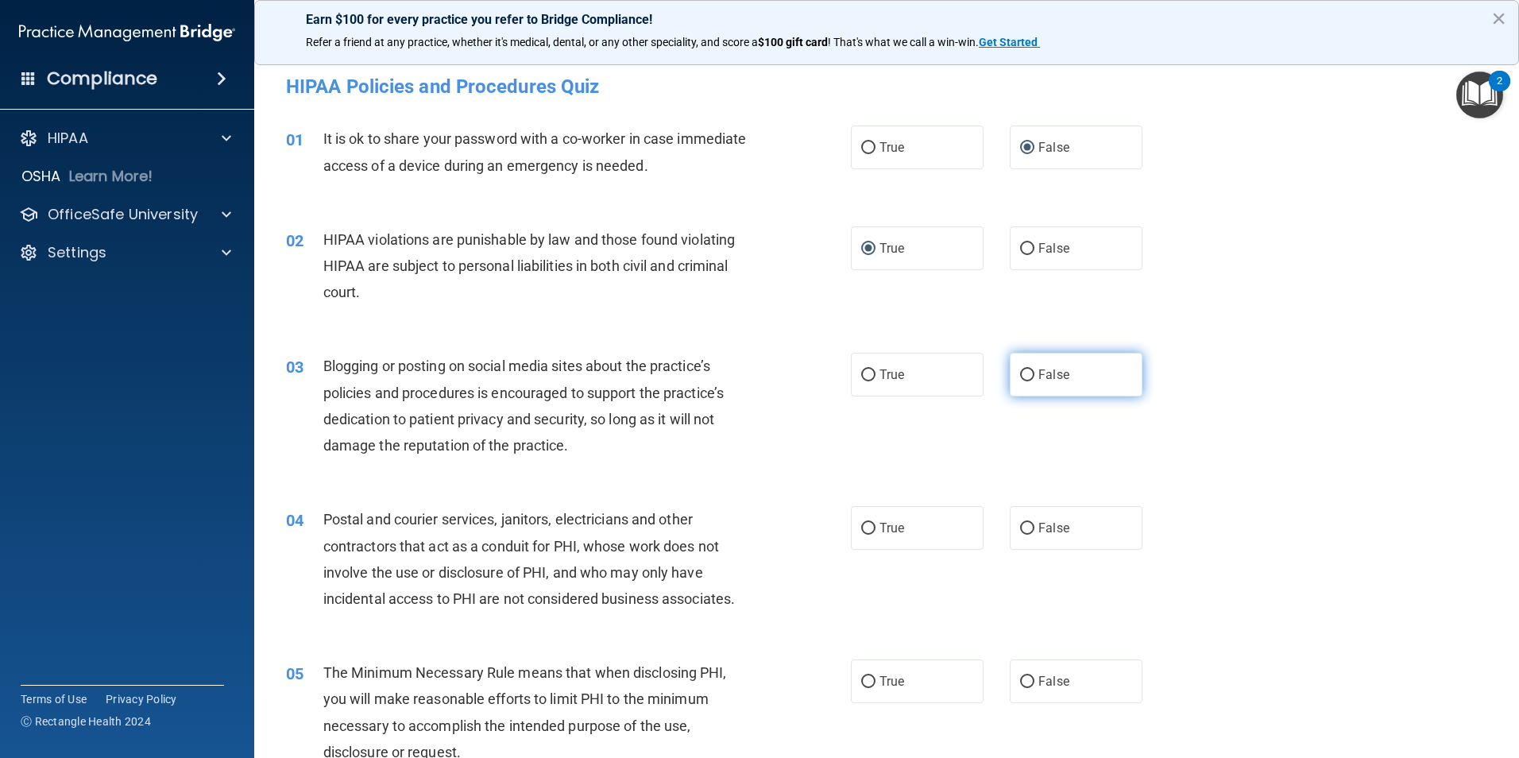
radio input "true"
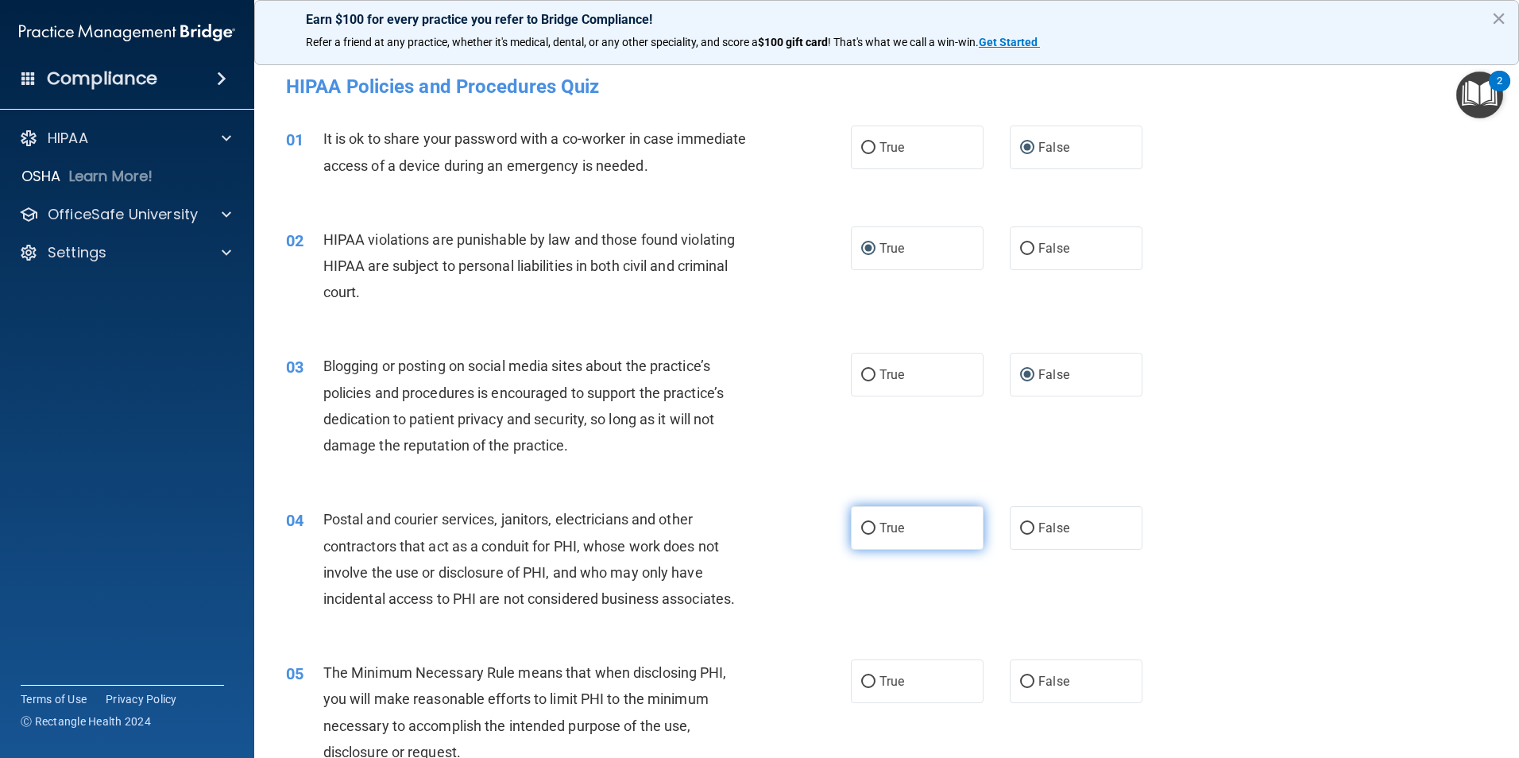
click at [861, 529] on input "True" at bounding box center [868, 529] width 14 height 12
radio input "true"
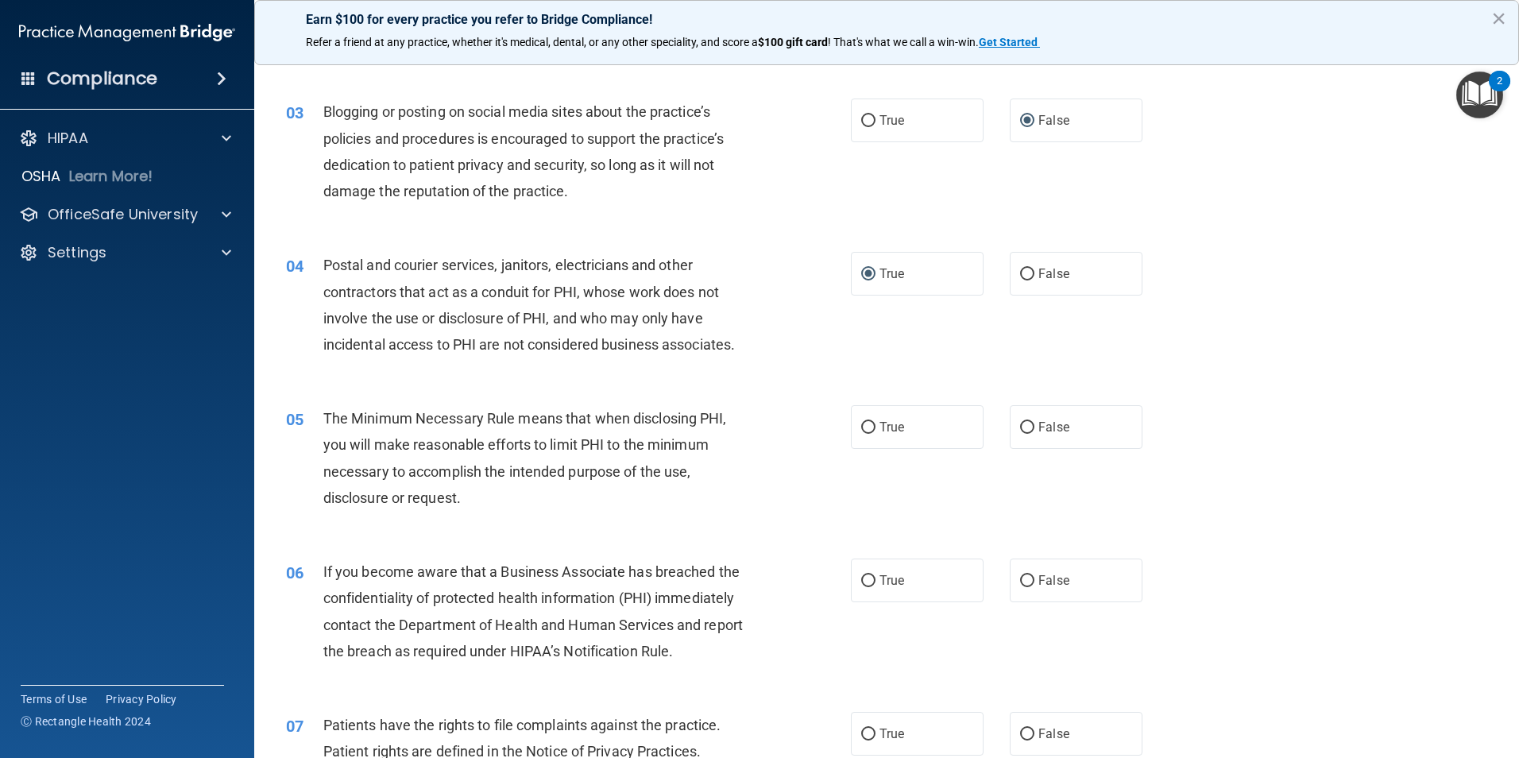
scroll to position [307, 0]
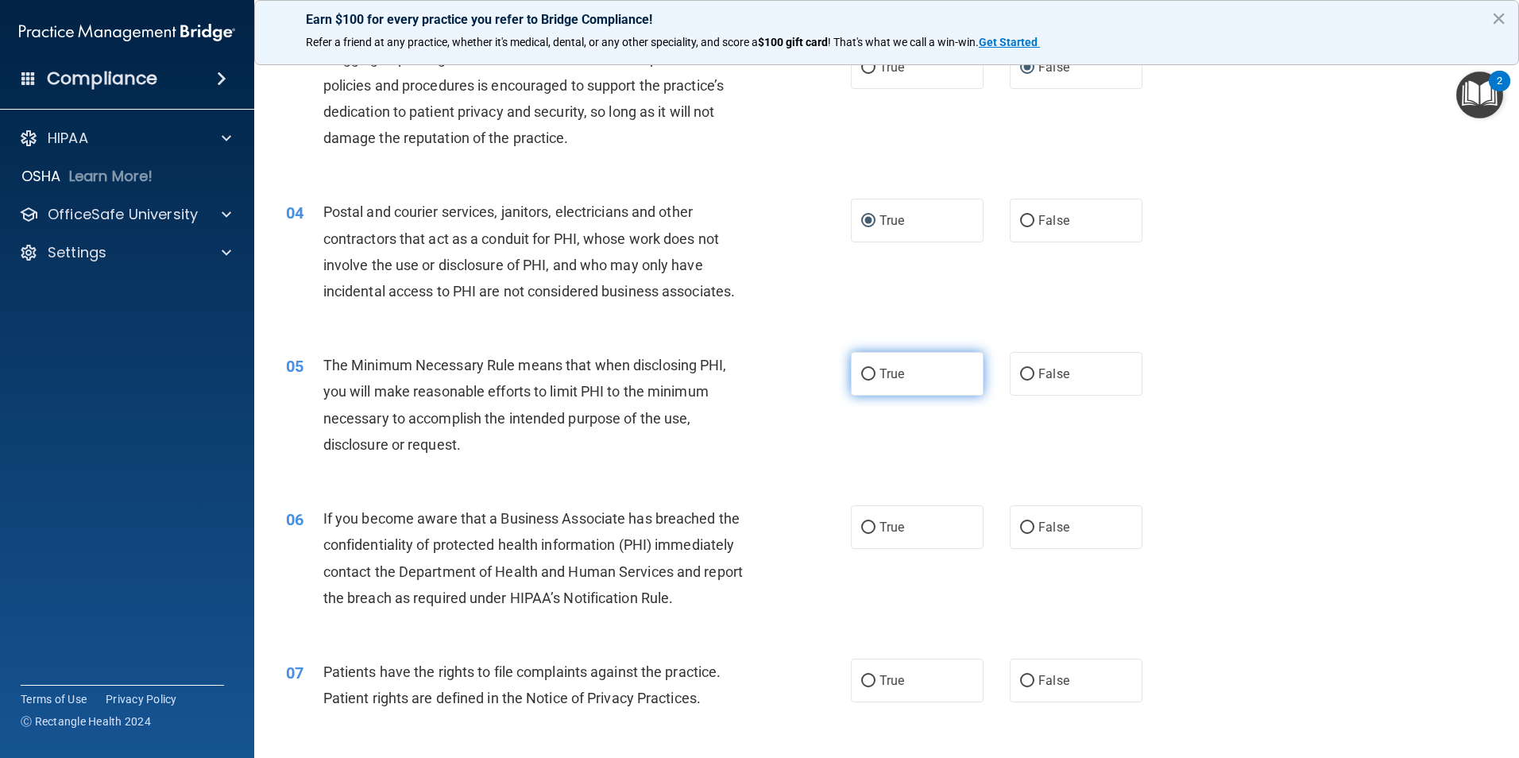
click at [863, 369] on input "True" at bounding box center [868, 375] width 14 height 12
radio input "true"
click at [1022, 525] on input "False" at bounding box center [1027, 528] width 14 height 12
radio input "true"
click at [863, 678] on input "True" at bounding box center [868, 681] width 14 height 12
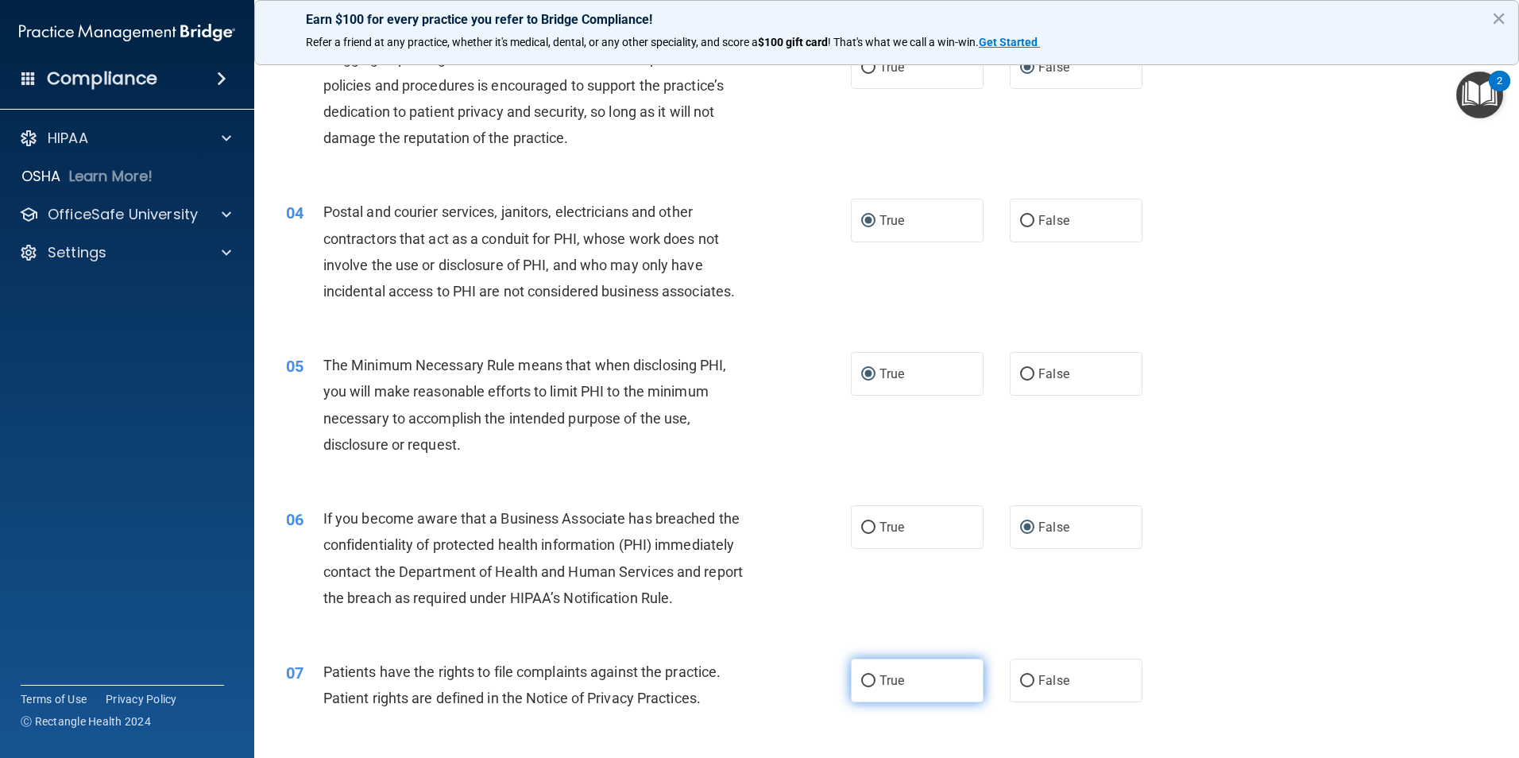
radio input "true"
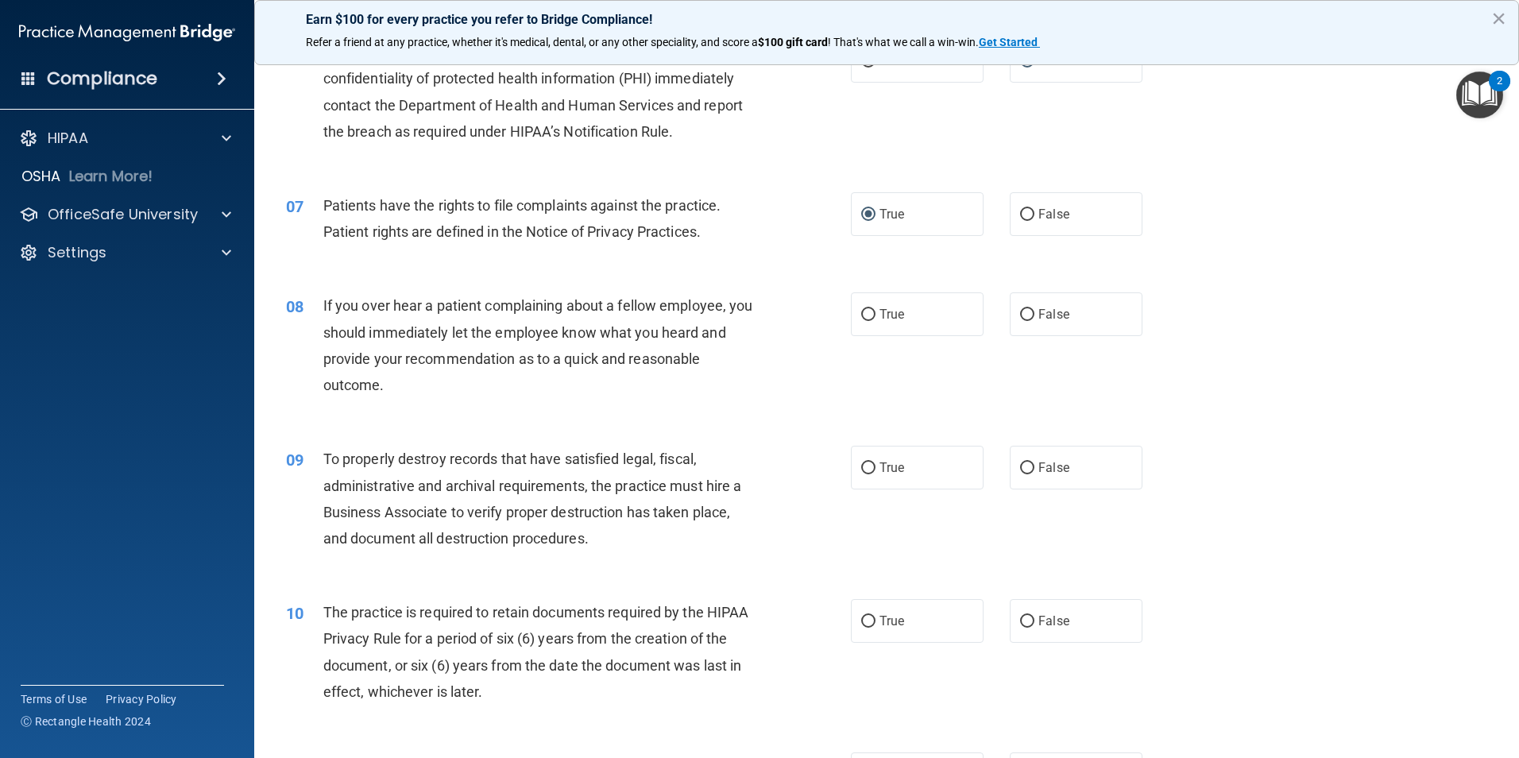
scroll to position [805, 0]
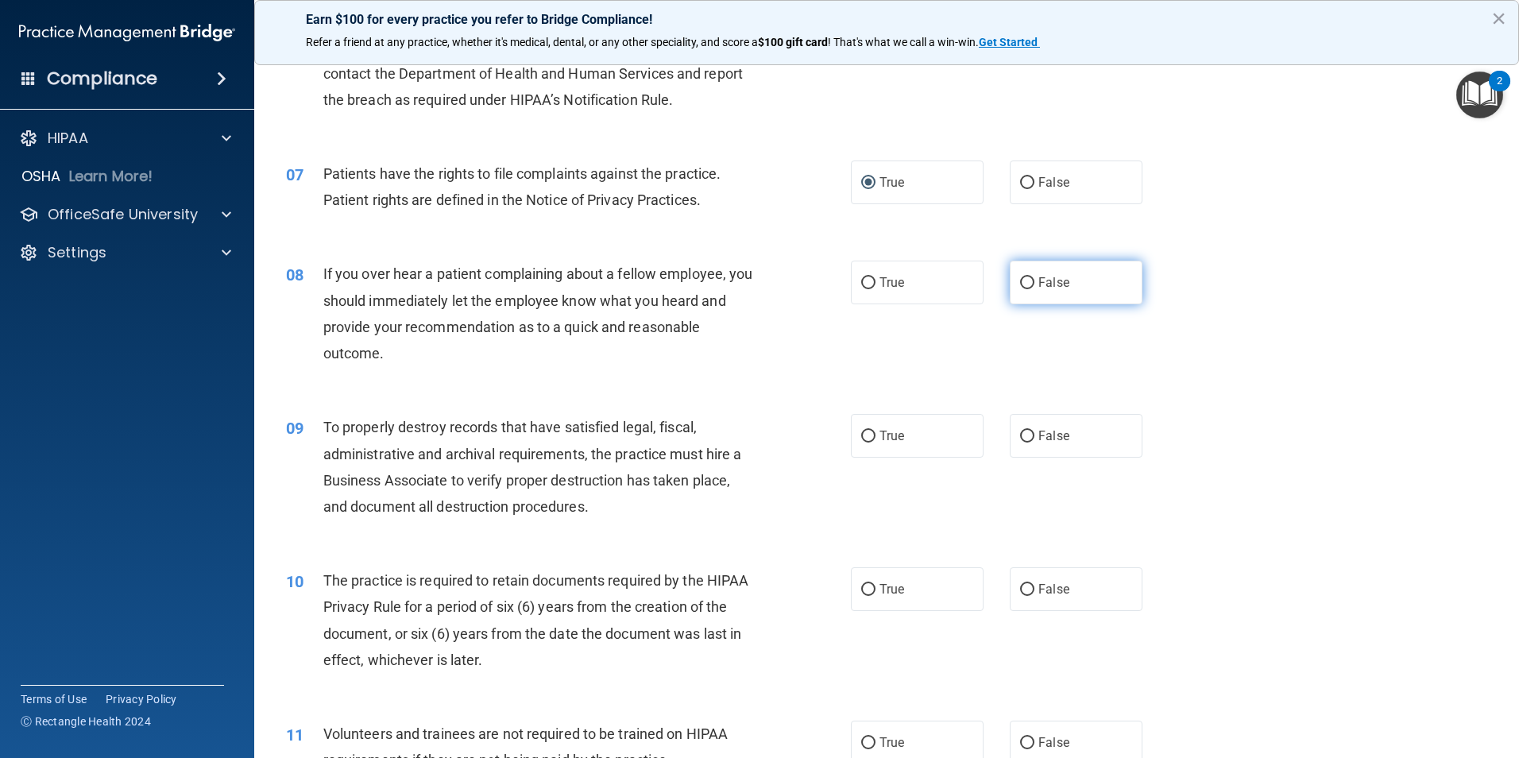
click at [1020, 282] on input "False" at bounding box center [1027, 283] width 14 height 12
radio input "true"
click at [1020, 434] on input "False" at bounding box center [1027, 437] width 14 height 12
radio input "true"
click at [863, 589] on input "True" at bounding box center [868, 590] width 14 height 12
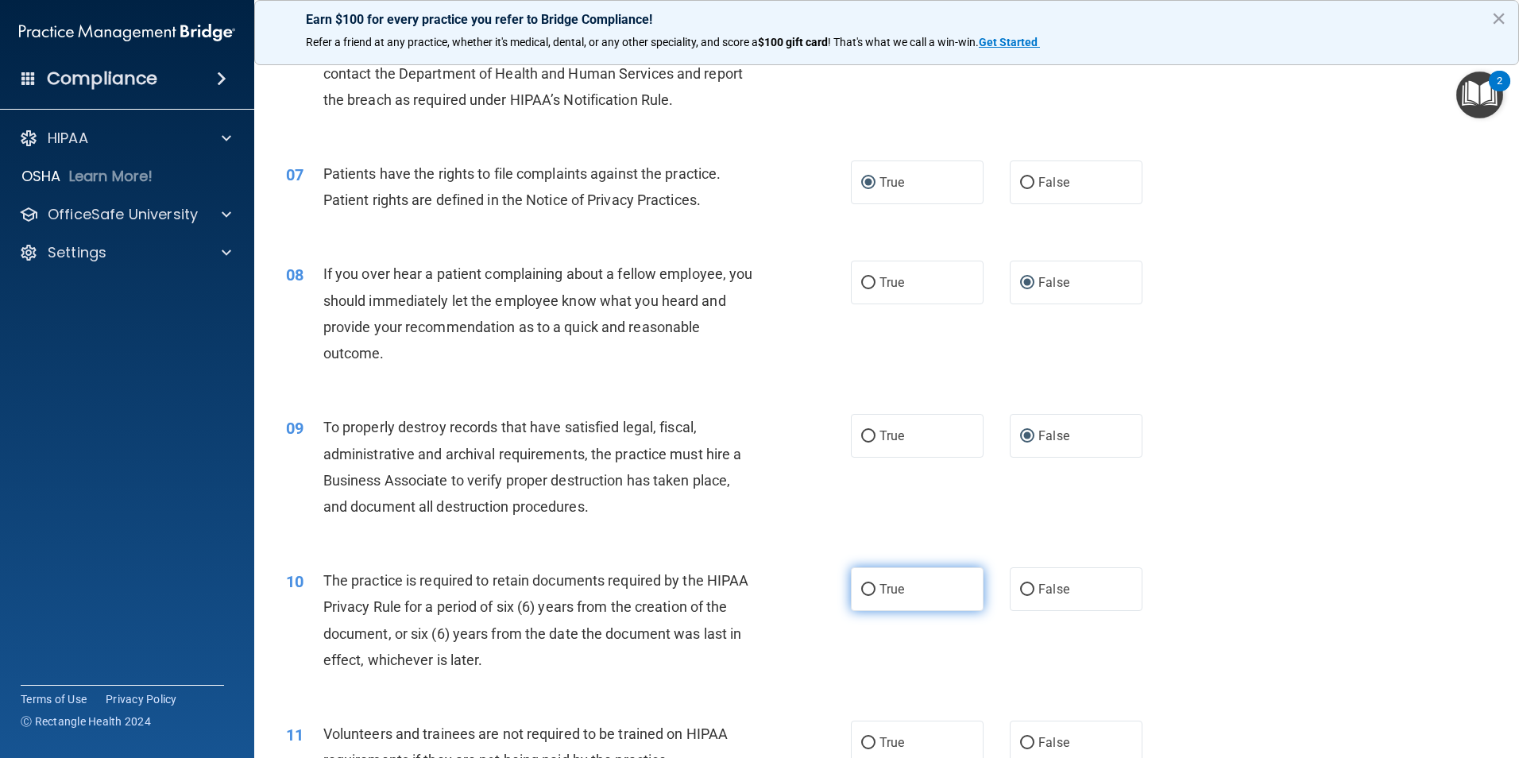
radio input "true"
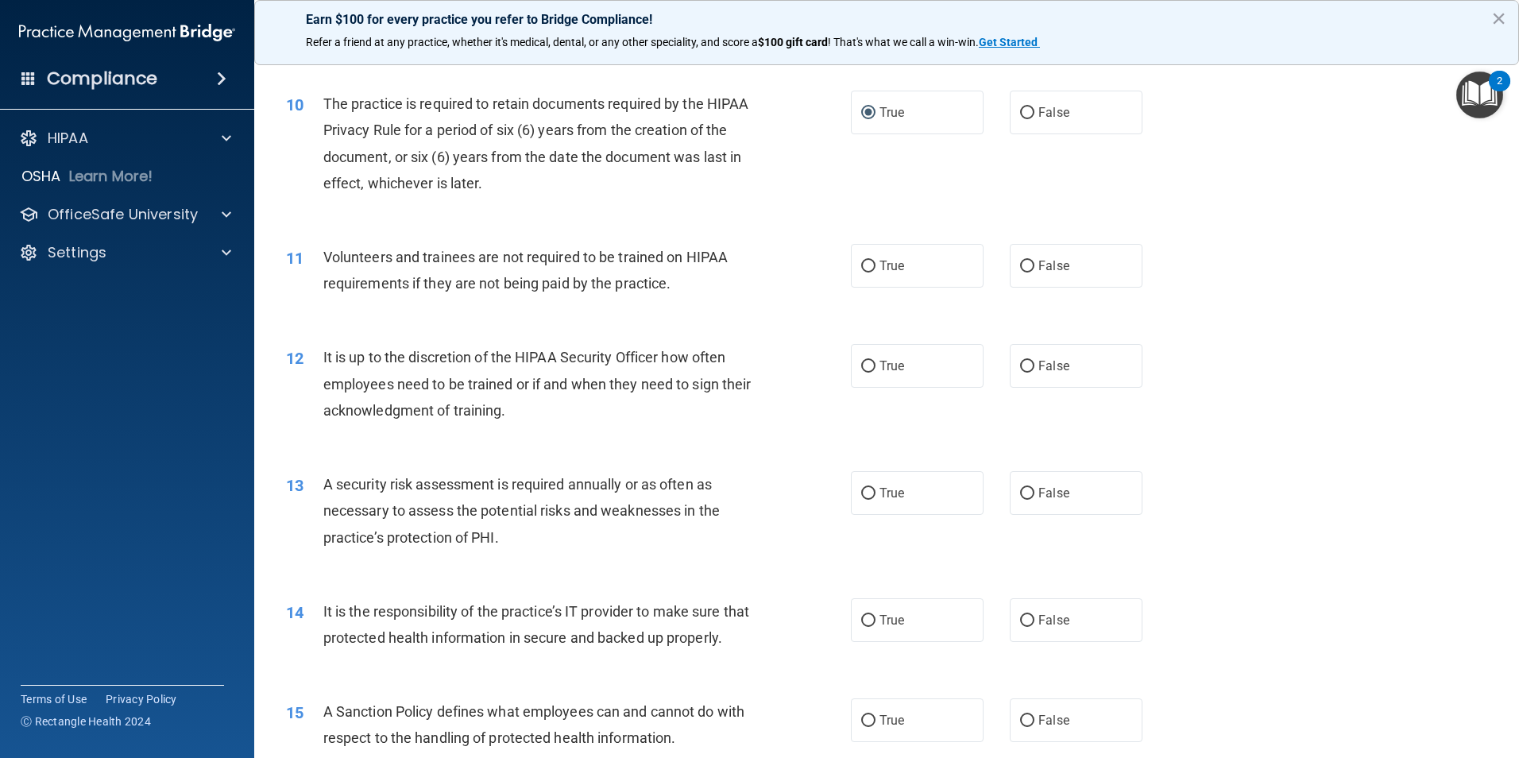
scroll to position [1367, 0]
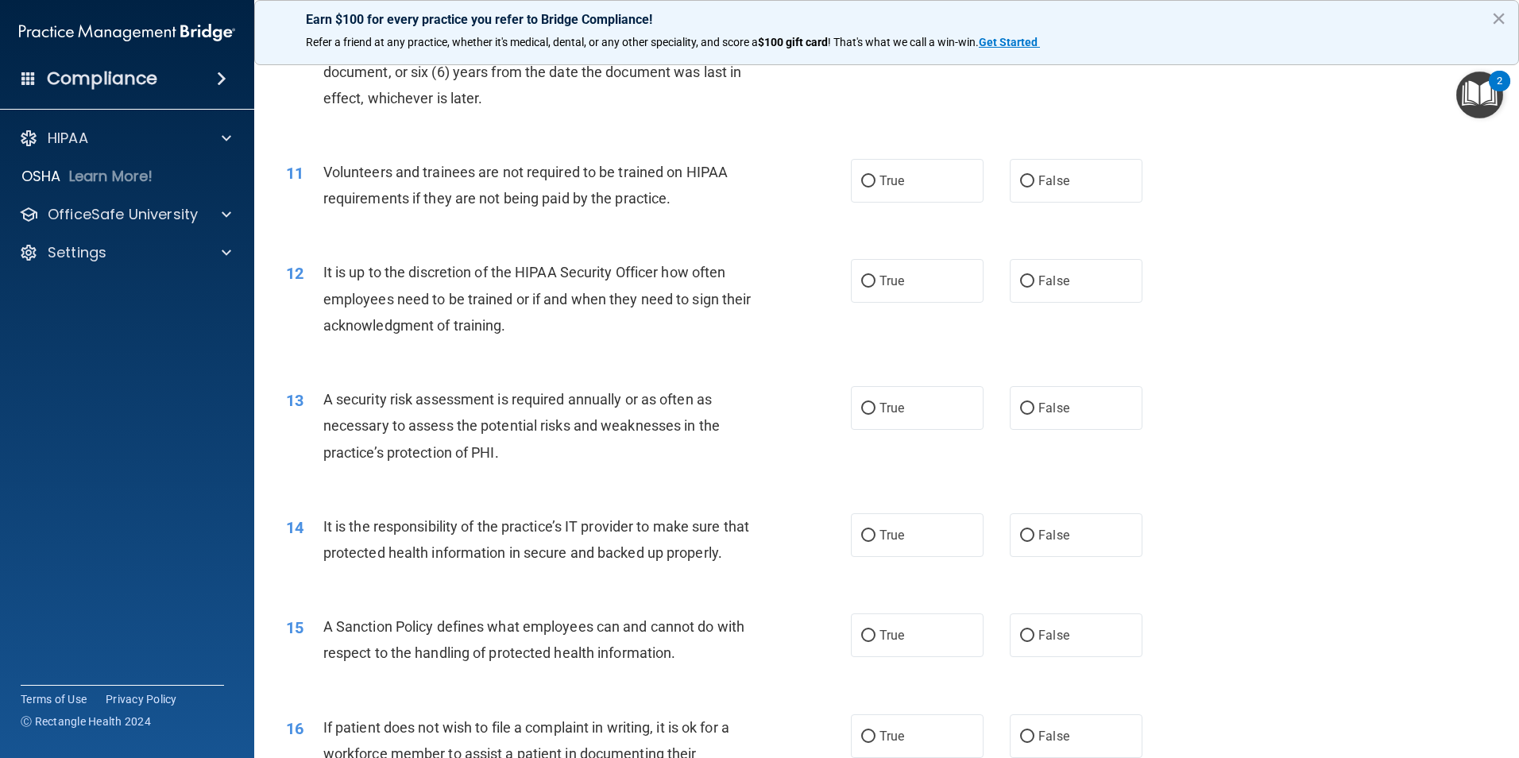
drag, startPoint x: 1021, startPoint y: 183, endPoint x: 1014, endPoint y: 207, distance: 25.1
click at [1021, 182] on input "False" at bounding box center [1027, 182] width 14 height 12
radio input "true"
click at [1020, 279] on input "False" at bounding box center [1027, 282] width 14 height 12
radio input "true"
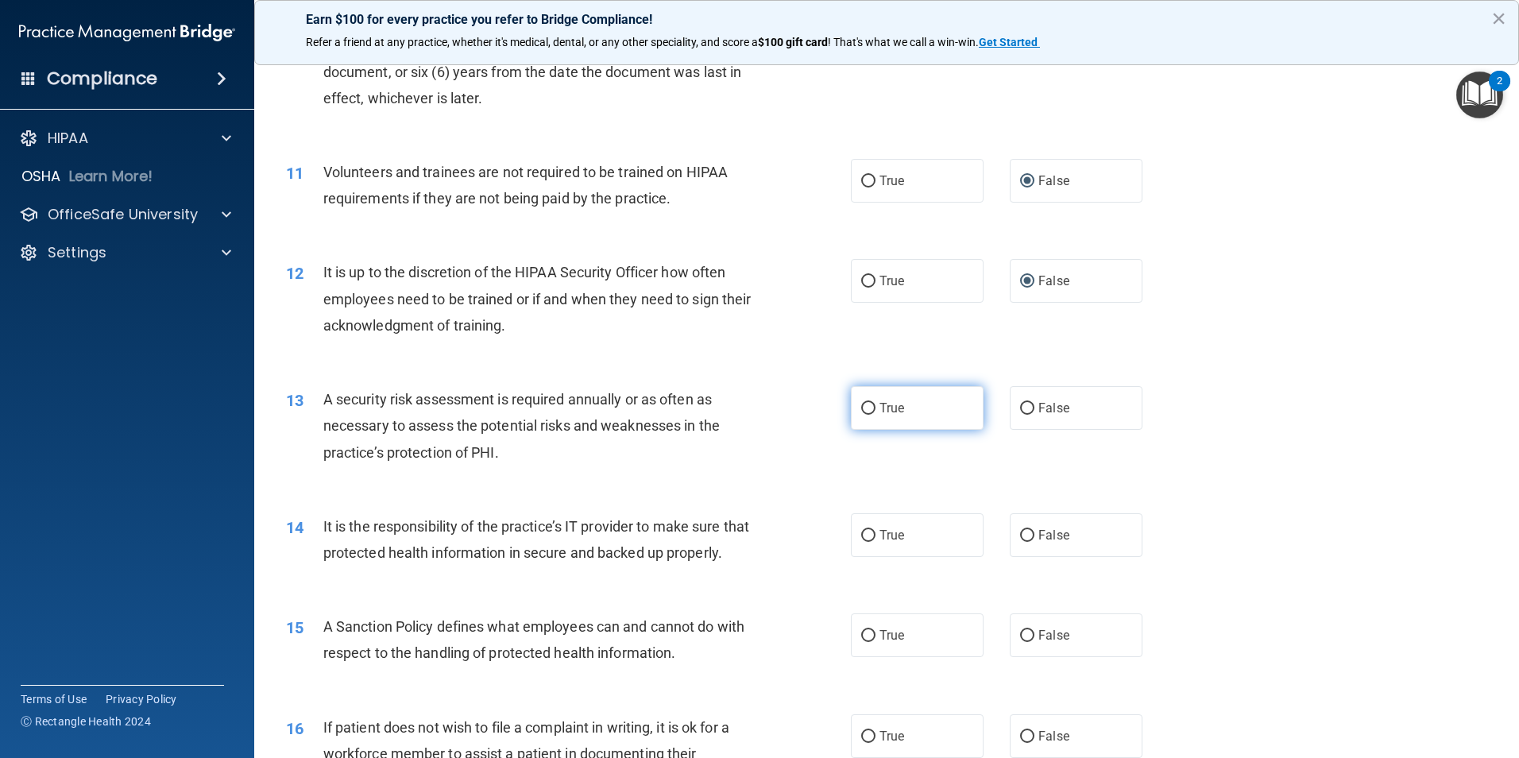
click at [867, 407] on input "True" at bounding box center [868, 409] width 14 height 12
radio input "true"
click at [1020, 535] on input "False" at bounding box center [1027, 536] width 14 height 12
radio input "true"
click at [1020, 642] on input "False" at bounding box center [1027, 636] width 14 height 12
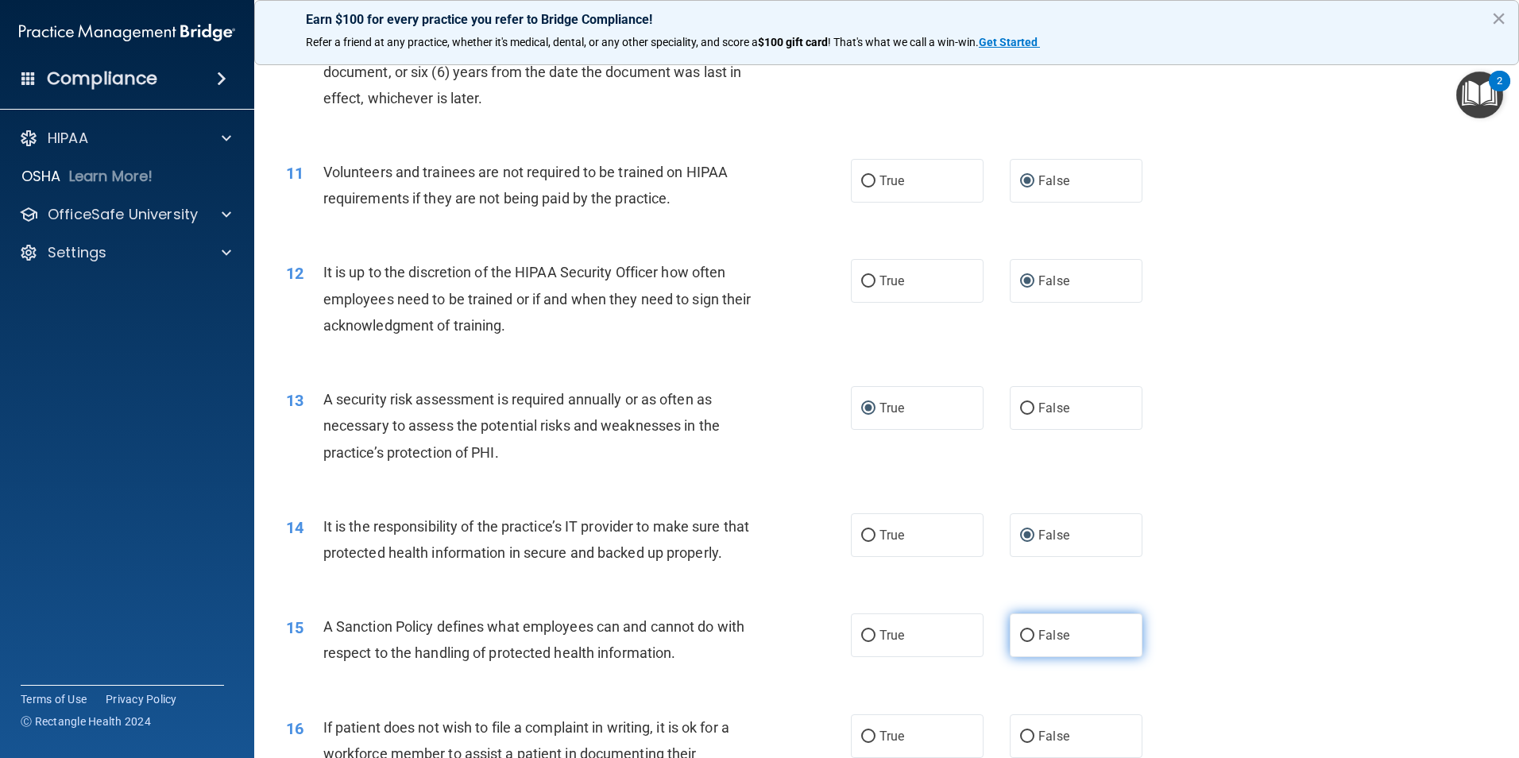
radio input "true"
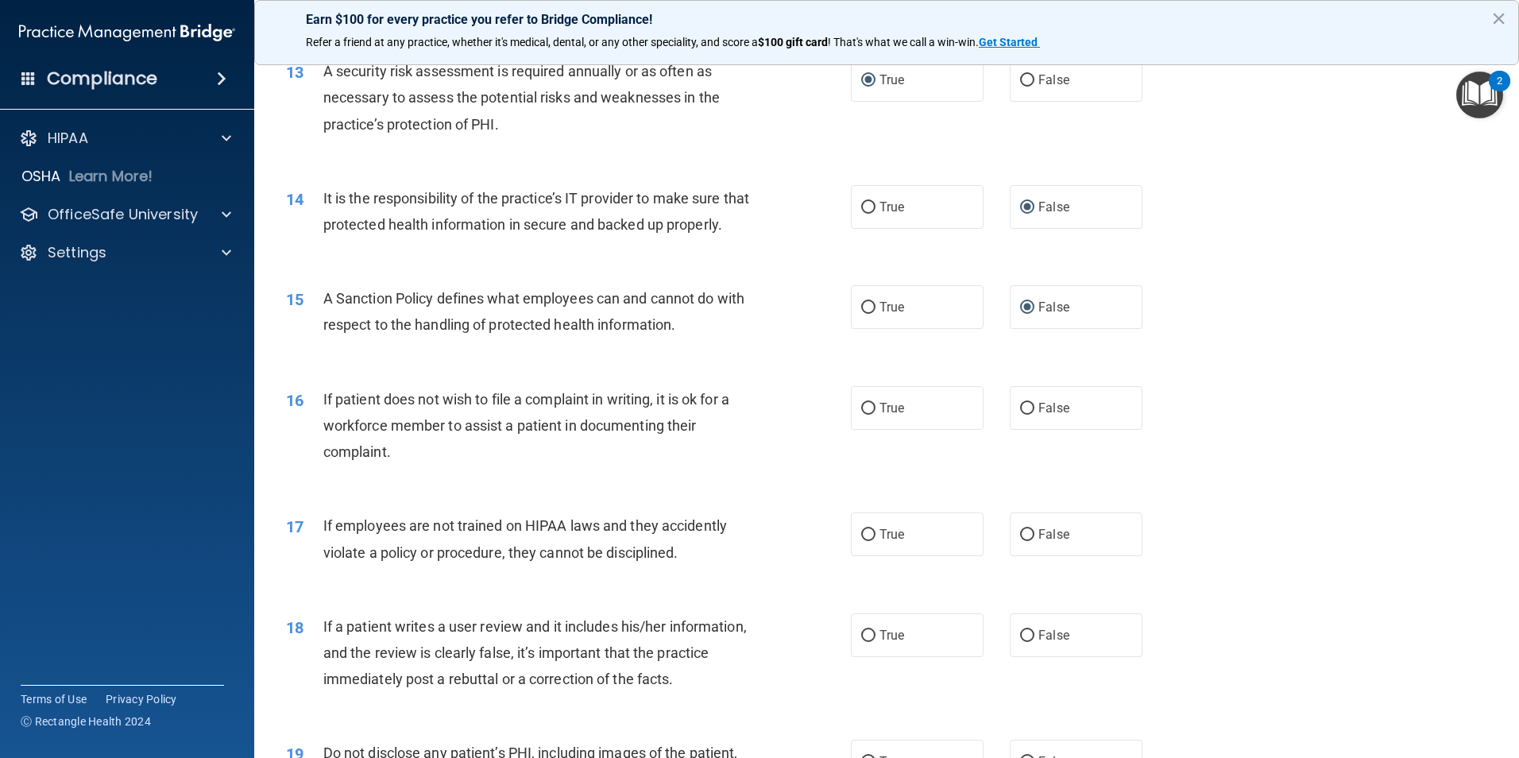
scroll to position [1790, 0]
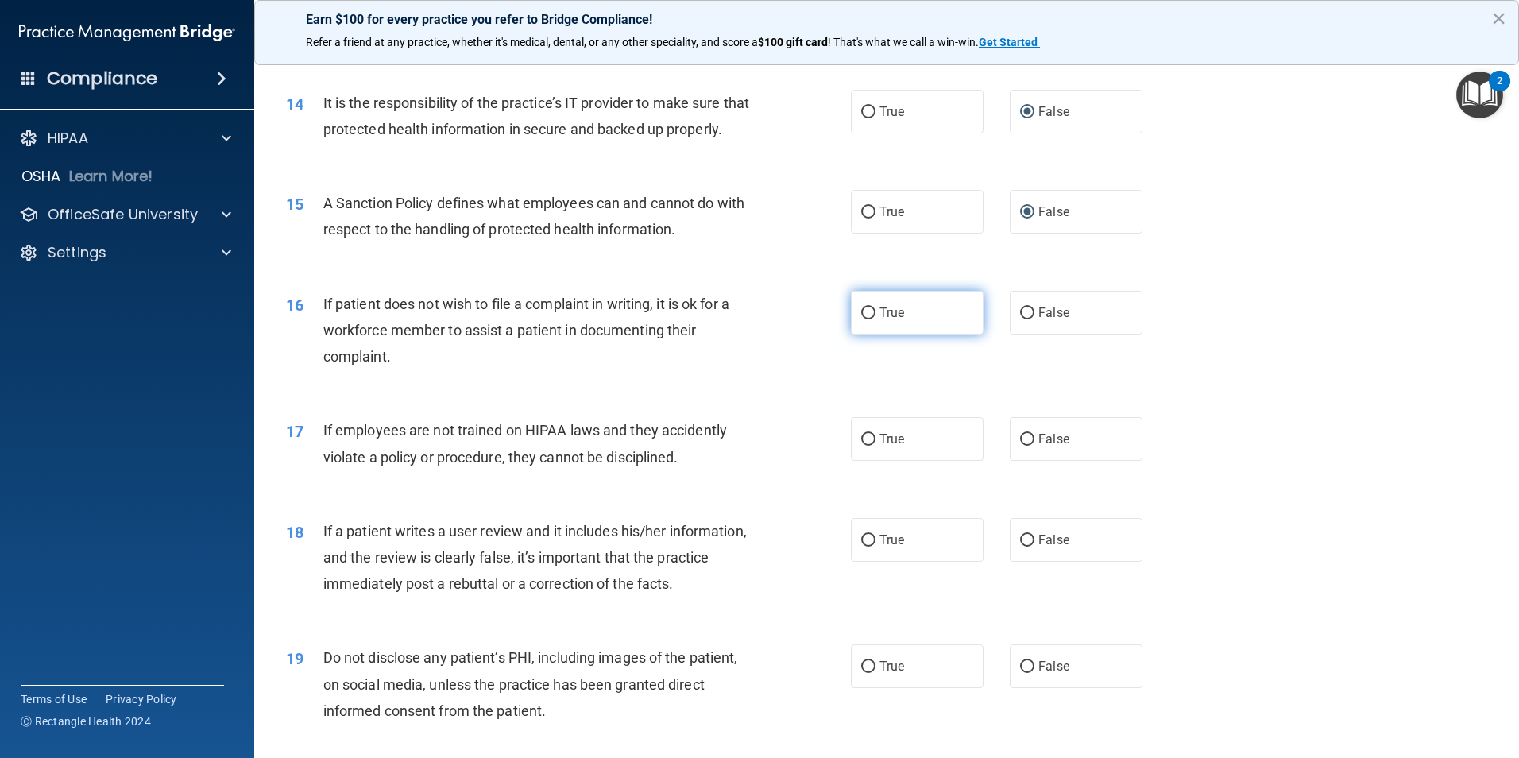
click at [861, 319] on input "True" at bounding box center [868, 313] width 14 height 12
radio input "true"
click at [1022, 446] on input "False" at bounding box center [1027, 440] width 14 height 12
radio input "true"
click at [1025, 546] on input "False" at bounding box center [1027, 541] width 14 height 12
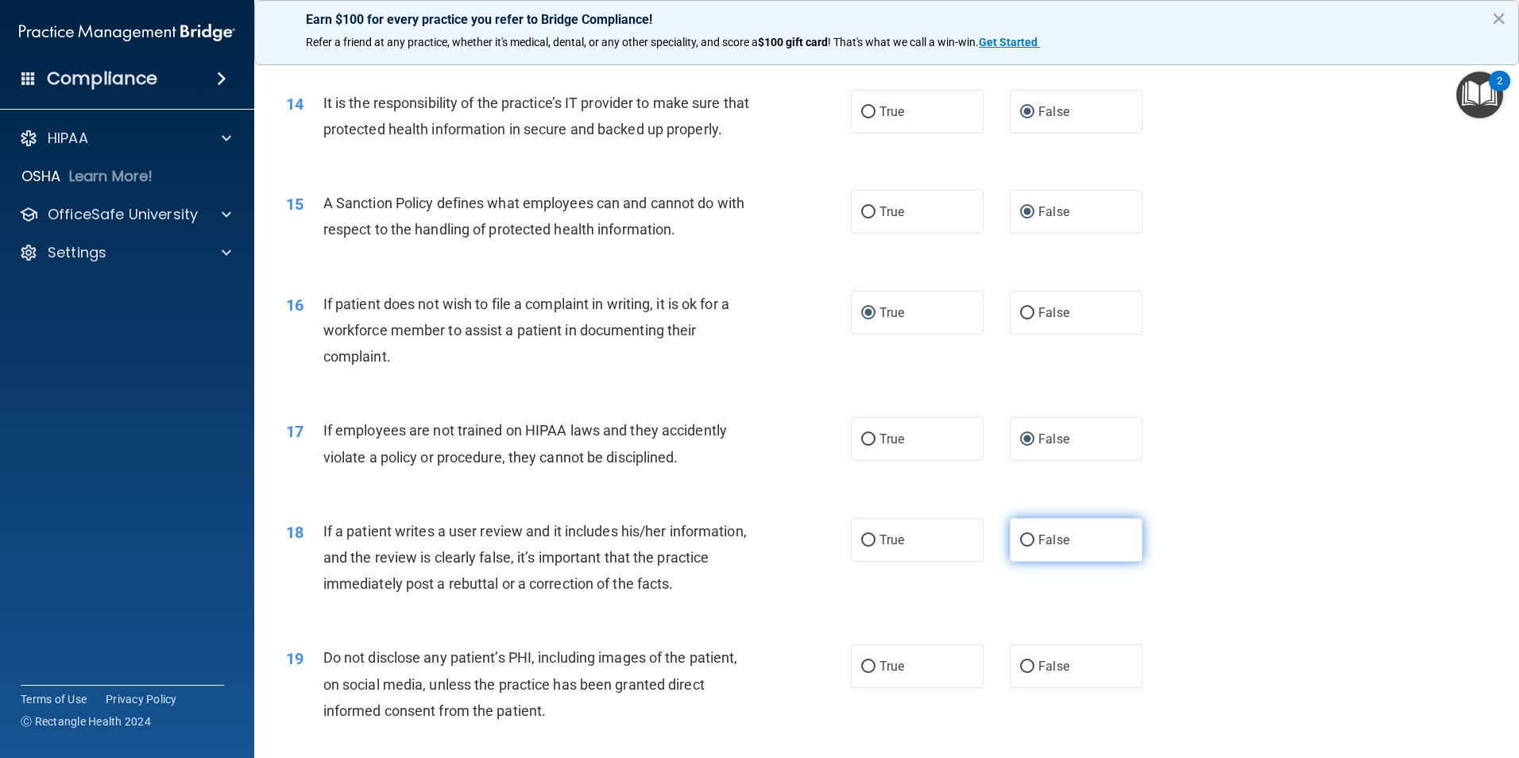
radio input "true"
click at [861, 673] on input "True" at bounding box center [868, 667] width 14 height 12
radio input "true"
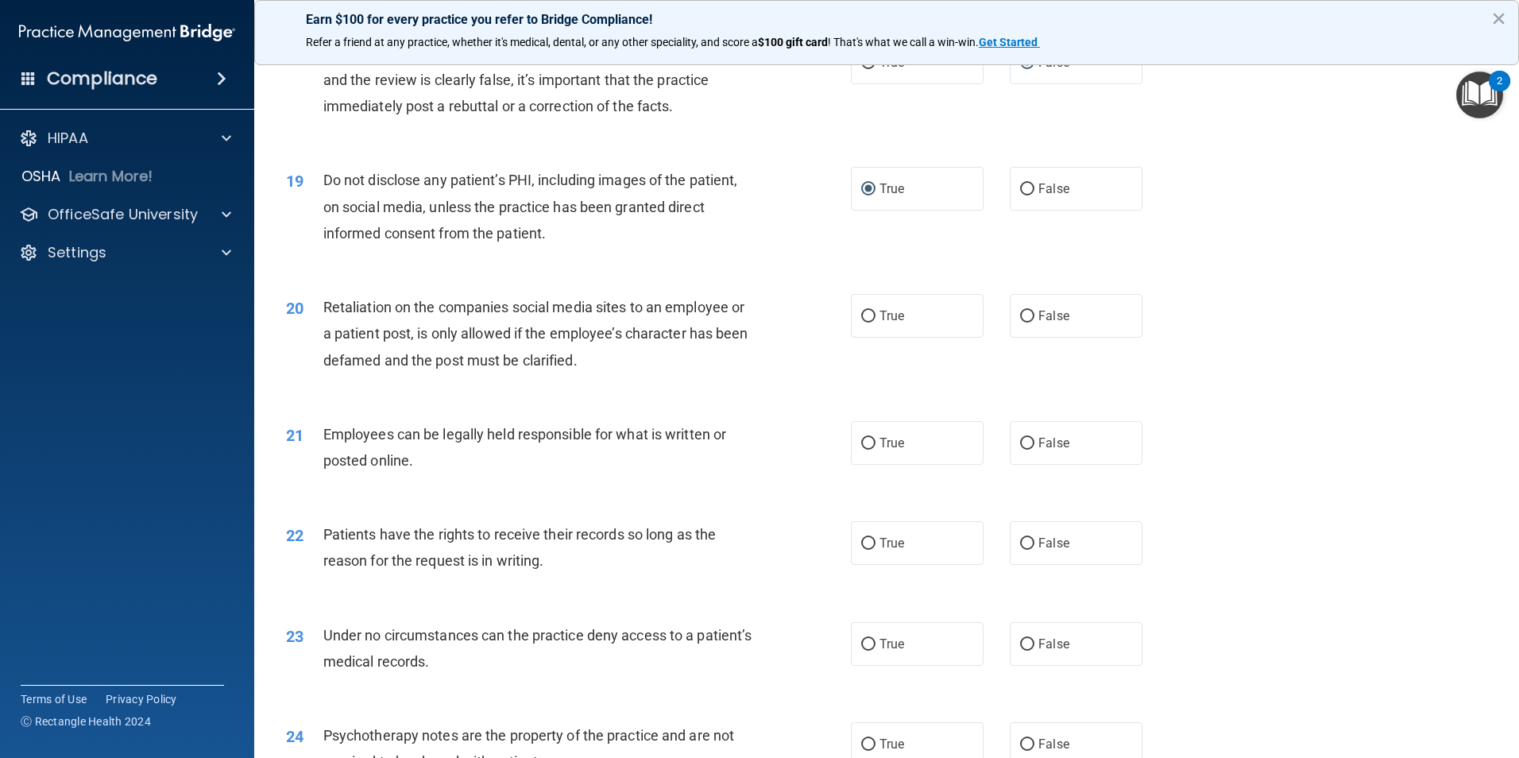
scroll to position [2384, 0]
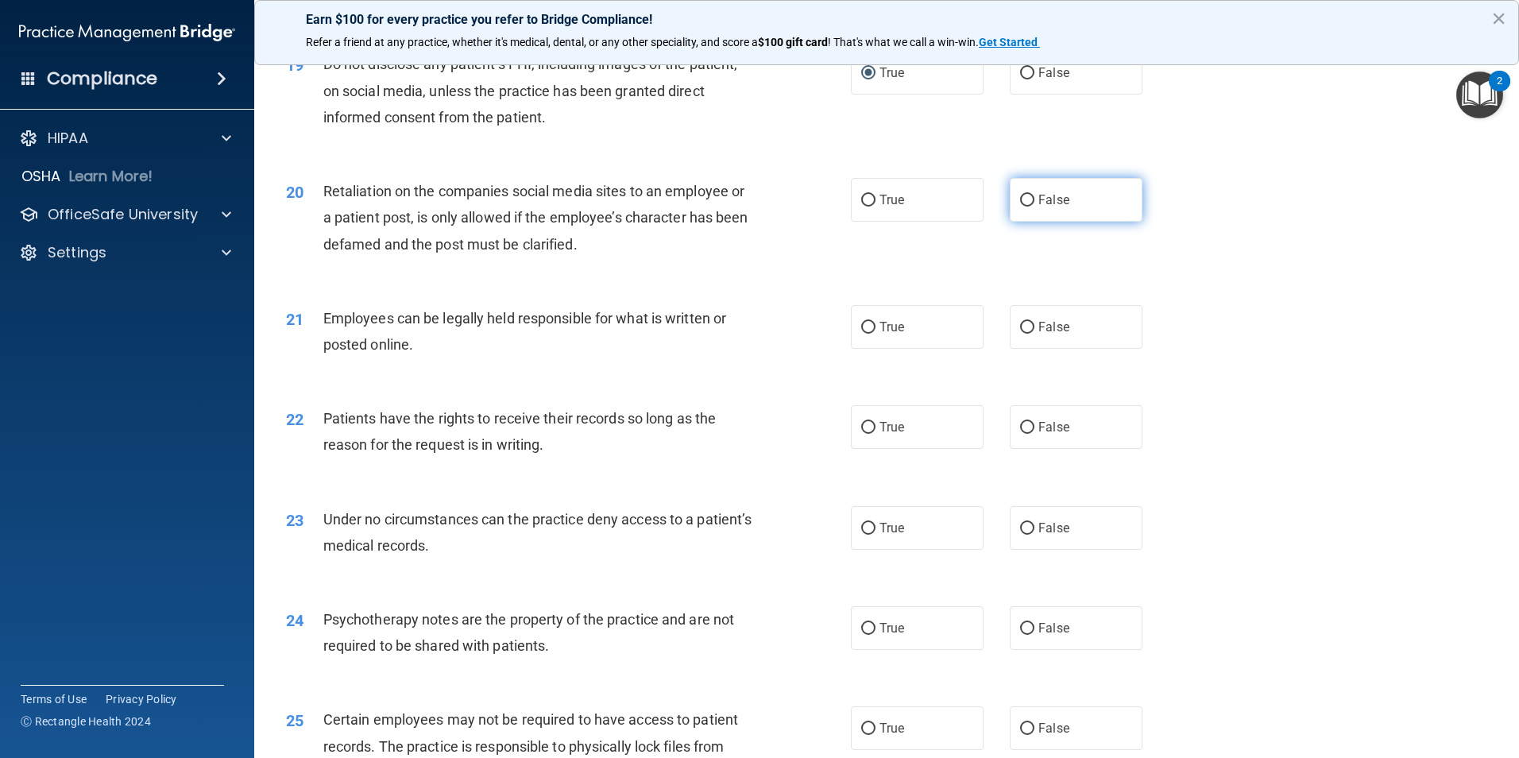
click at [1022, 207] on input "False" at bounding box center [1027, 201] width 14 height 12
radio input "true"
click at [863, 334] on input "True" at bounding box center [868, 328] width 14 height 12
radio input "true"
click at [1014, 442] on label "False" at bounding box center [1076, 427] width 133 height 44
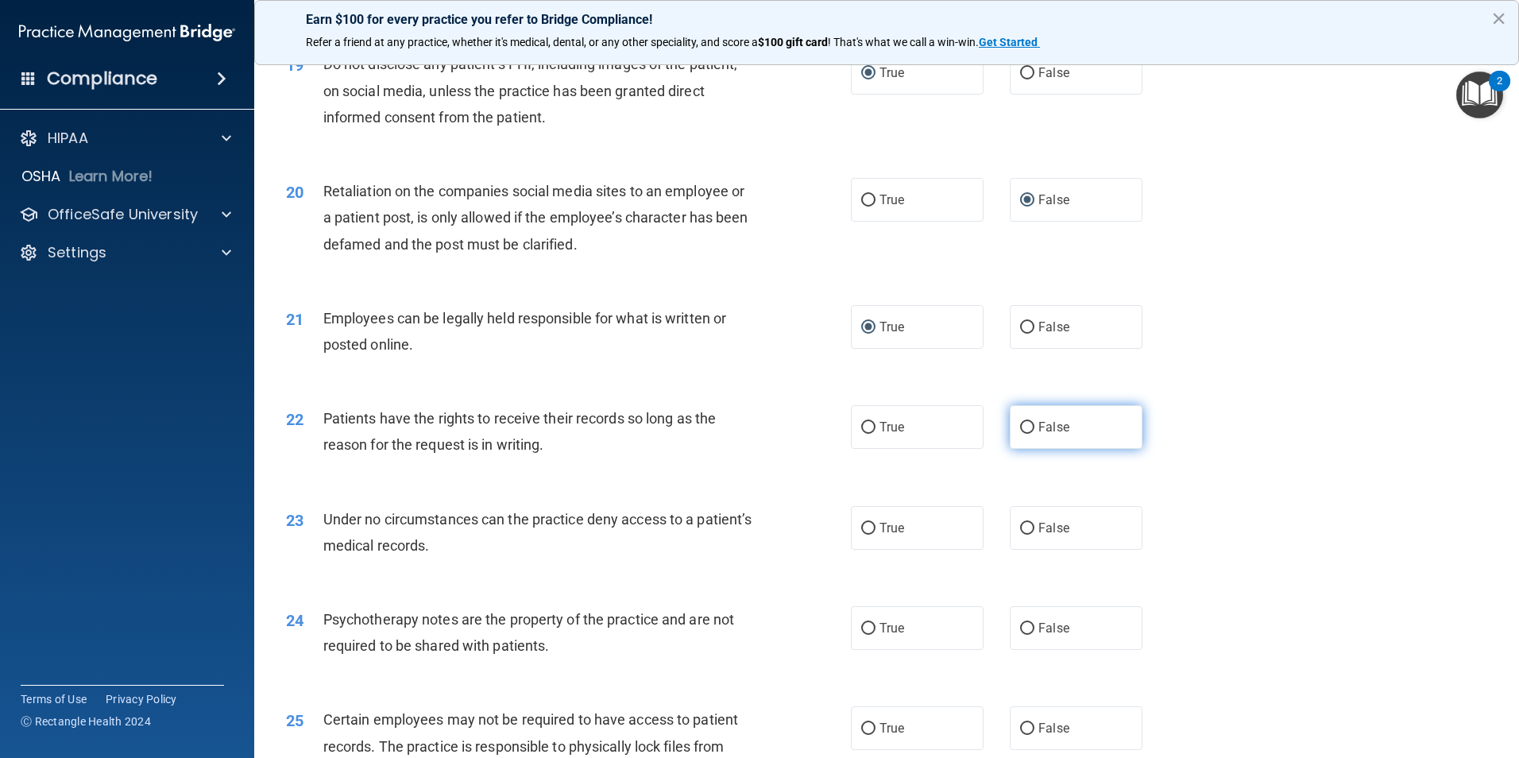
click at [1020, 434] on input "False" at bounding box center [1027, 428] width 14 height 12
radio input "true"
click at [1021, 535] on input "False" at bounding box center [1027, 529] width 14 height 12
radio input "true"
click at [867, 635] on input "True" at bounding box center [868, 629] width 14 height 12
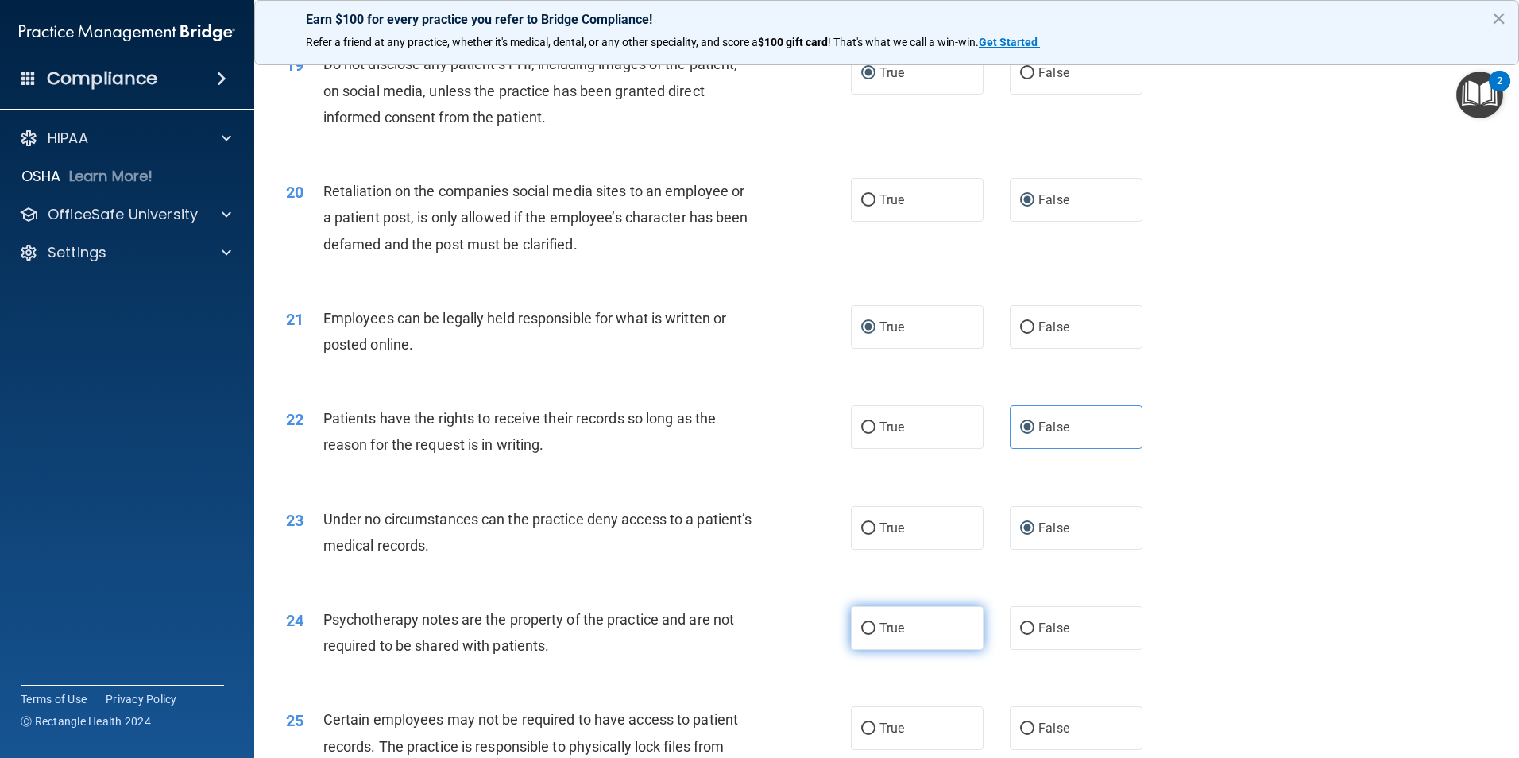
radio input "true"
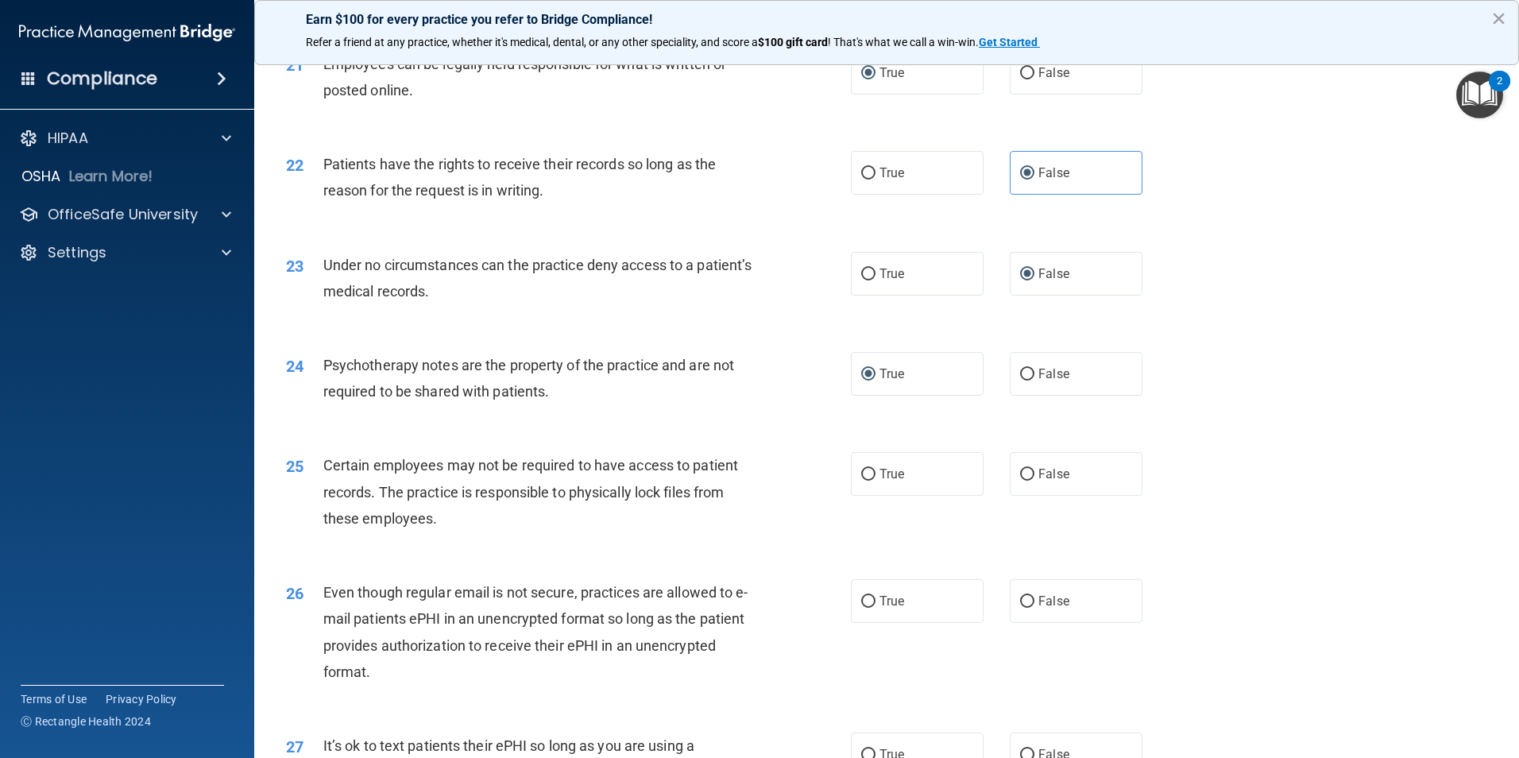
scroll to position [2649, 0]
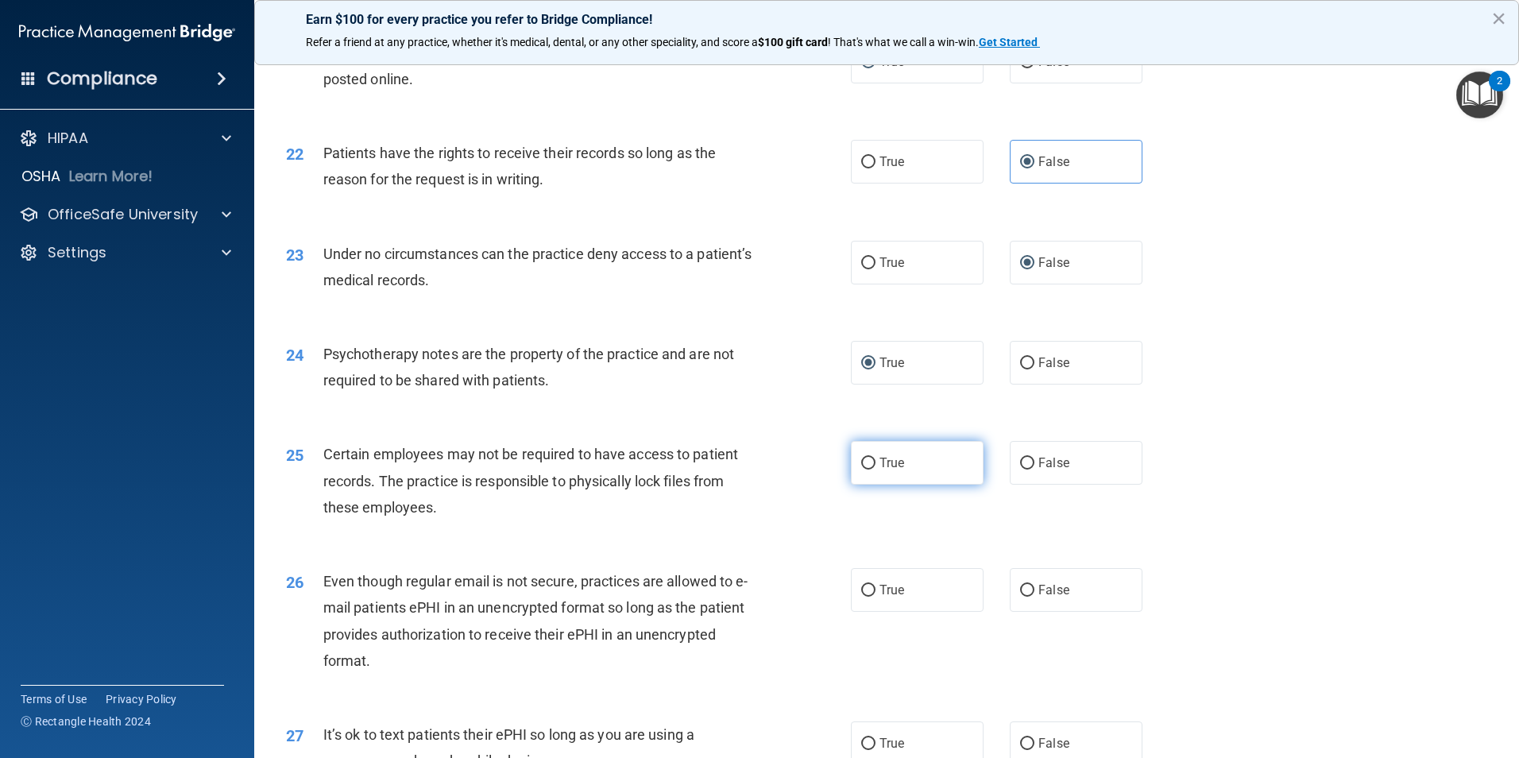
click at [867, 469] on input "True" at bounding box center [868, 464] width 14 height 12
radio input "true"
click at [861, 597] on input "True" at bounding box center [868, 591] width 14 height 12
radio input "true"
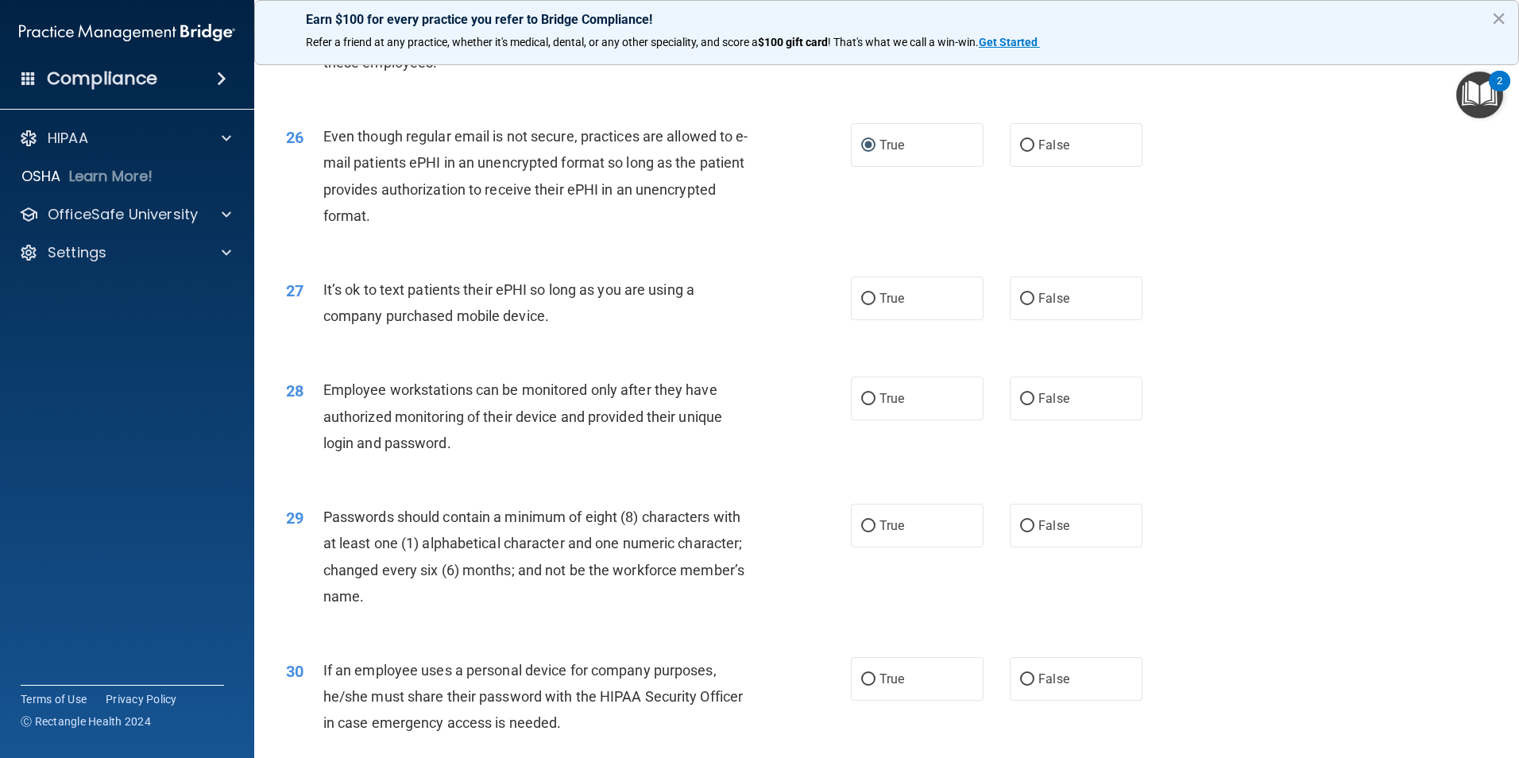
scroll to position [3157, 0]
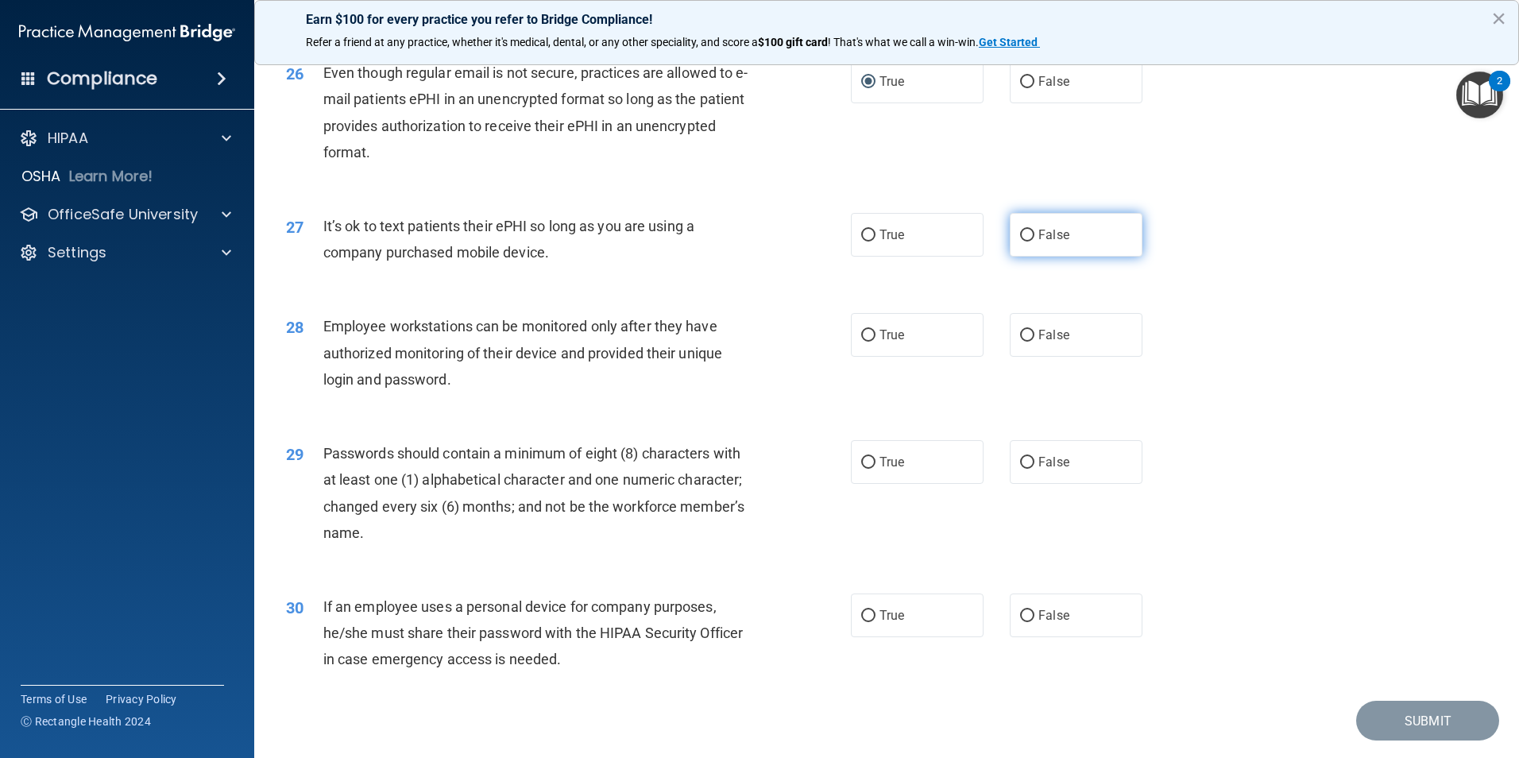
click at [1020, 241] on input "False" at bounding box center [1027, 236] width 14 height 12
radio input "true"
click at [1021, 342] on input "False" at bounding box center [1027, 336] width 14 height 12
radio input "true"
click at [861, 469] on input "True" at bounding box center [868, 463] width 14 height 12
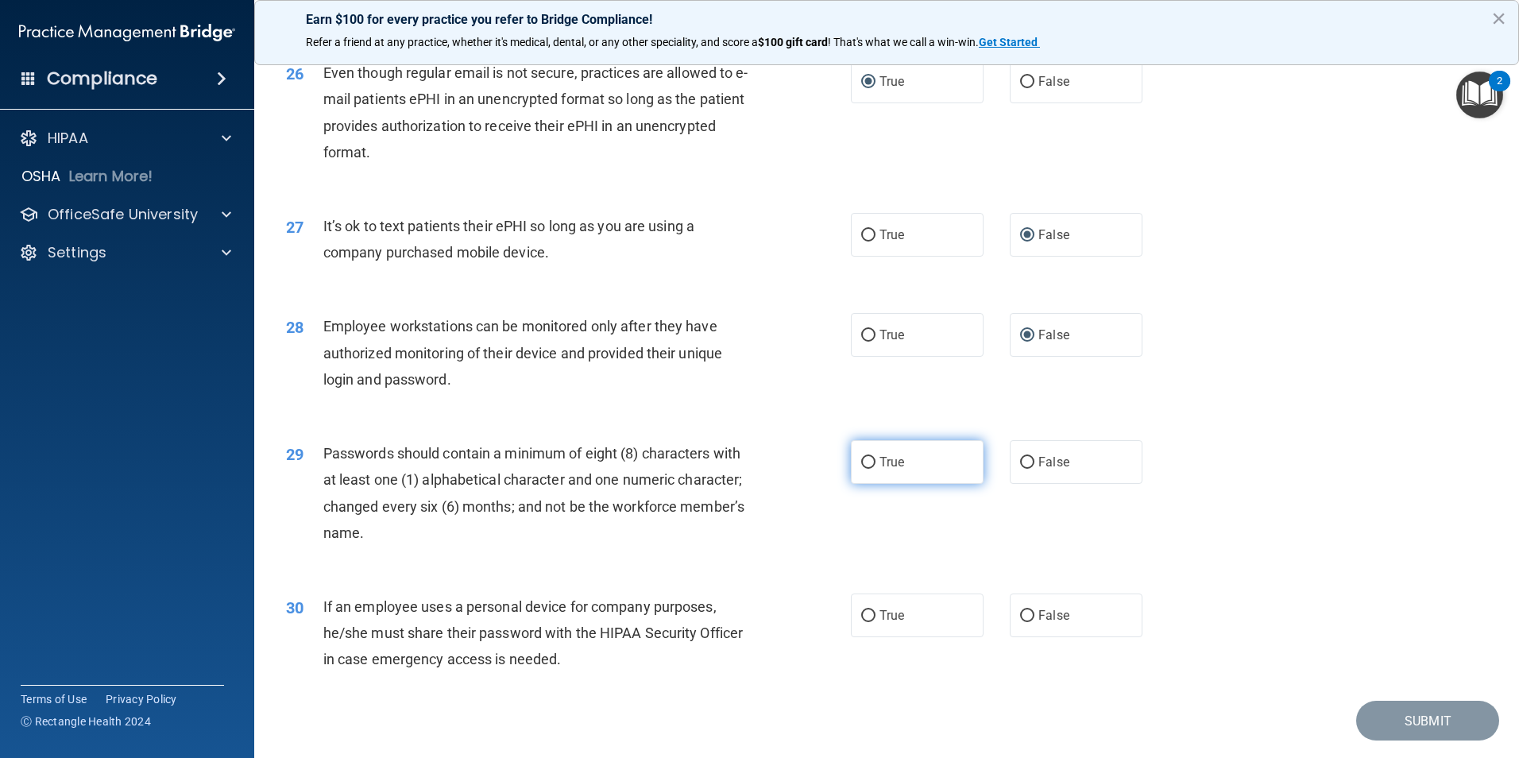
radio input "true"
click at [1023, 622] on input "False" at bounding box center [1027, 616] width 14 height 12
radio input "true"
click at [1406, 741] on button "Submit" at bounding box center [1427, 721] width 143 height 41
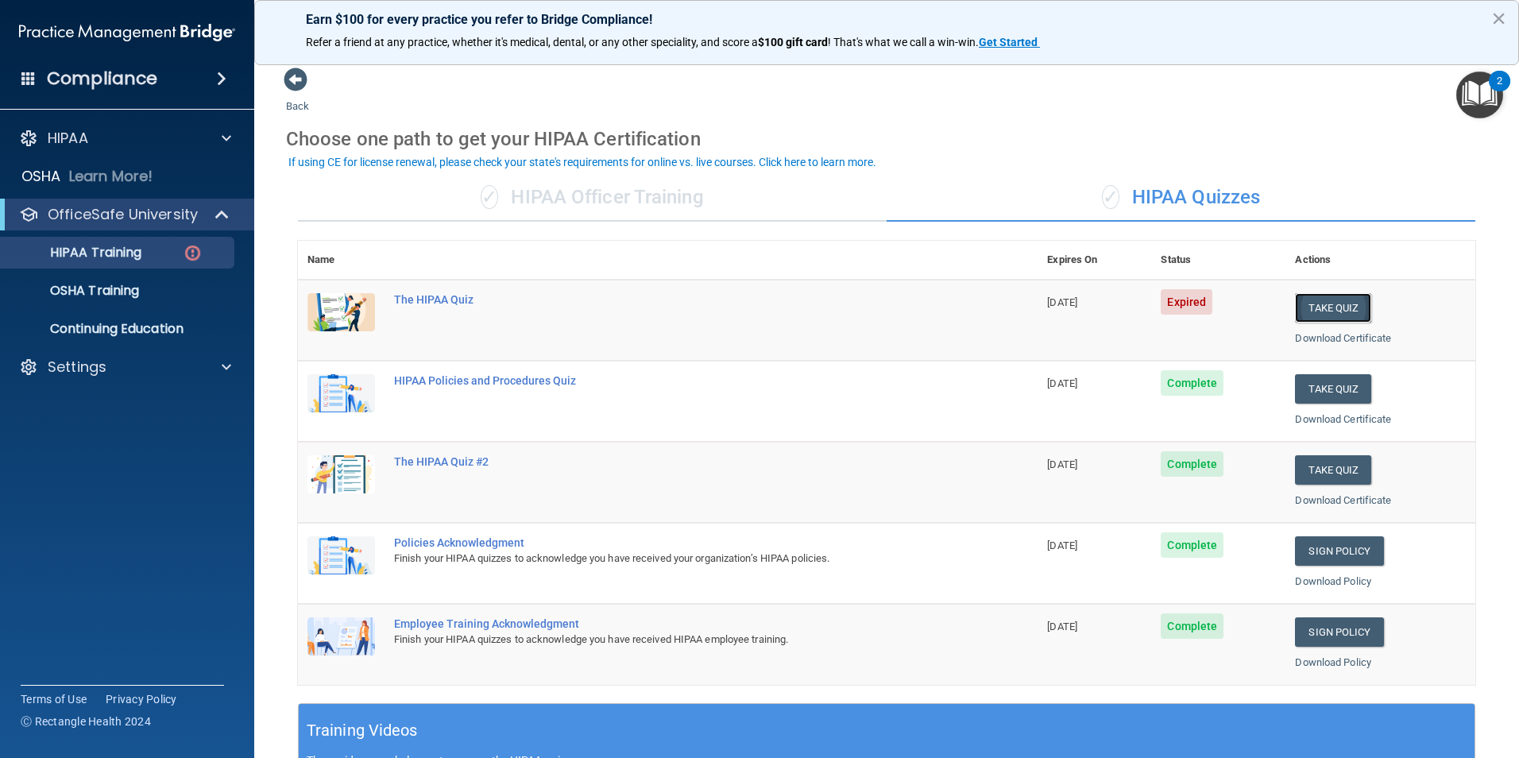
click at [1321, 302] on button "Take Quiz" at bounding box center [1333, 307] width 76 height 29
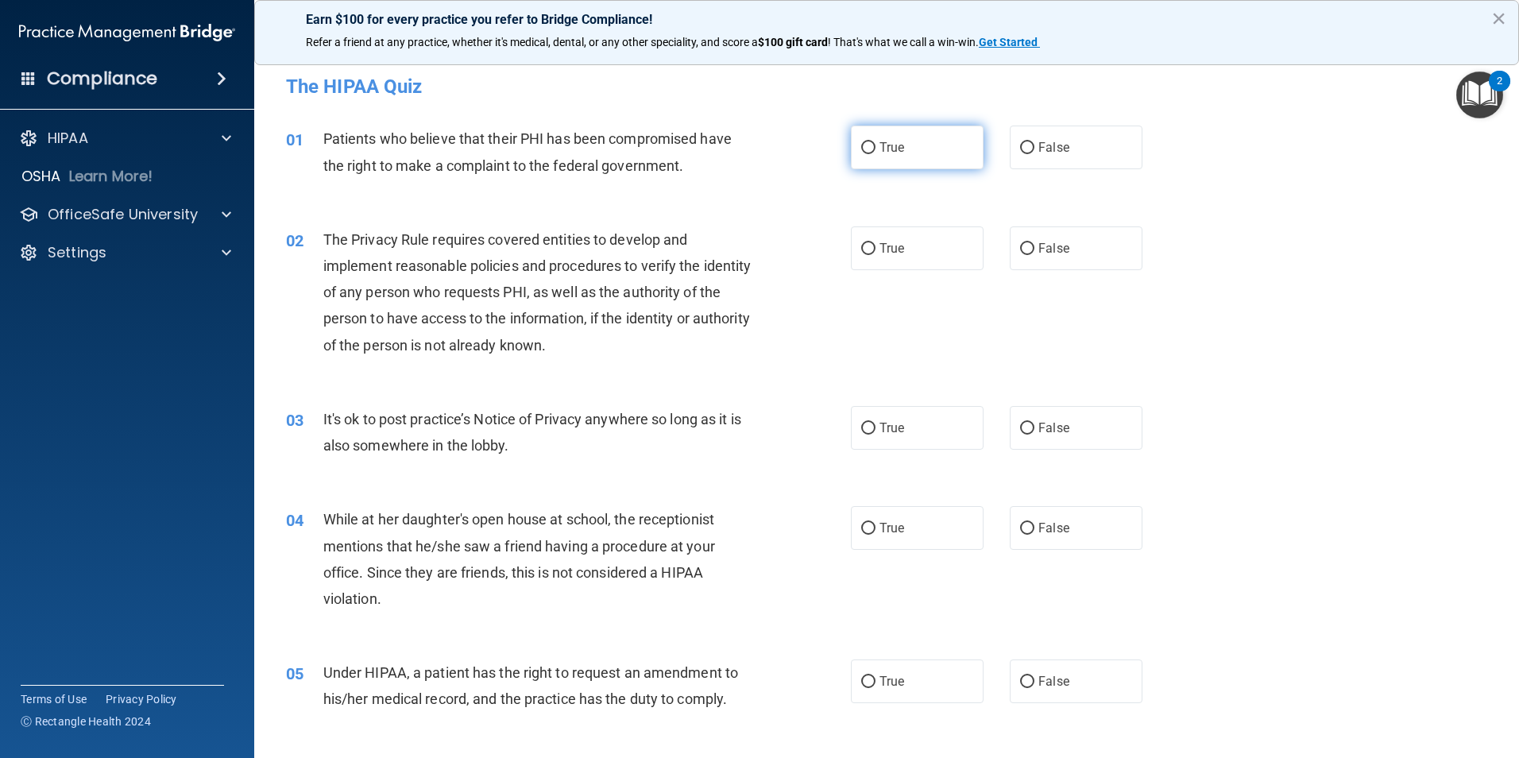
click at [866, 148] on input "True" at bounding box center [868, 148] width 14 height 12
radio input "true"
click at [866, 250] on input "True" at bounding box center [868, 249] width 14 height 12
radio input "true"
click at [1020, 433] on input "False" at bounding box center [1027, 429] width 14 height 12
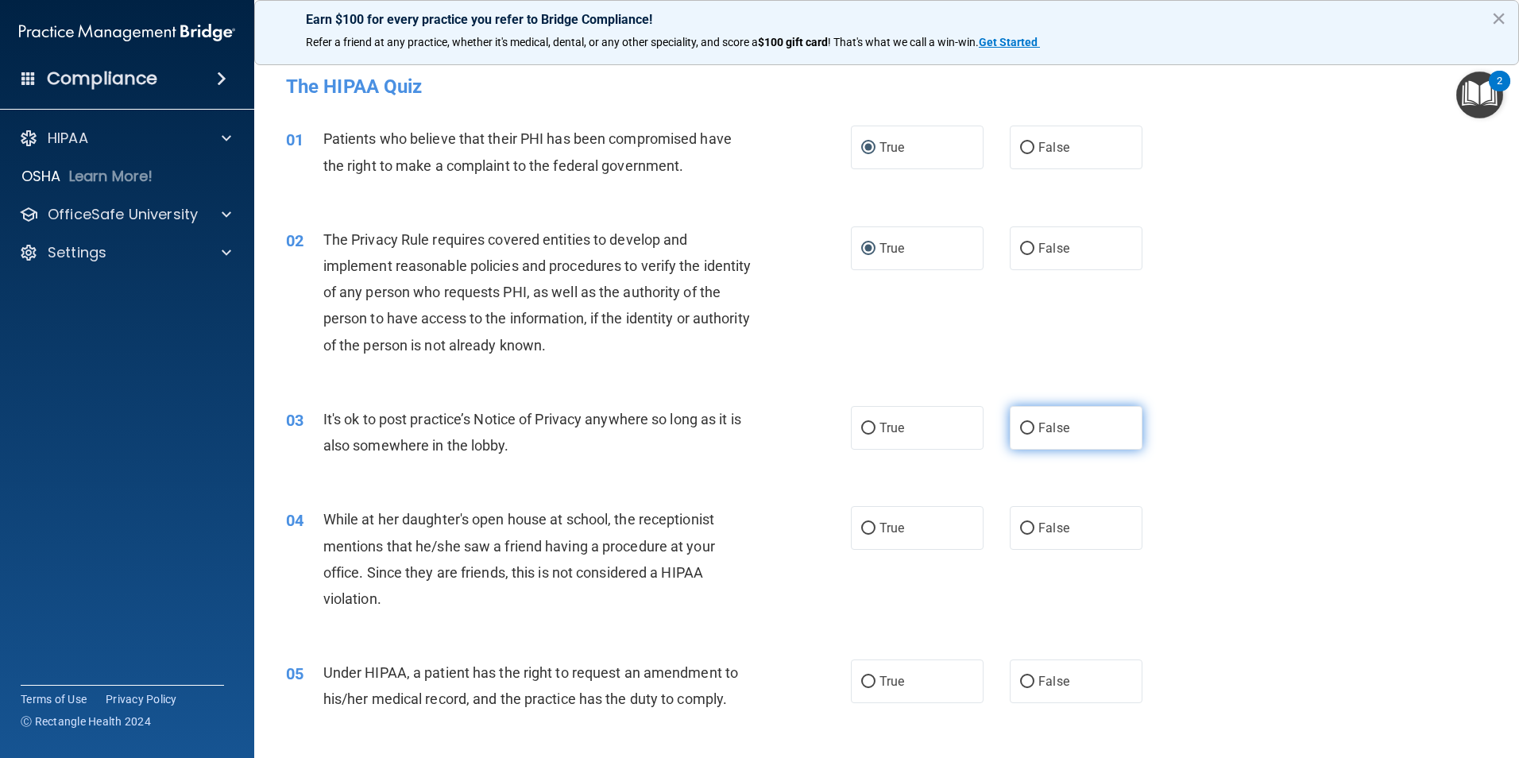
radio input "true"
click at [1023, 527] on input "False" at bounding box center [1027, 529] width 14 height 12
radio input "true"
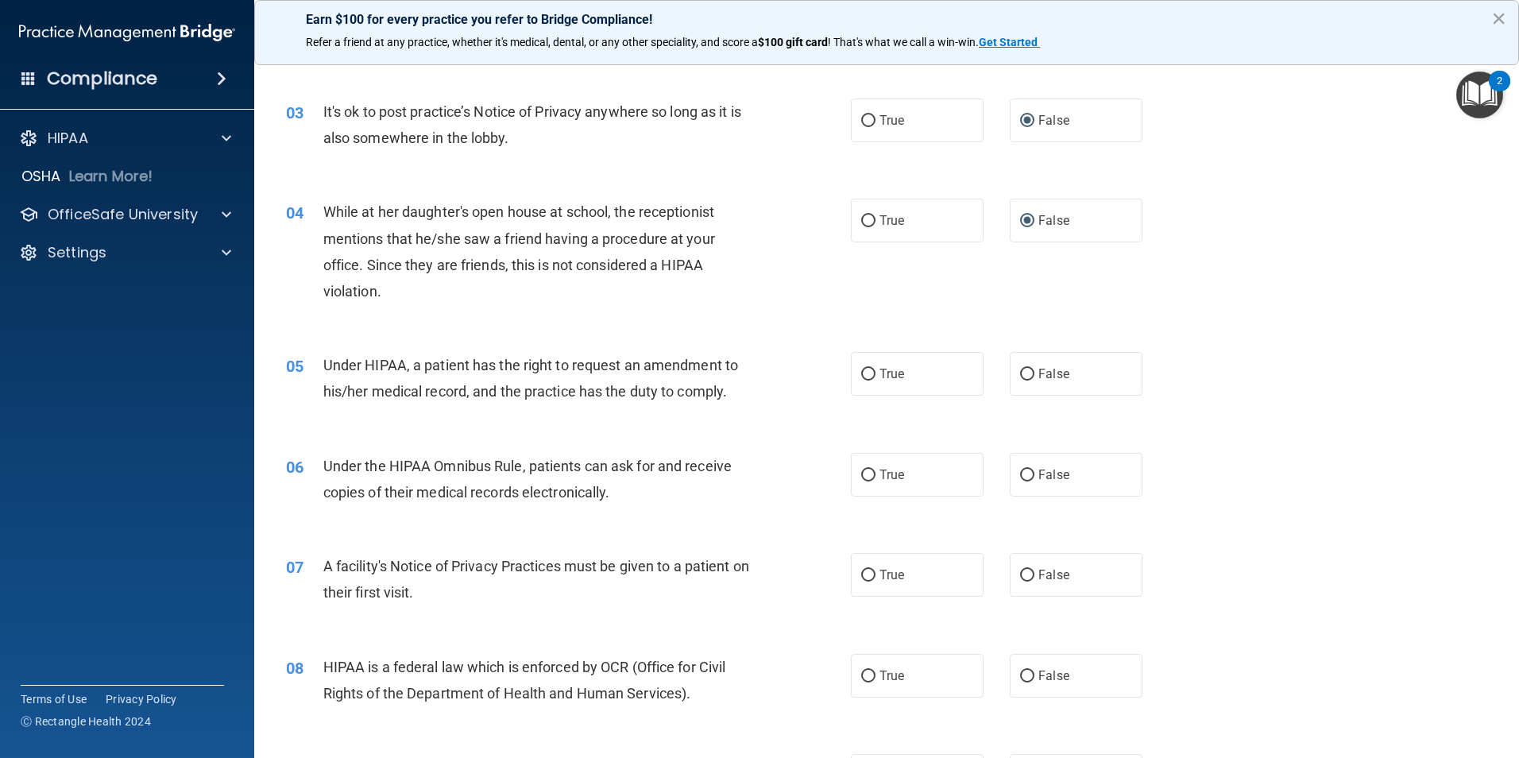
scroll to position [328, 0]
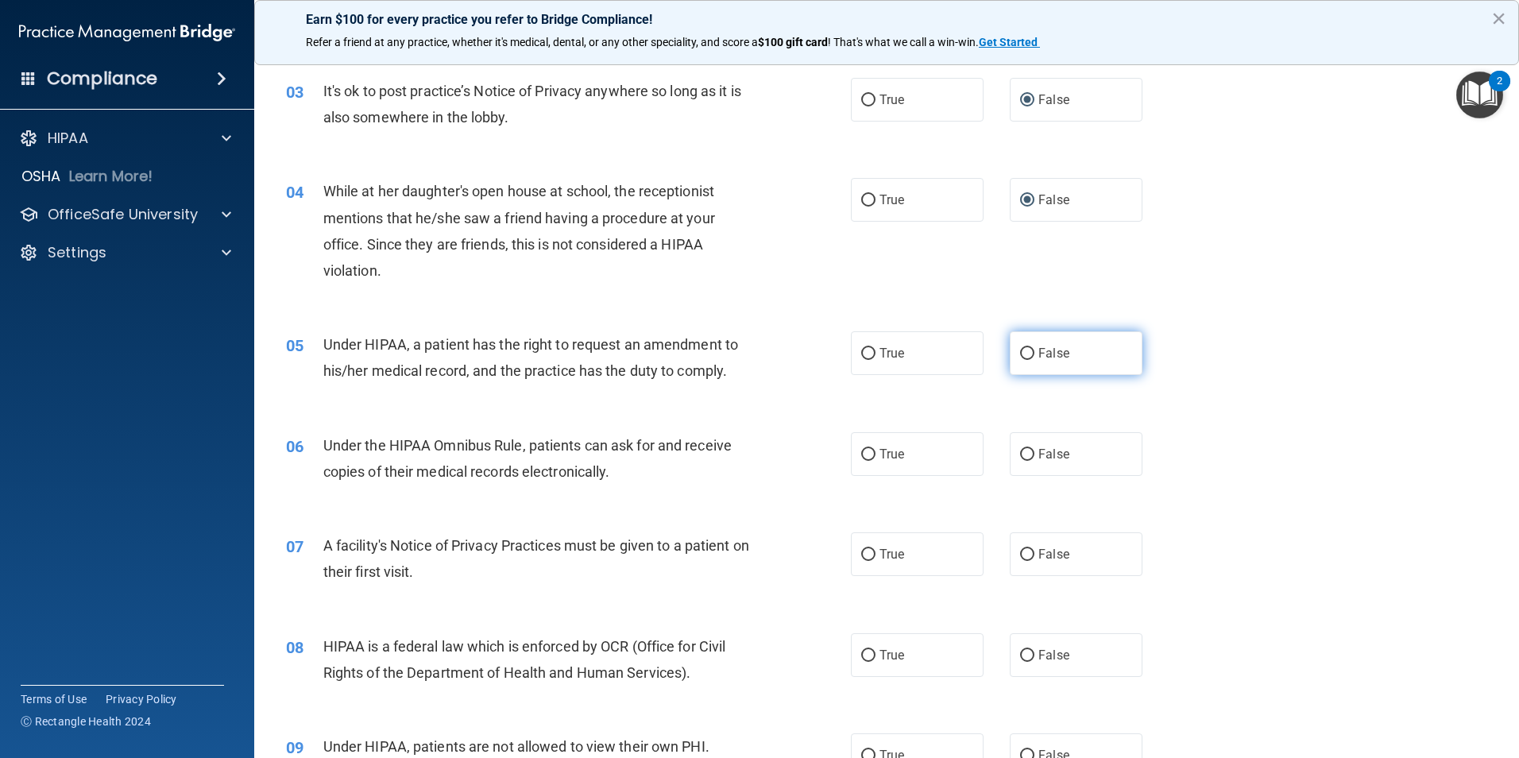
click at [1020, 349] on input "False" at bounding box center [1027, 354] width 14 height 12
radio input "true"
click at [864, 457] on input "True" at bounding box center [868, 455] width 14 height 12
radio input "true"
click at [853, 551] on label "True" at bounding box center [917, 554] width 133 height 44
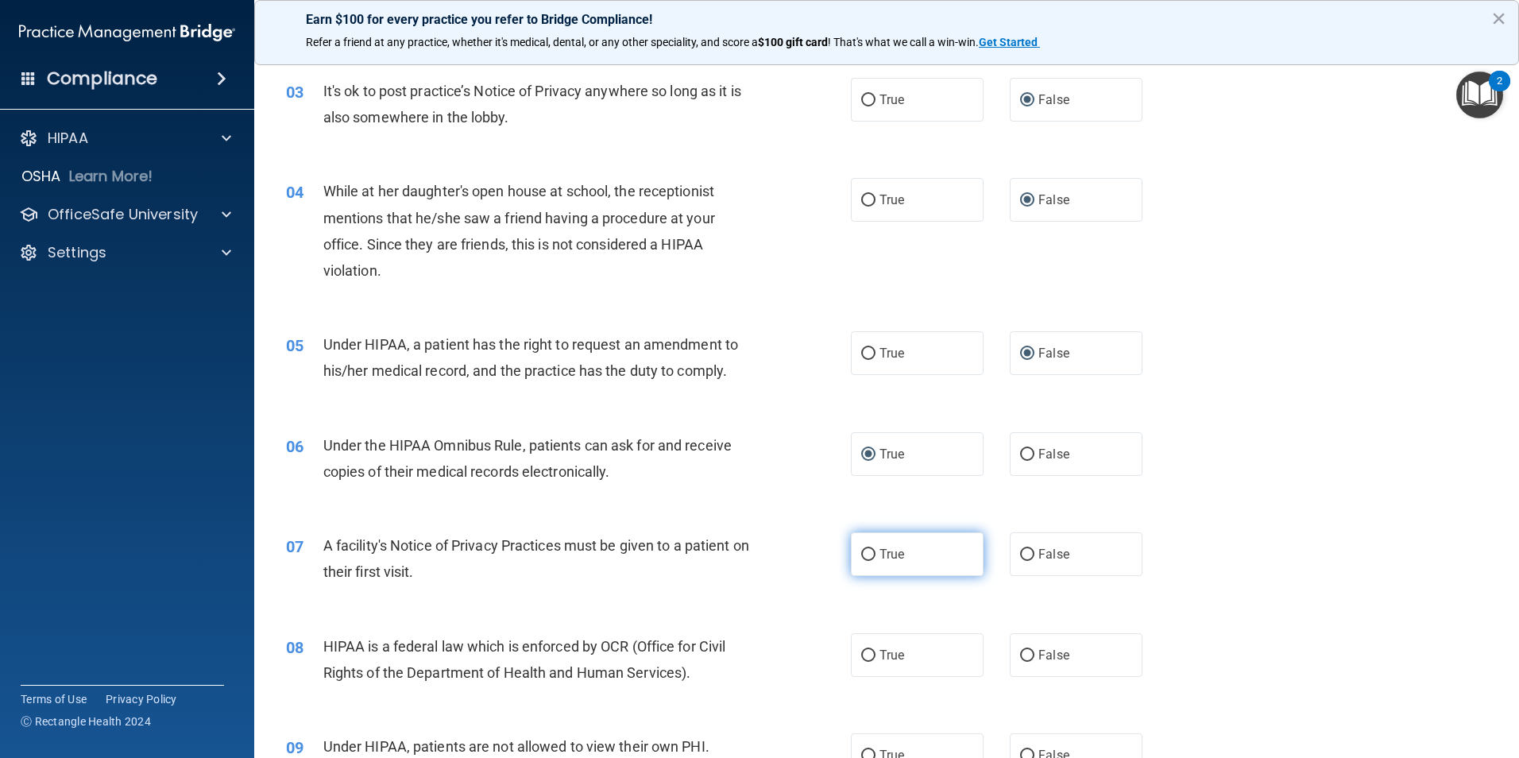
click at [861, 551] on input "True" at bounding box center [868, 555] width 14 height 12
radio input "true"
click at [861, 659] on input "True" at bounding box center [868, 656] width 14 height 12
radio input "true"
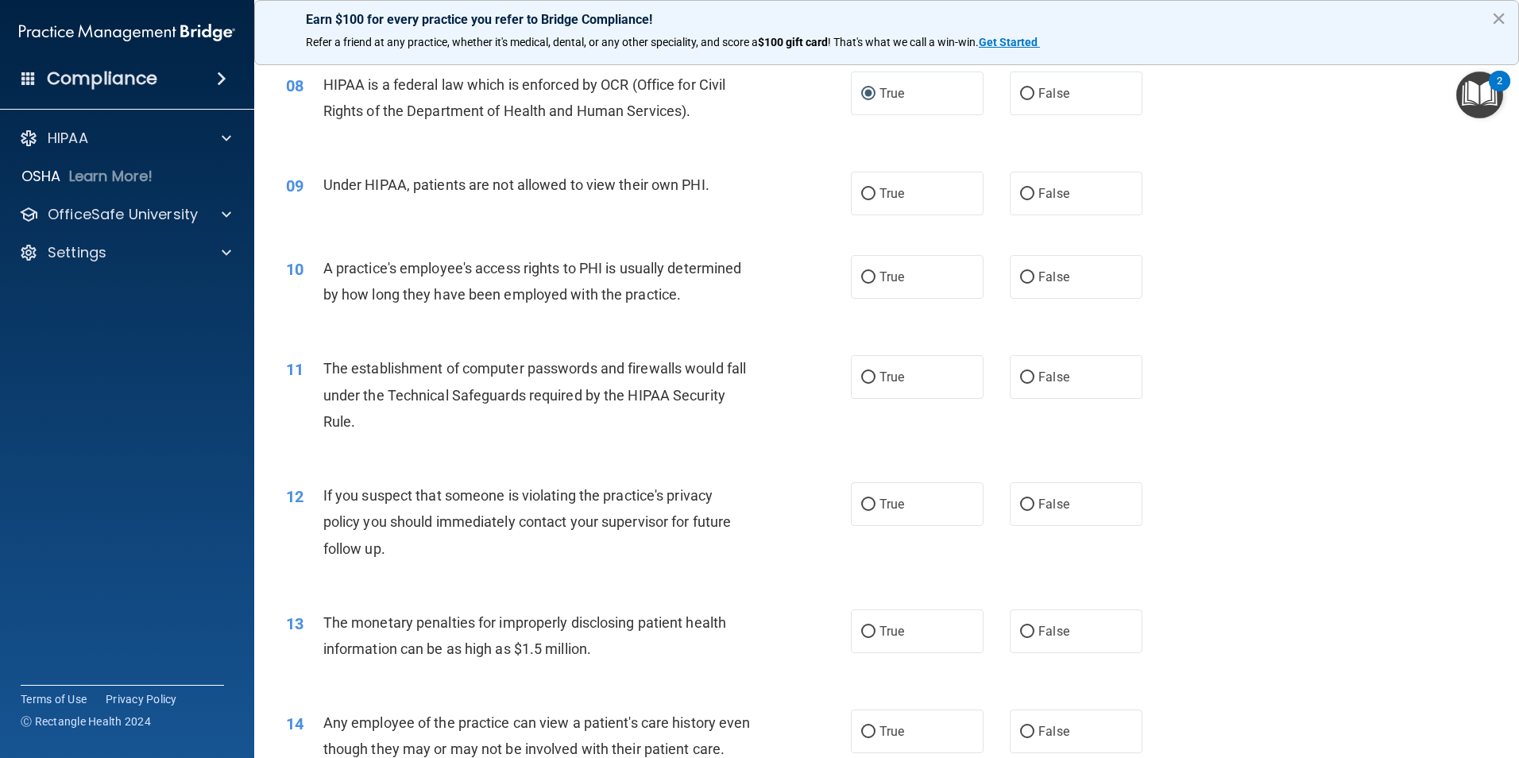
scroll to position [921, 0]
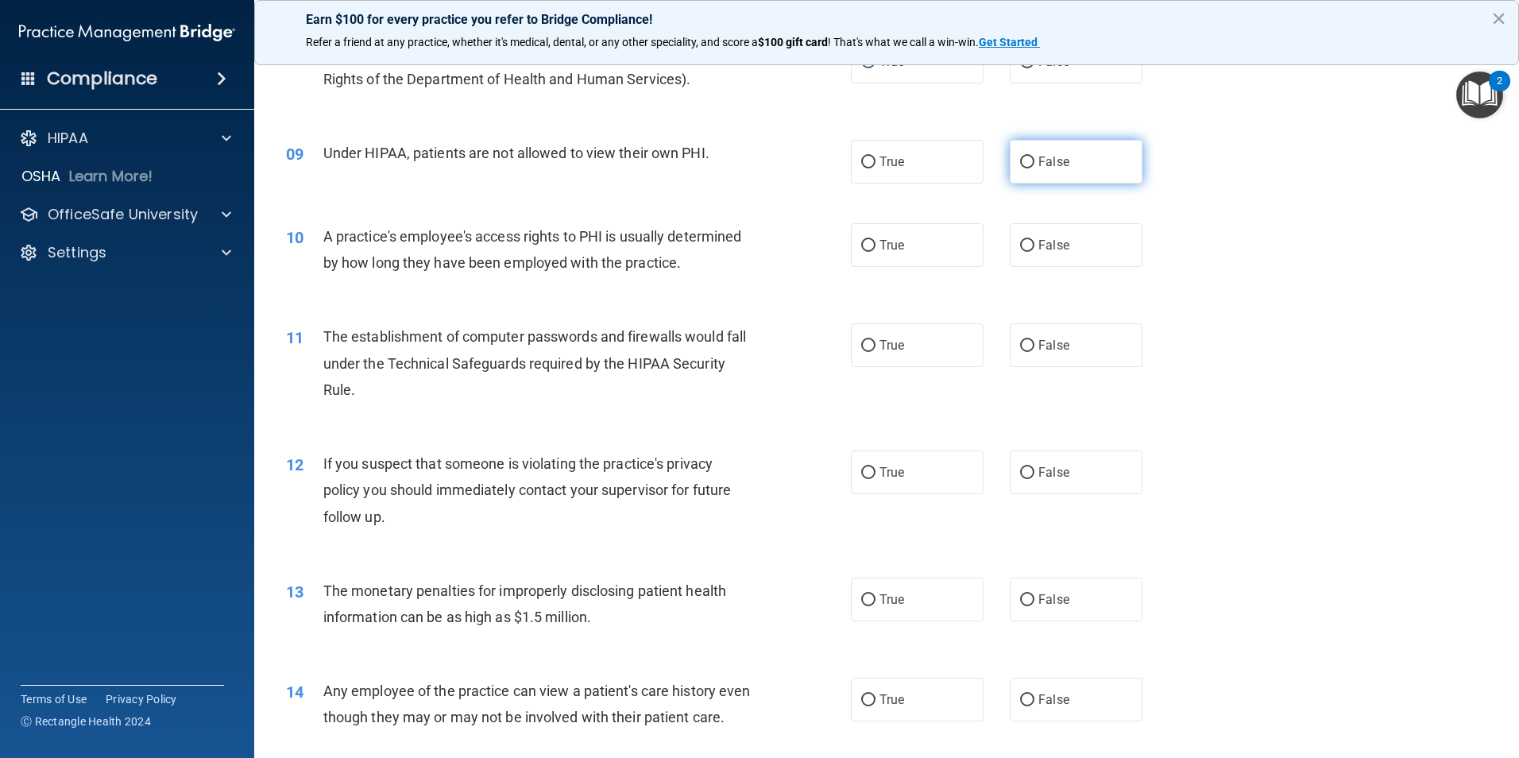
click at [1022, 162] on input "False" at bounding box center [1027, 162] width 14 height 12
radio input "true"
click at [1020, 241] on input "False" at bounding box center [1027, 246] width 14 height 12
radio input "true"
click at [863, 345] on input "True" at bounding box center [868, 346] width 14 height 12
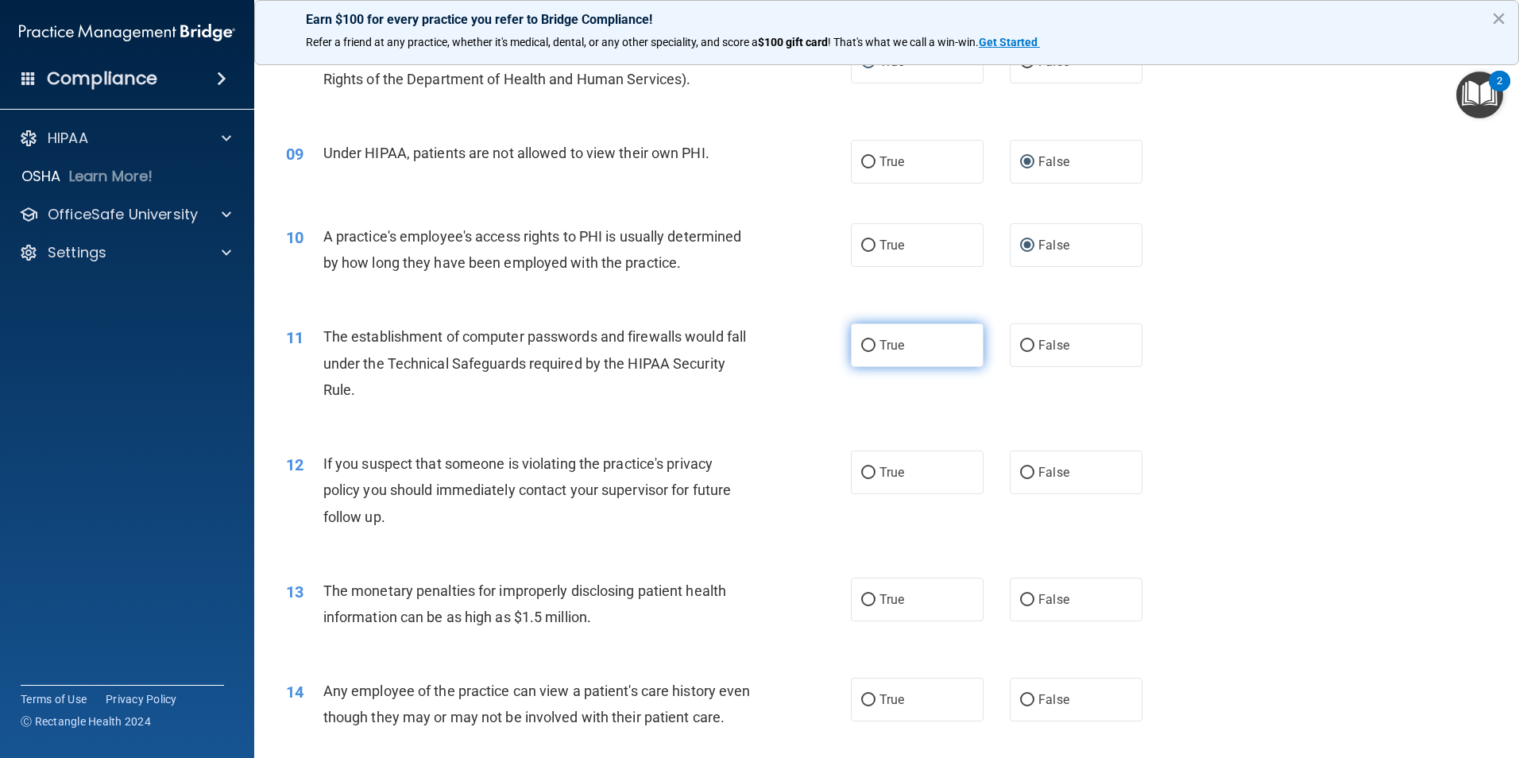
radio input "true"
click at [867, 473] on input "True" at bounding box center [868, 473] width 14 height 12
radio input "true"
click at [861, 597] on input "True" at bounding box center [868, 600] width 14 height 12
radio input "true"
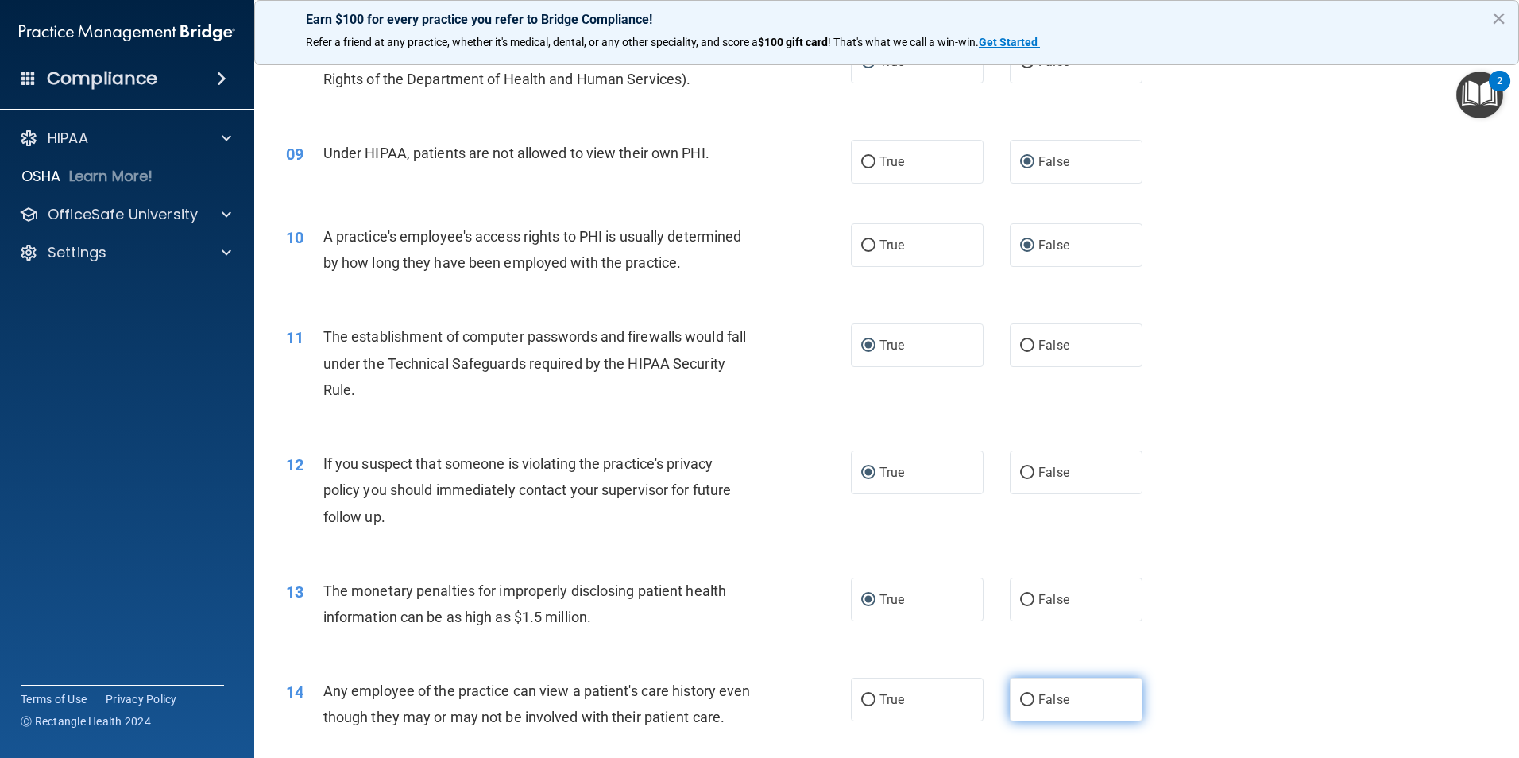
click at [1023, 697] on input "False" at bounding box center [1027, 700] width 14 height 12
radio input "true"
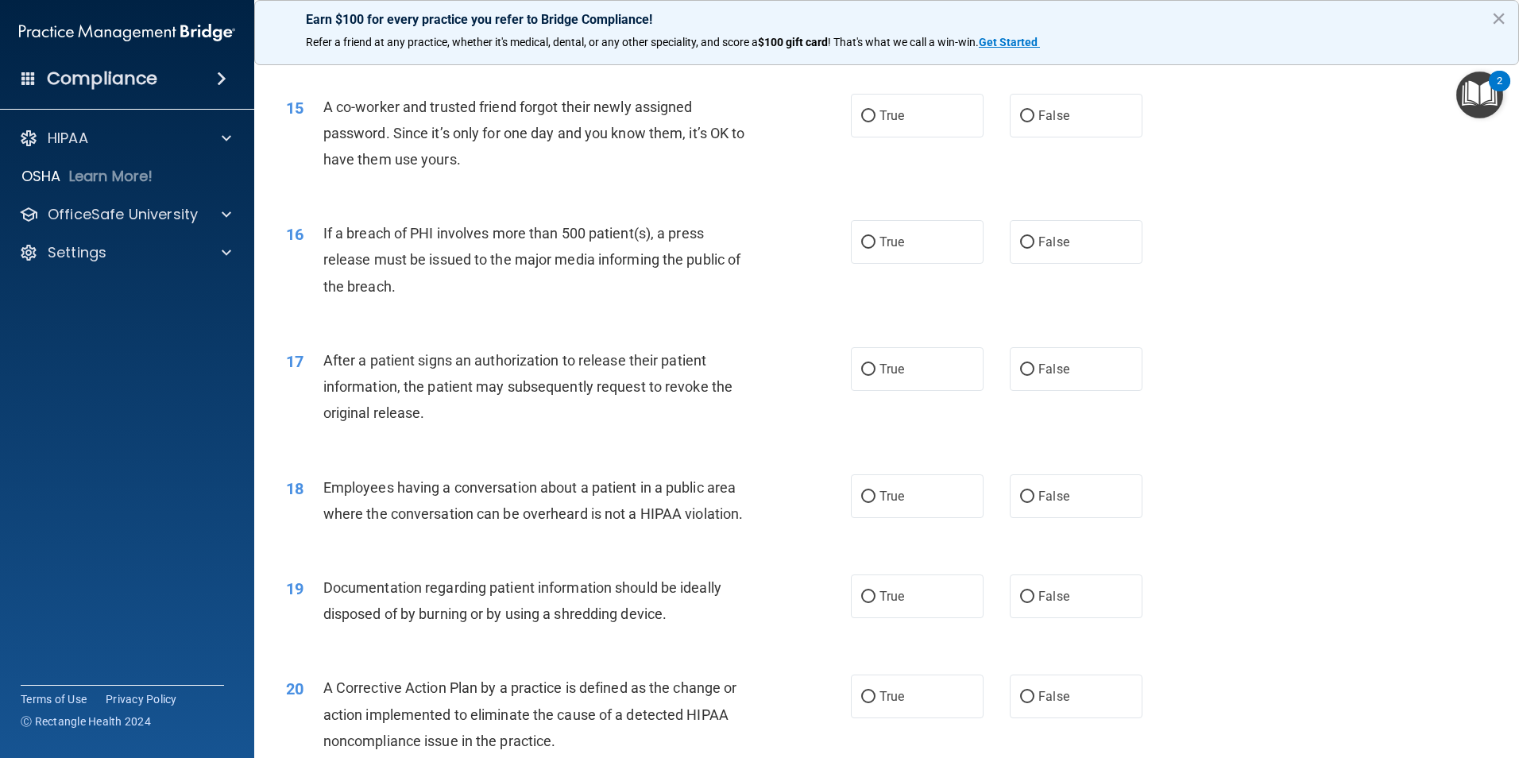
scroll to position [1620, 0]
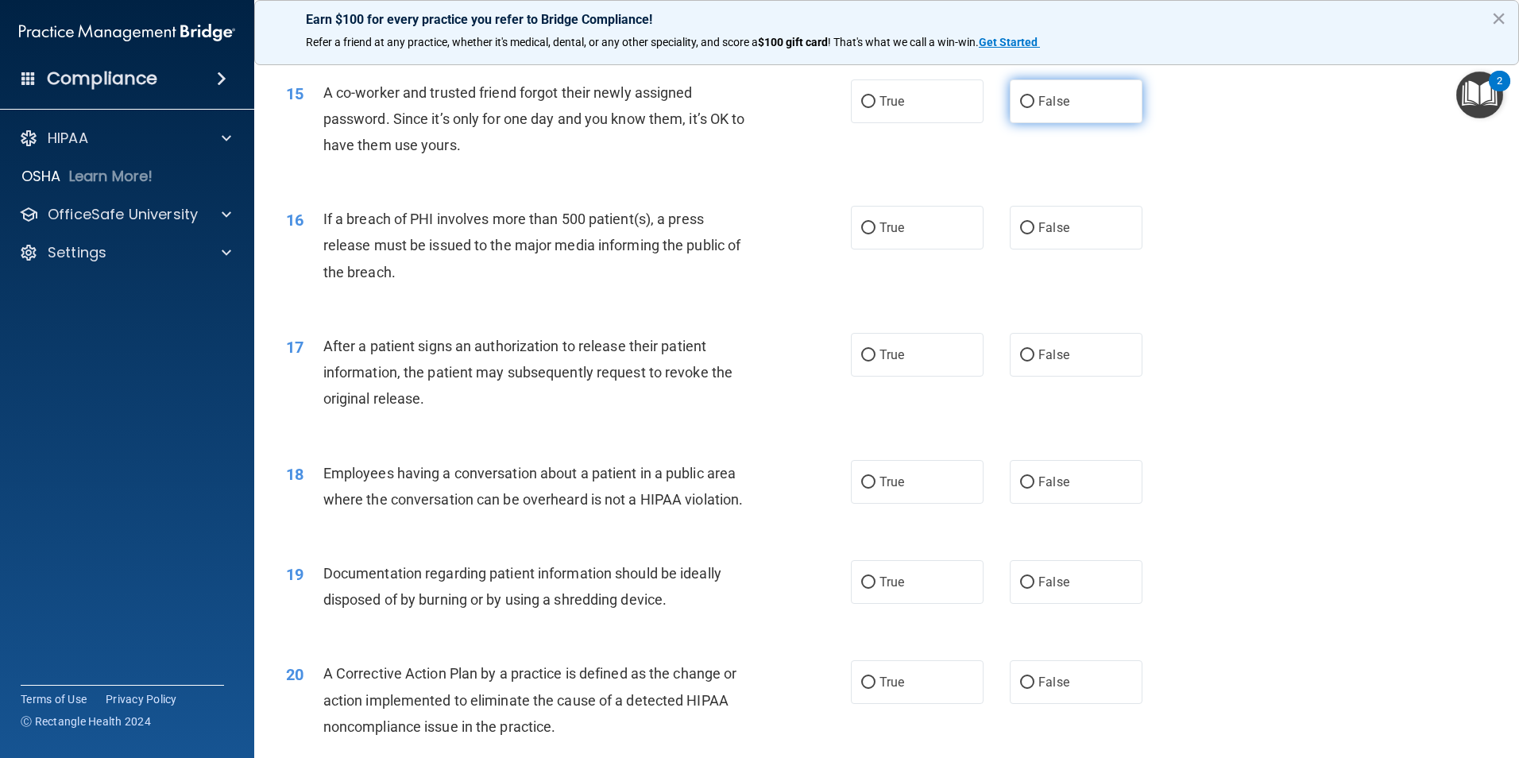
click at [1020, 108] on input "False" at bounding box center [1027, 102] width 14 height 12
radio input "true"
click at [862, 234] on input "True" at bounding box center [868, 228] width 14 height 12
radio input "true"
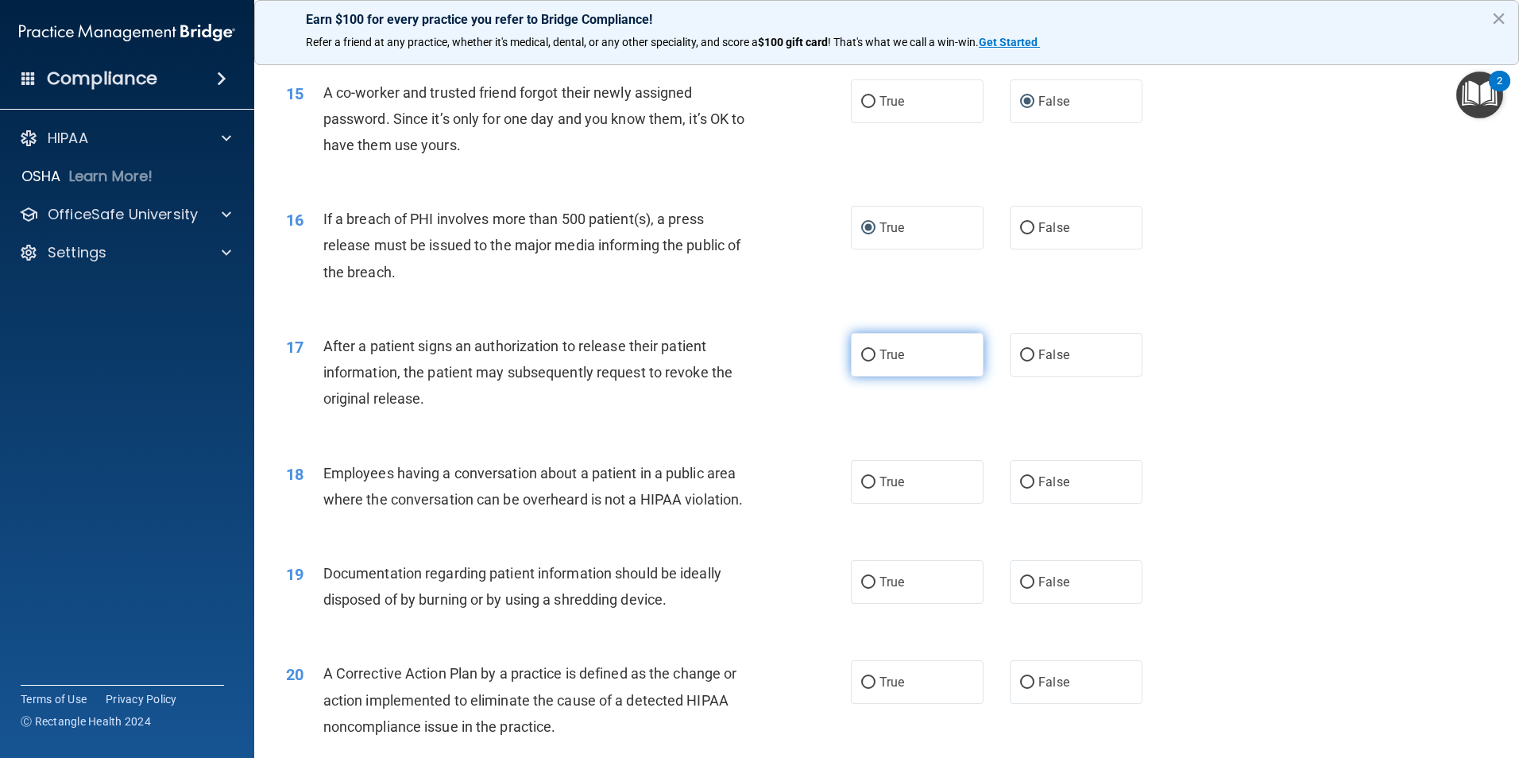
click at [868, 361] on input "True" at bounding box center [868, 355] width 14 height 12
radio input "true"
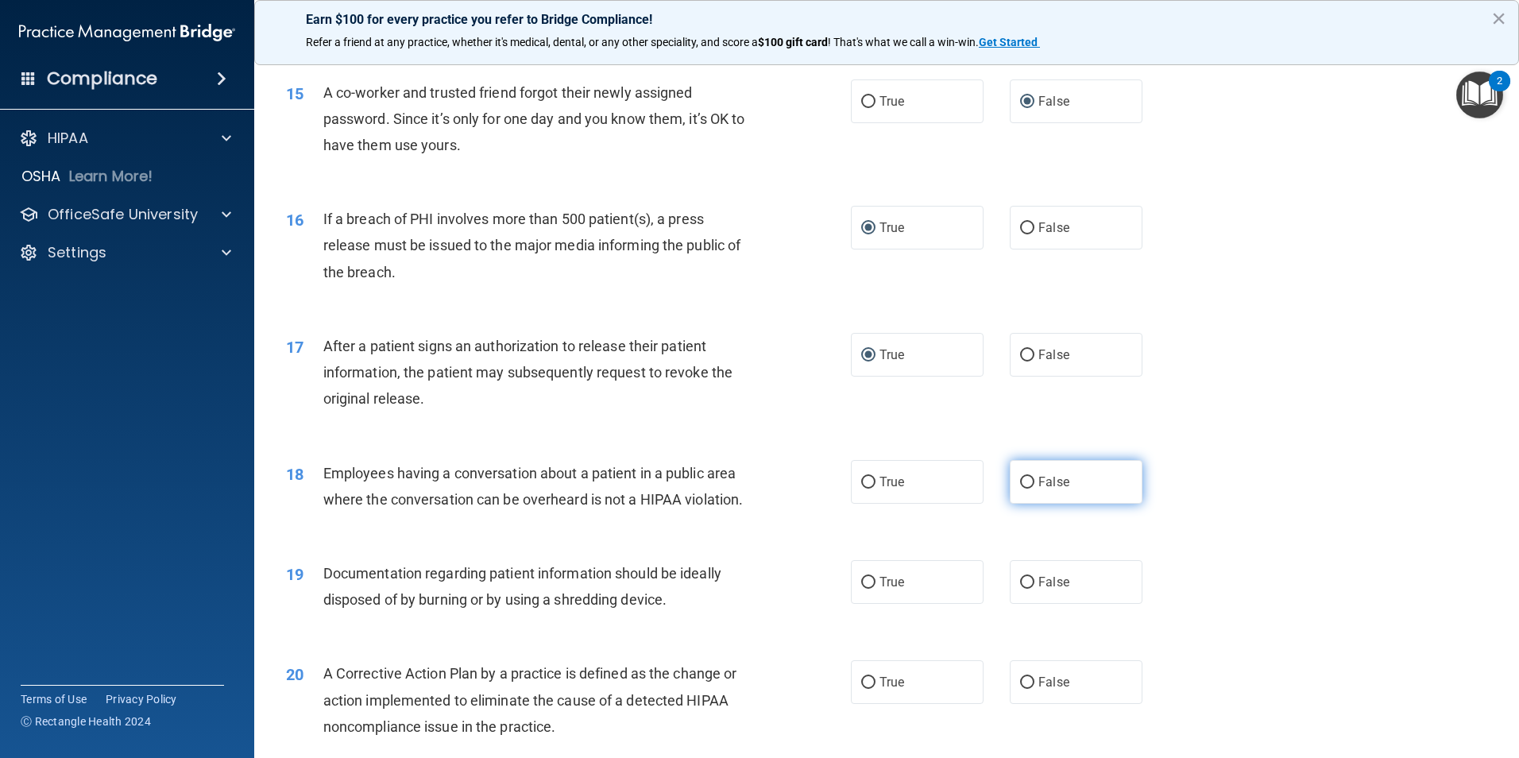
click at [1020, 488] on input "False" at bounding box center [1027, 483] width 14 height 12
radio input "true"
click at [862, 589] on input "True" at bounding box center [868, 583] width 14 height 12
radio input "true"
click at [866, 689] on input "True" at bounding box center [868, 683] width 14 height 12
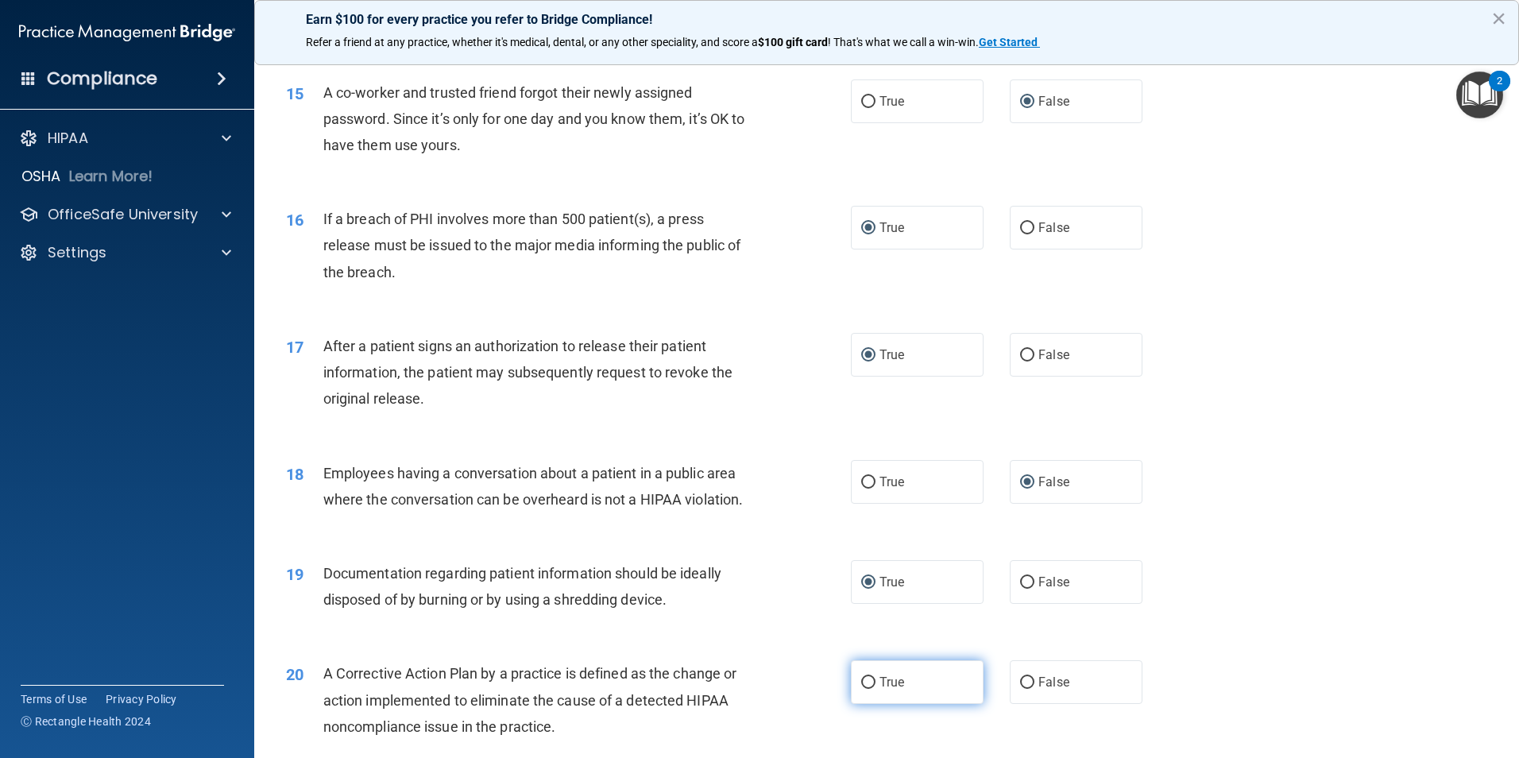
radio input "true"
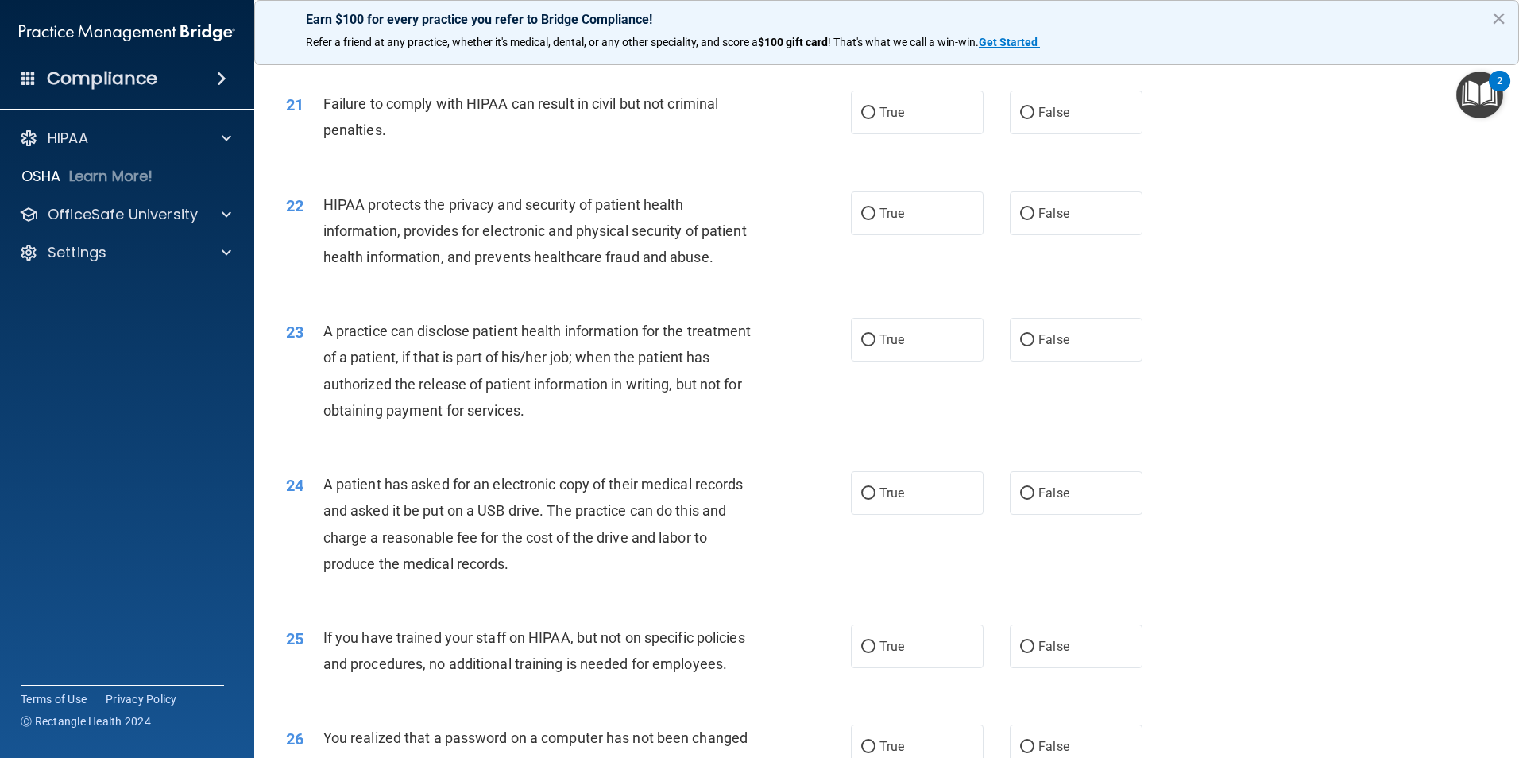
scroll to position [2330, 0]
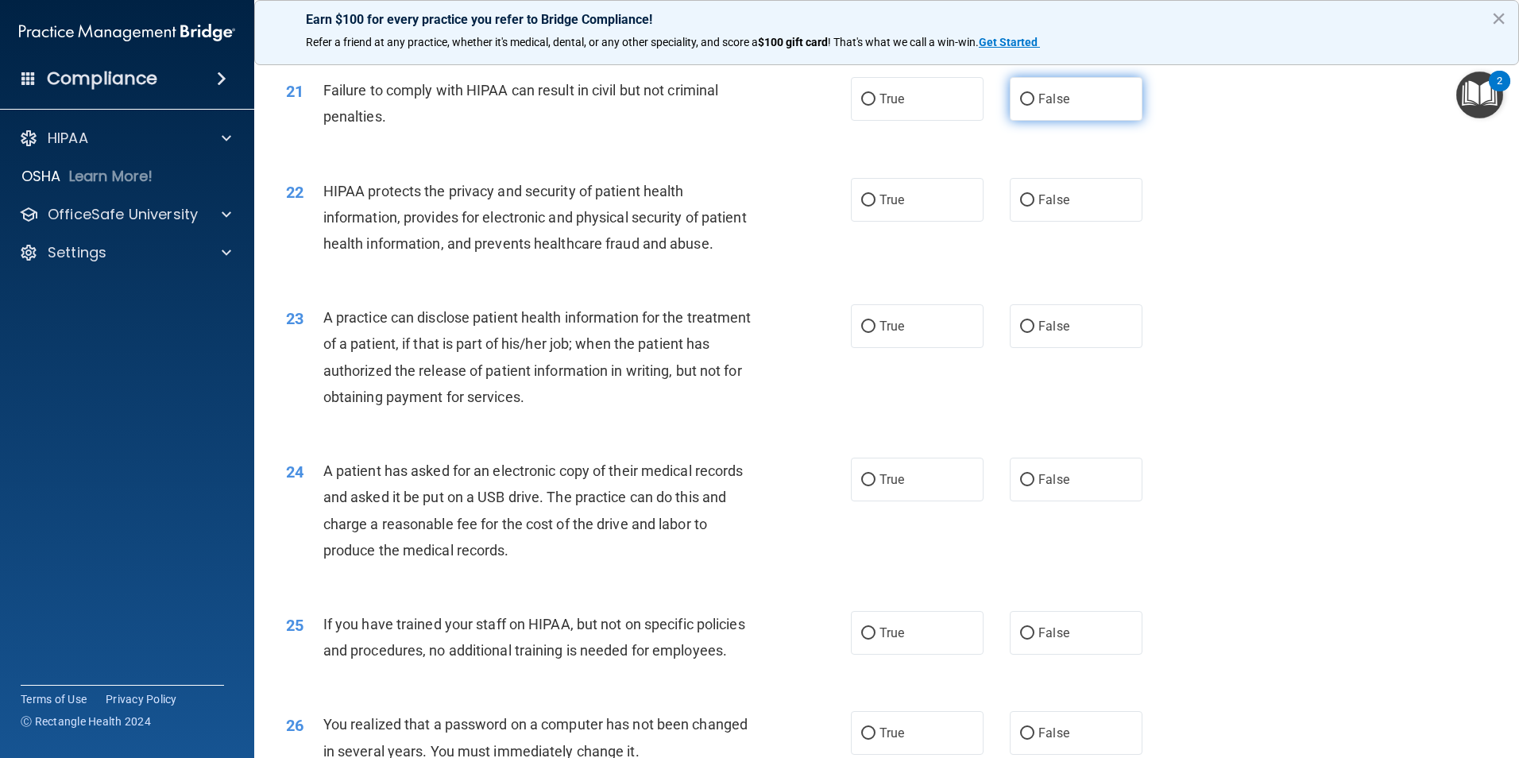
click at [1024, 106] on input "False" at bounding box center [1027, 100] width 14 height 12
radio input "true"
click at [861, 207] on input "True" at bounding box center [868, 201] width 14 height 12
radio input "true"
click at [1020, 333] on input "False" at bounding box center [1027, 327] width 14 height 12
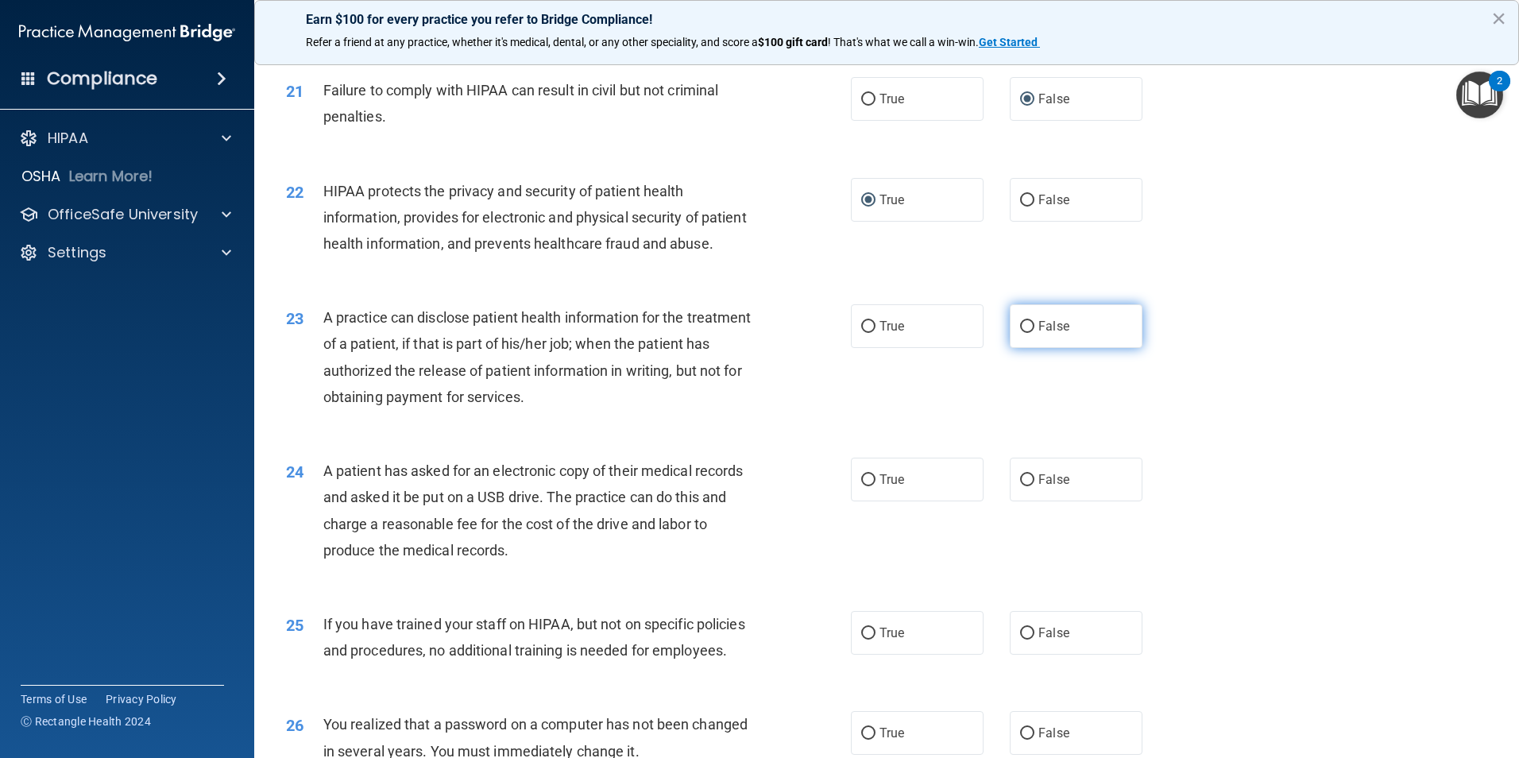
radio input "true"
click at [863, 486] on input "True" at bounding box center [868, 480] width 14 height 12
radio input "true"
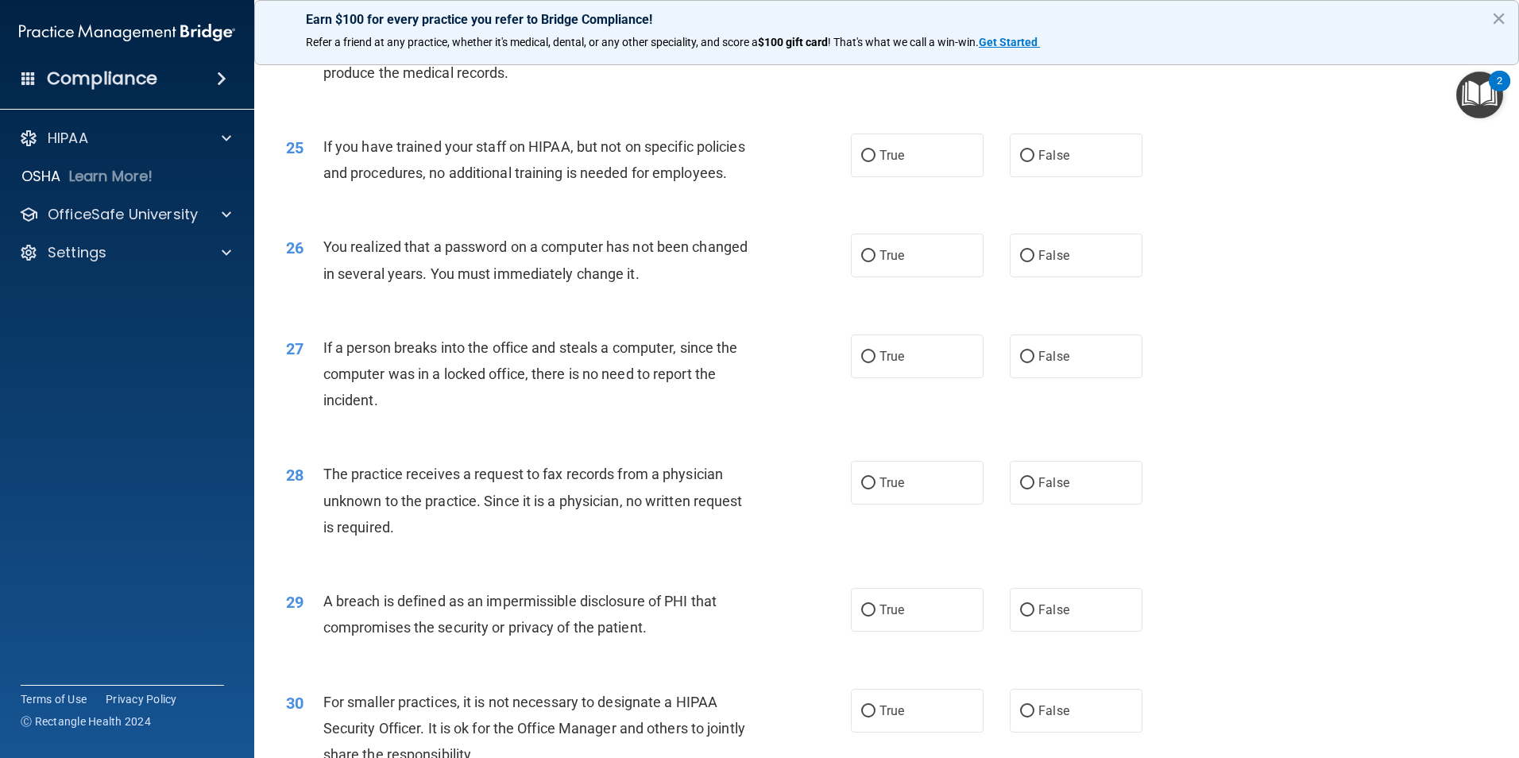
scroll to position [2840, 0]
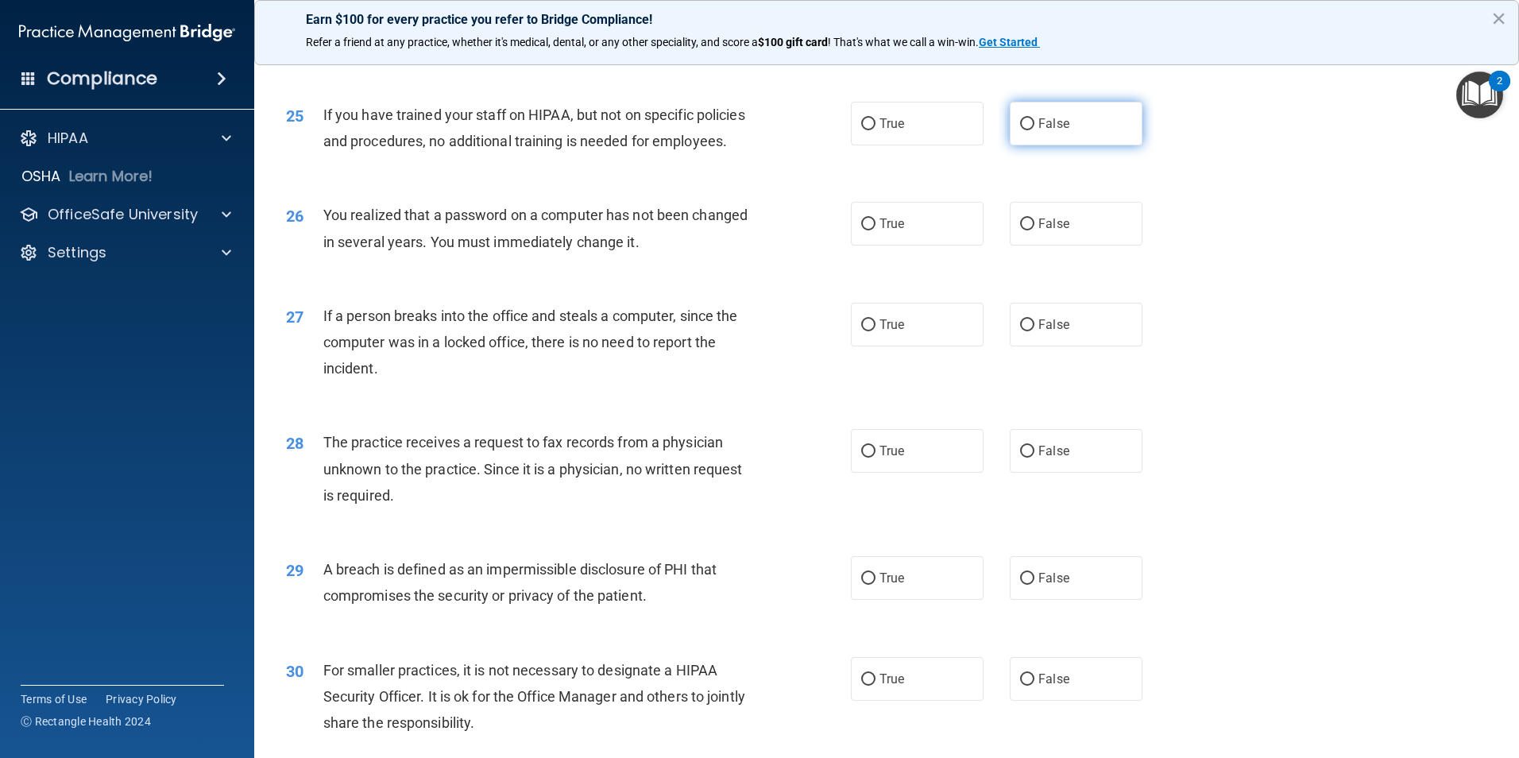
click at [1020, 130] on input "False" at bounding box center [1027, 124] width 14 height 12
radio input "true"
click at [868, 230] on input "True" at bounding box center [868, 224] width 14 height 12
radio input "true"
click at [1020, 331] on input "False" at bounding box center [1027, 325] width 14 height 12
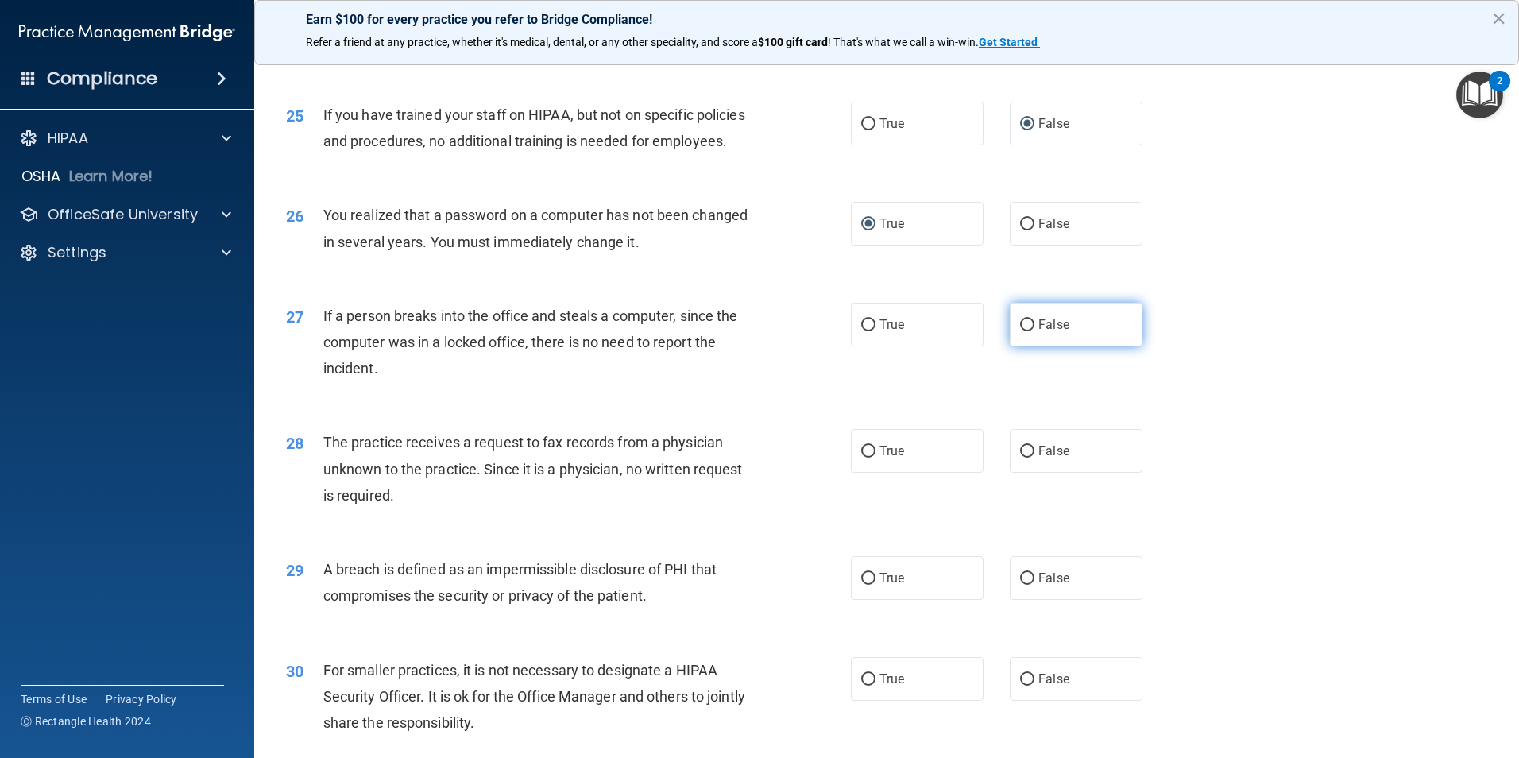
radio input "true"
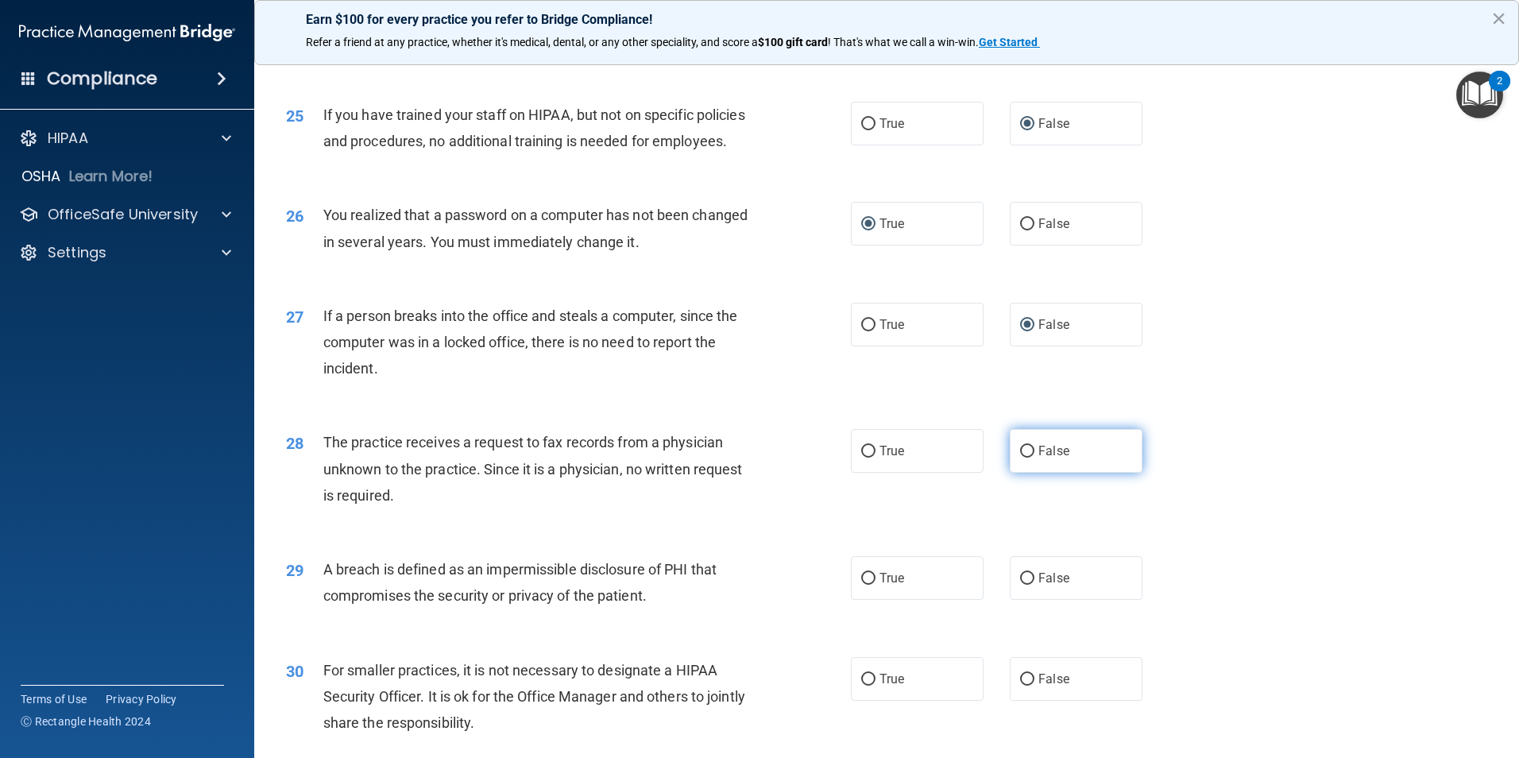
click at [1021, 458] on input "False" at bounding box center [1027, 452] width 14 height 12
radio input "true"
click at [861, 585] on input "True" at bounding box center [868, 579] width 14 height 12
radio input "true"
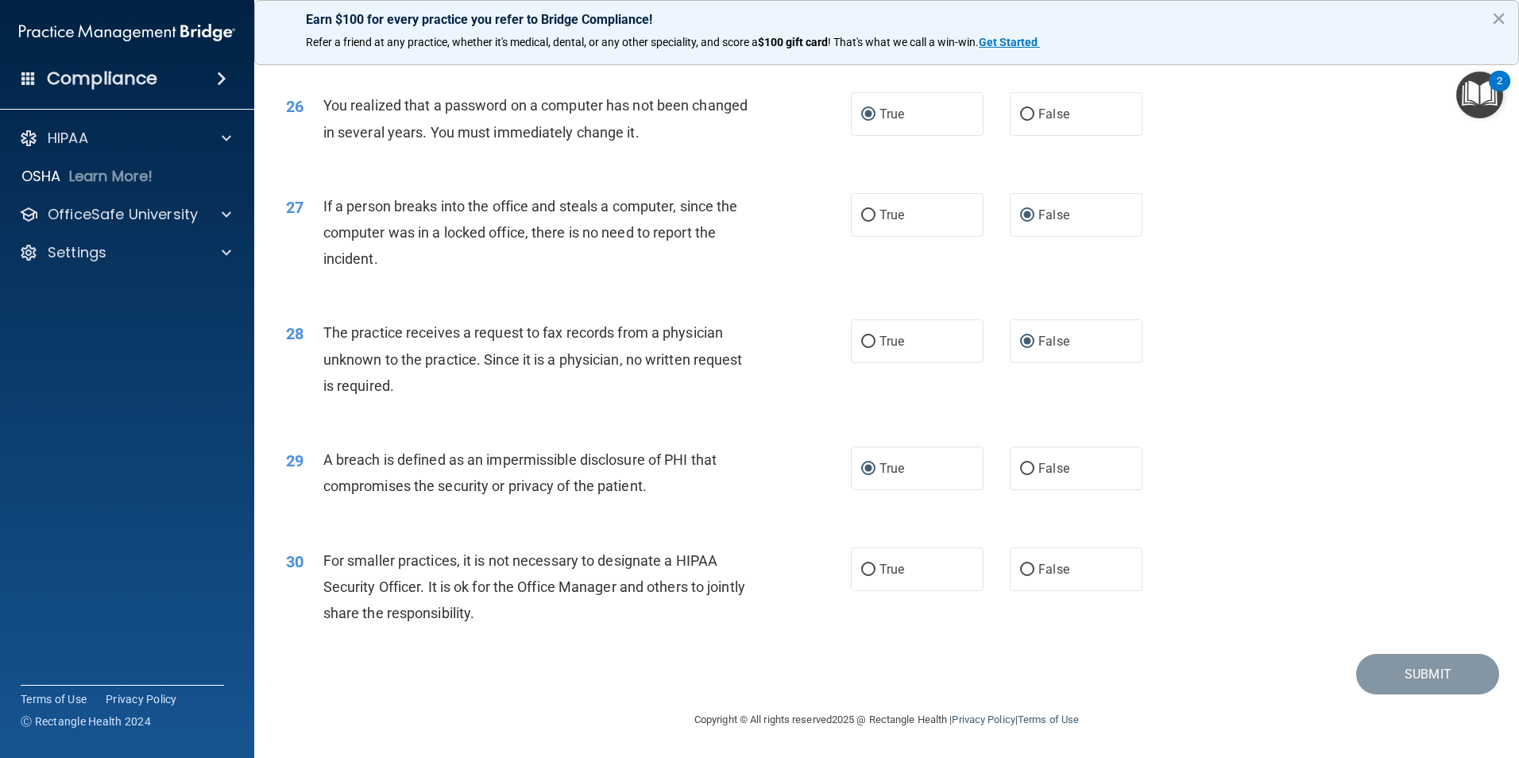
scroll to position [3028, 0]
click at [1022, 564] on input "False" at bounding box center [1027, 570] width 14 height 12
radio input "true"
click at [1432, 678] on button "Submit" at bounding box center [1427, 674] width 143 height 41
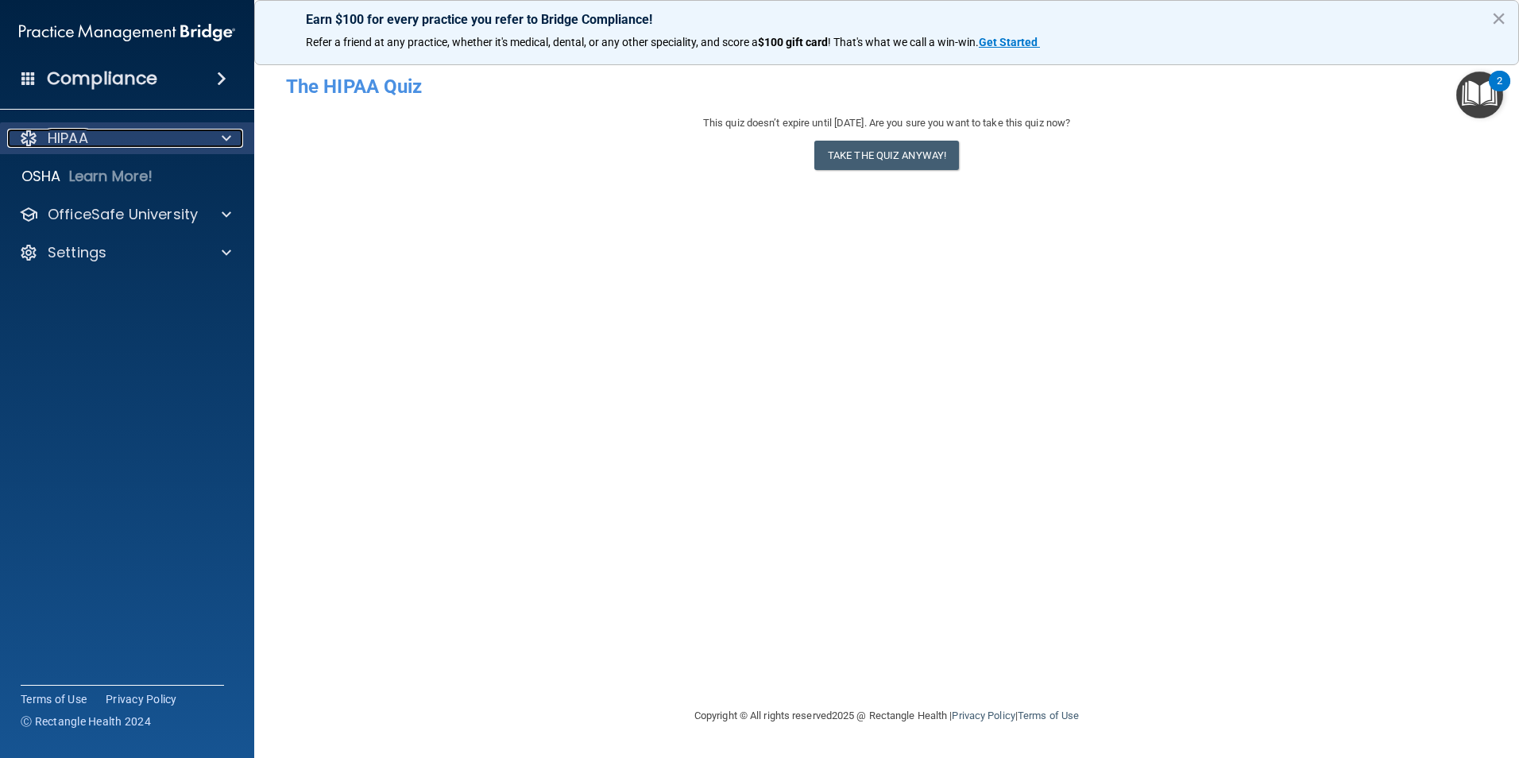
click at [228, 135] on span at bounding box center [227, 138] width 10 height 19
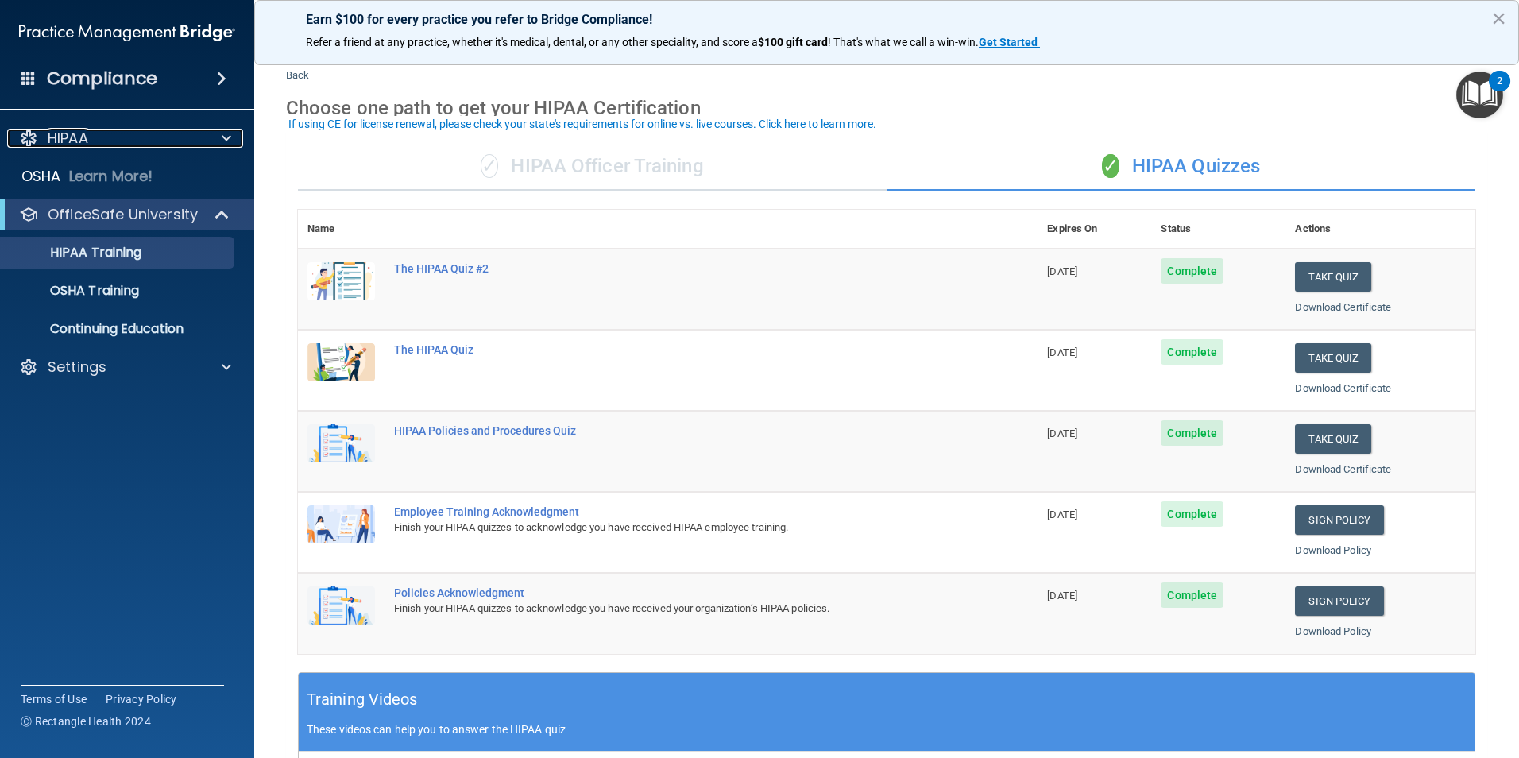
scroll to position [27, 0]
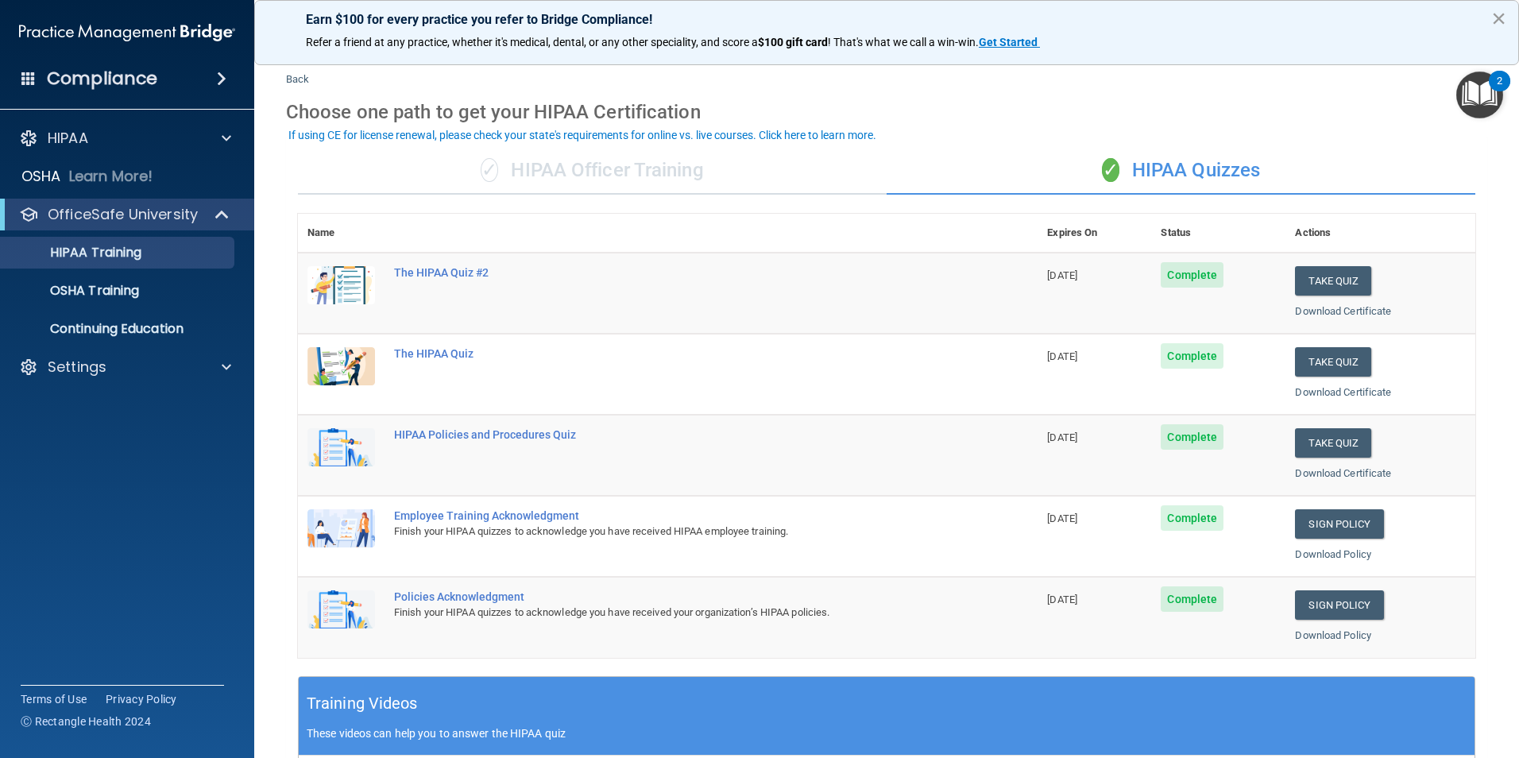
click at [1501, 10] on button "×" at bounding box center [1498, 18] width 15 height 25
